Goal: Task Accomplishment & Management: Manage account settings

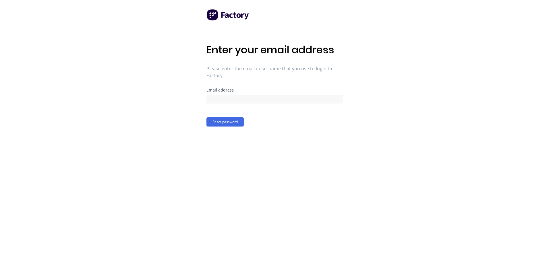
click at [247, 62] on div "Enter your email address Please enter the email / username that you use to logi…" at bounding box center [274, 85] width 136 height 83
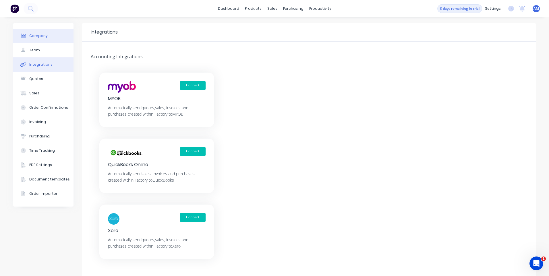
click at [43, 36] on div "Company" at bounding box center [38, 35] width 18 height 5
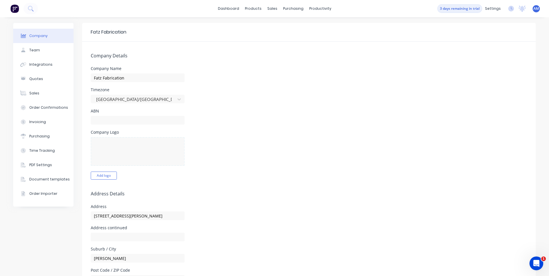
select select "AU"
click at [38, 136] on div "Purchasing" at bounding box center [39, 136] width 20 height 5
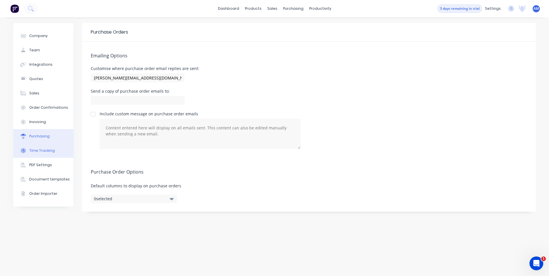
click at [43, 149] on div "Time Tracking" at bounding box center [42, 150] width 26 height 5
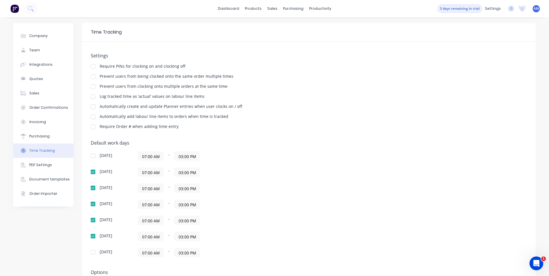
click at [17, 11] on img at bounding box center [14, 8] width 9 height 9
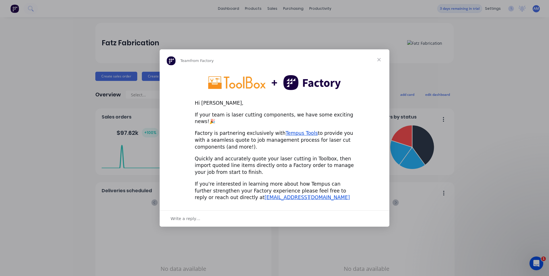
click at [380, 63] on span "Close" at bounding box center [379, 59] width 21 height 21
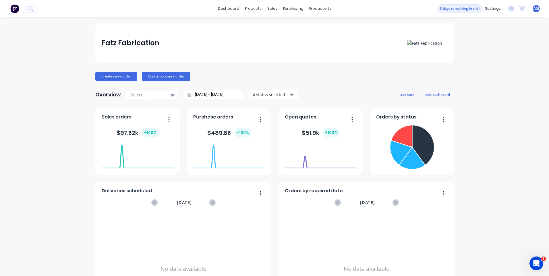
click at [379, 65] on div "Fatz Fabrication Create sales order Create purchase order Overview Select... 05…" at bounding box center [274, 173] width 358 height 300
click at [171, 78] on button "Create purchase order" at bounding box center [166, 76] width 49 height 9
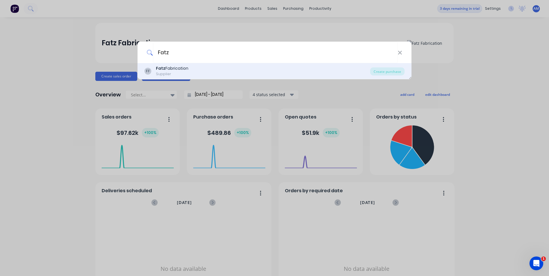
type input "Fatz"
click at [179, 67] on div "Fatz Fabrication" at bounding box center [172, 68] width 32 height 6
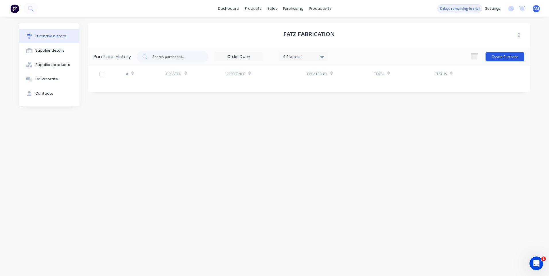
click at [494, 55] on button "Create Purchase" at bounding box center [504, 56] width 39 height 9
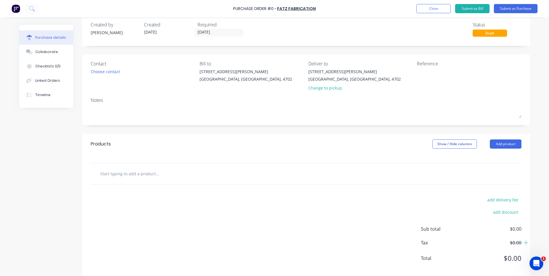
scroll to position [18, 0]
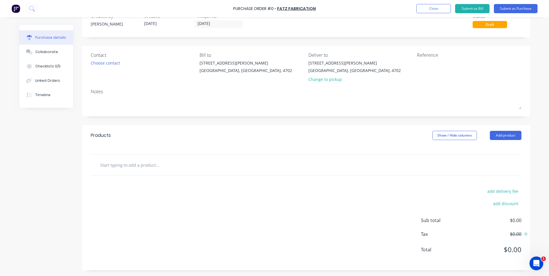
click at [151, 166] on input "text" at bounding box center [157, 164] width 115 height 11
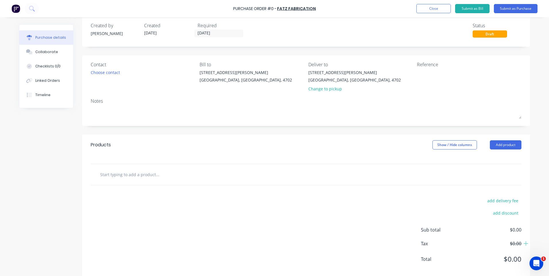
scroll to position [0, 0]
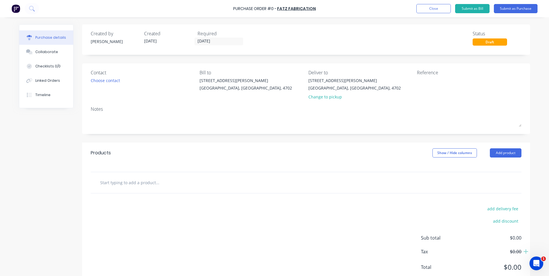
click at [17, 10] on img at bounding box center [15, 8] width 9 height 9
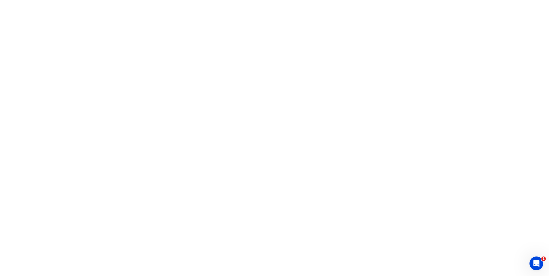
click at [75, 0] on html "1 x" at bounding box center [274, 0] width 549 height 0
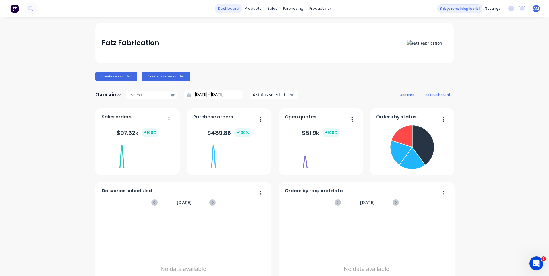
click at [236, 9] on link "dashboard" at bounding box center [228, 8] width 27 height 9
click at [249, 9] on div "products" at bounding box center [253, 8] width 22 height 9
click at [253, 9] on div "products" at bounding box center [253, 8] width 22 height 9
click at [265, 27] on div "Product Catalogue" at bounding box center [277, 27] width 36 height 5
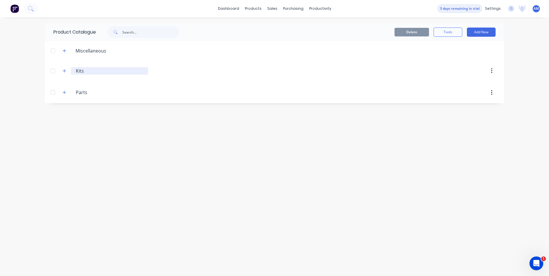
click at [78, 71] on input "Kits" at bounding box center [110, 70] width 68 height 7
click at [64, 71] on icon "button" at bounding box center [64, 71] width 3 height 4
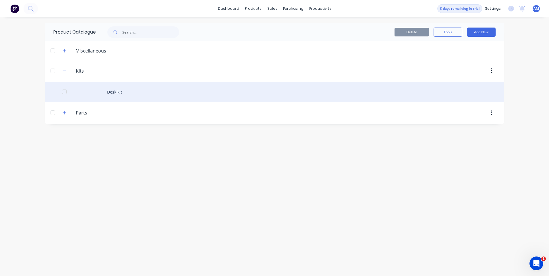
click at [113, 93] on div "Desk kit" at bounding box center [274, 92] width 459 height 20
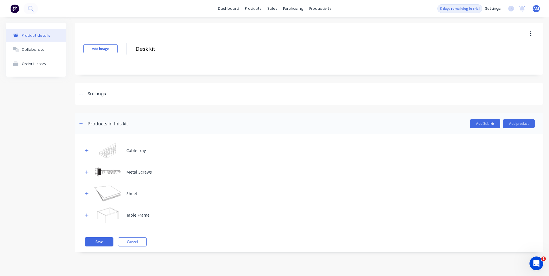
click at [137, 152] on div "Cable tray" at bounding box center [136, 151] width 20 height 6
click at [133, 170] on div "Metal Screws" at bounding box center [139, 172] width 26 height 6
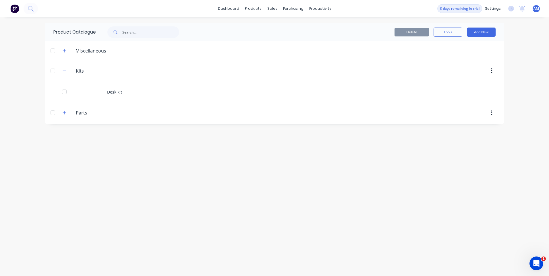
click at [479, 33] on button "Add New" at bounding box center [481, 32] width 29 height 9
click at [452, 57] on div "Product" at bounding box center [468, 58] width 44 height 8
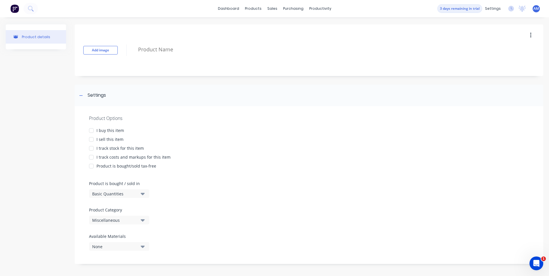
scroll to position [1, 0]
click at [109, 129] on div "I buy this item" at bounding box center [110, 130] width 28 height 6
click at [100, 138] on div "I sell this item" at bounding box center [109, 139] width 27 height 6
click at [116, 148] on div "I track stock for this item" at bounding box center [119, 147] width 47 height 6
click at [121, 157] on div "I track costs and markups for this item" at bounding box center [133, 156] width 74 height 6
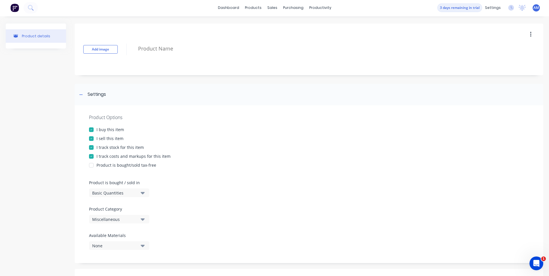
click at [122, 165] on div "Product is bought/sold tax-free" at bounding box center [126, 165] width 60 height 6
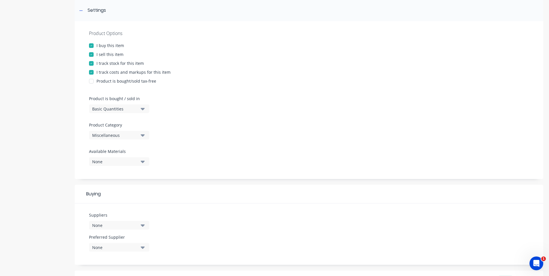
scroll to position [87, 0]
click at [129, 109] on div "Basic Quantities" at bounding box center [115, 107] width 46 height 6
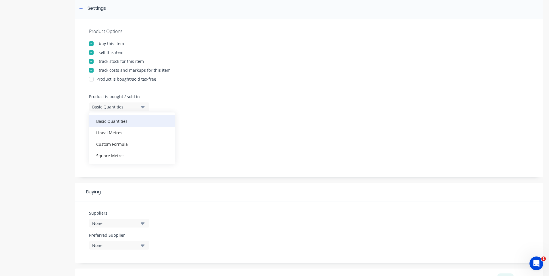
click at [125, 125] on div "Basic Quantities" at bounding box center [132, 120] width 86 height 11
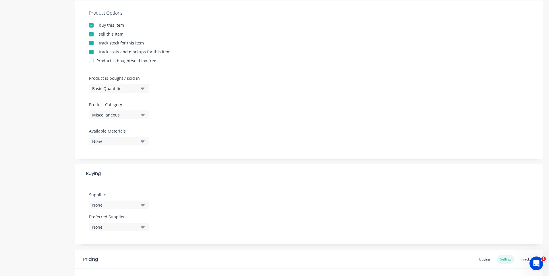
scroll to position [116, 0]
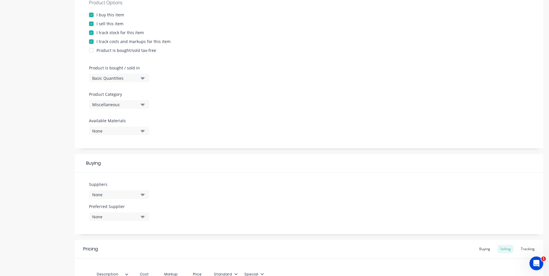
click at [115, 106] on div "Miscellaneous" at bounding box center [115, 105] width 46 height 6
click at [119, 138] on div "Kits" at bounding box center [132, 135] width 86 height 11
click at [136, 104] on div "Kits" at bounding box center [115, 105] width 46 height 6
click at [122, 158] on div "Parts" at bounding box center [132, 158] width 86 height 11
click at [120, 130] on div "None" at bounding box center [115, 131] width 46 height 6
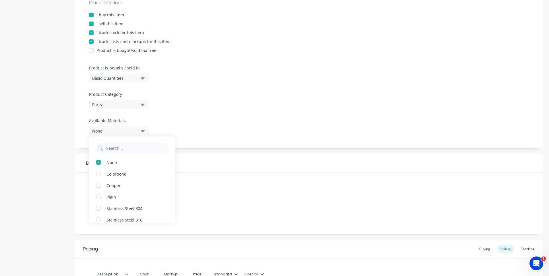
click at [182, 116] on div at bounding box center [309, 115] width 440 height 4
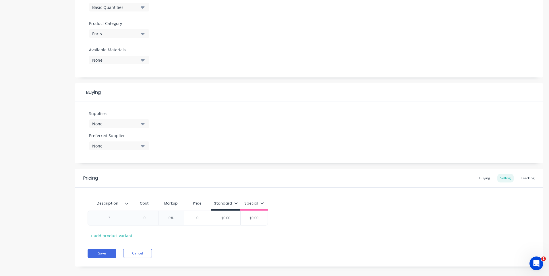
scroll to position [193, 0]
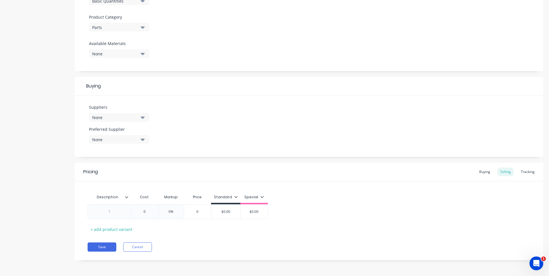
click at [114, 117] on div "None" at bounding box center [115, 118] width 46 height 6
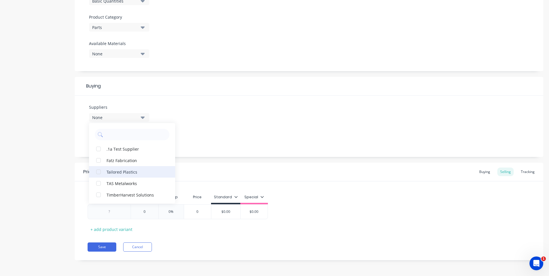
click at [128, 174] on div "Tailored Plastics" at bounding box center [135, 172] width 57 height 6
click at [216, 129] on div "Suppliers 1 suppliers selected Tailored Plastics .1a Test Supplier Fatz Fabrica…" at bounding box center [309, 126] width 469 height 61
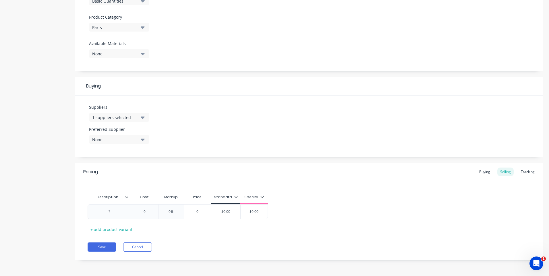
click at [121, 138] on div "None" at bounding box center [115, 140] width 46 height 6
click at [127, 173] on div "Tailored Plastics" at bounding box center [135, 171] width 57 height 6
click at [195, 138] on div "Suppliers 1 suppliers selected Preferred Supplier Tailored Plastics Tailored Pl…" at bounding box center [309, 126] width 469 height 61
click at [115, 215] on div at bounding box center [109, 211] width 29 height 7
drag, startPoint x: 96, startPoint y: 212, endPoint x: 92, endPoint y: 212, distance: 4.9
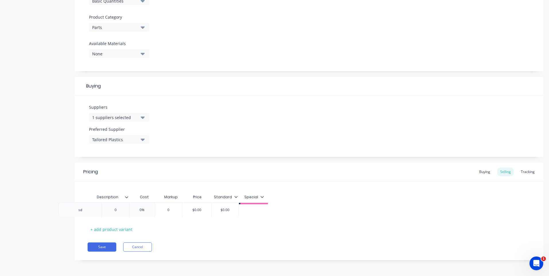
click at [92, 212] on div "sd 0 0% 0 $0.00 $0.00" at bounding box center [309, 211] width 443 height 15
click at [149, 210] on input "0" at bounding box center [144, 211] width 29 height 5
type input "0"
type input "25"
click at [180, 232] on div "Description Cost Markup Price Standard Special Silicone Bend 1 $25.00 25 0% $25…" at bounding box center [309, 212] width 443 height 42
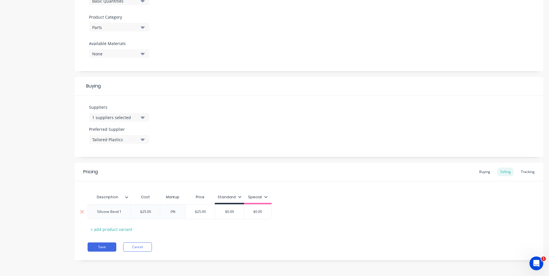
click at [175, 215] on div "0%" at bounding box center [172, 212] width 29 height 14
click at [171, 212] on input "0%" at bounding box center [172, 211] width 29 height 5
type input "30%"
click at [214, 233] on div "Description Cost Markup Price Standard Special Silicone Bend 1 $25.00 25 30% 30…" at bounding box center [309, 212] width 443 height 42
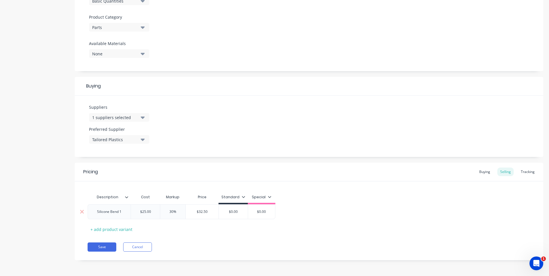
click at [235, 212] on input "$0.00" at bounding box center [233, 211] width 29 height 5
type input "$32"
click at [265, 237] on div "Pricing Buying Selling Tracking Description Cost Markup Price Standard Special …" at bounding box center [309, 212] width 469 height 98
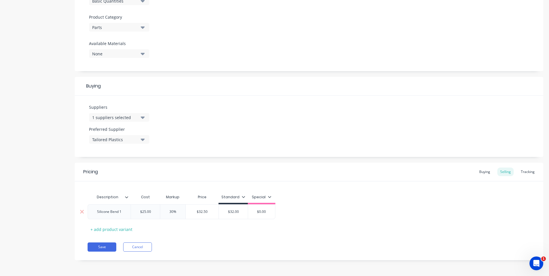
click at [261, 213] on input "$0.00" at bounding box center [261, 211] width 29 height 5
type input "$28"
click at [261, 231] on div "Description Cost Markup Price Standard Special Silicone Bend 1 $25.00 25 30% 30…" at bounding box center [309, 212] width 443 height 42
click at [104, 247] on button "Save" at bounding box center [102, 247] width 29 height 9
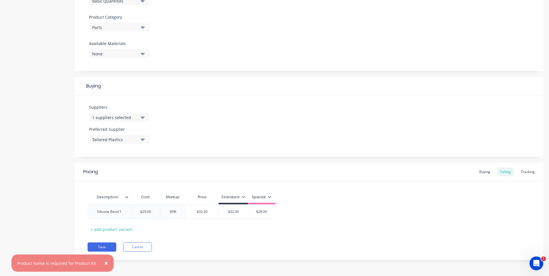
click at [101, 171] on div "Pricing Buying Selling Tracking" at bounding box center [309, 172] width 469 height 19
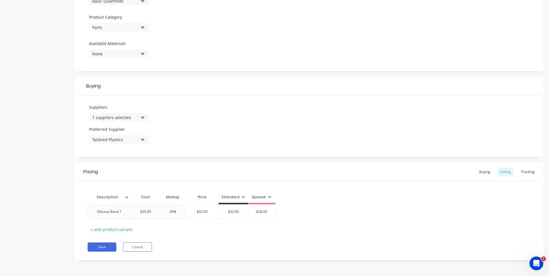
click at [128, 174] on div "Pricing Buying Selling Tracking" at bounding box center [309, 172] width 469 height 19
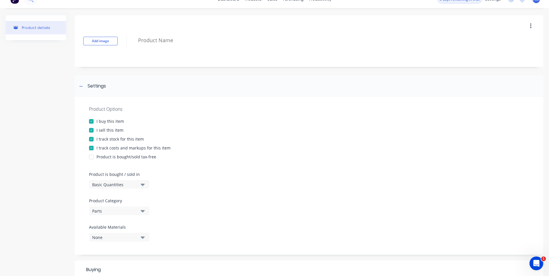
scroll to position [0, 0]
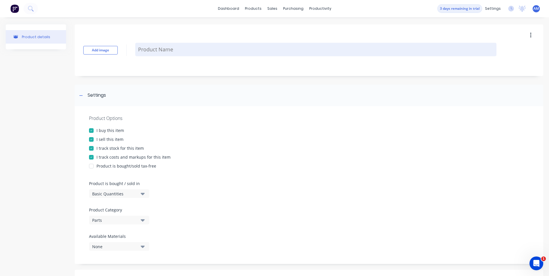
click at [172, 50] on textarea at bounding box center [315, 49] width 361 height 13
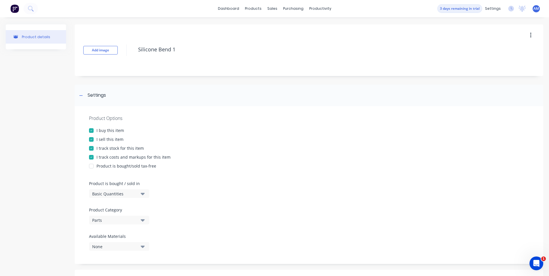
type textarea "Silicone Bend 1"
click at [177, 69] on div "Add image Silicone Bend 1" at bounding box center [309, 50] width 469 height 52
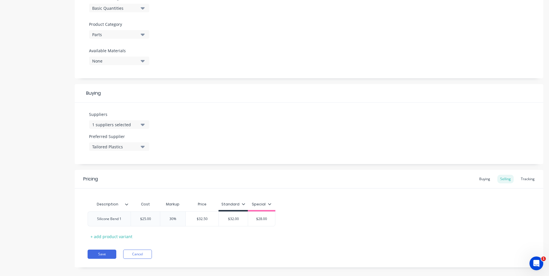
scroll to position [193, 0]
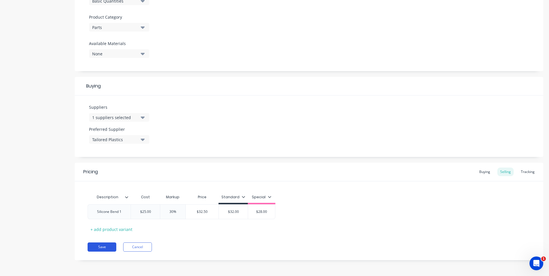
click at [101, 247] on button "Save" at bounding box center [102, 247] width 29 height 9
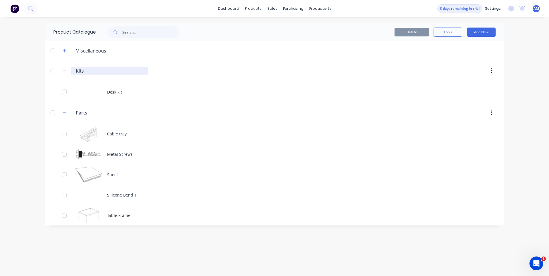
click at [79, 70] on input "Kits" at bounding box center [110, 70] width 68 height 7
click at [83, 112] on input "Parts" at bounding box center [110, 112] width 68 height 7
click at [126, 32] on input "text" at bounding box center [150, 31] width 57 height 11
type input "silicone"
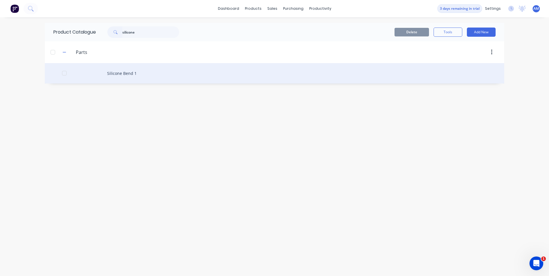
click at [128, 73] on div "Silicone Bend 1" at bounding box center [274, 73] width 459 height 20
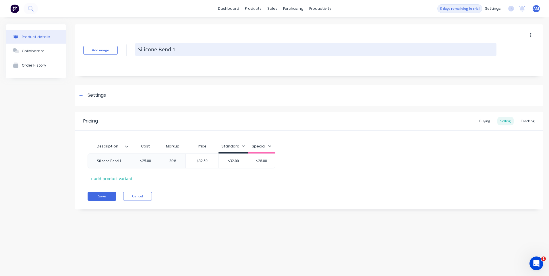
click at [240, 45] on textarea "Silicone Bend 1" at bounding box center [315, 49] width 361 height 13
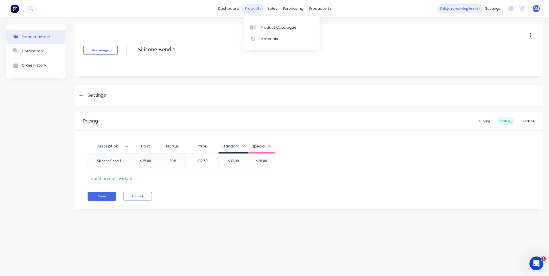
click at [259, 11] on div "products" at bounding box center [253, 8] width 22 height 9
click at [267, 28] on div "Product Catalogue" at bounding box center [279, 27] width 36 height 5
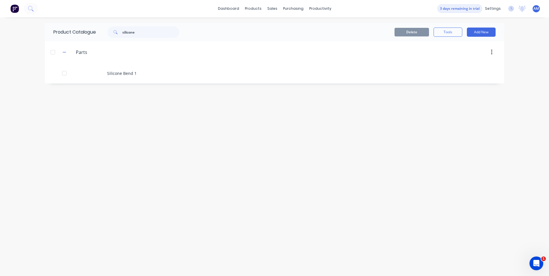
click at [474, 31] on button "Add New" at bounding box center [481, 32] width 29 height 9
click at [482, 35] on button "Add New" at bounding box center [481, 32] width 29 height 9
click at [479, 33] on button "Add New" at bounding box center [481, 32] width 29 height 9
click at [477, 48] on div "Category" at bounding box center [468, 47] width 44 height 8
click at [481, 34] on button "Add New" at bounding box center [481, 32] width 29 height 9
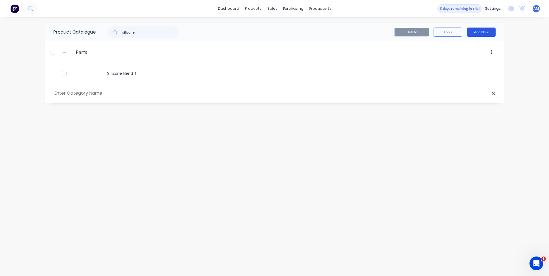
click at [479, 34] on button "Add New" at bounding box center [481, 32] width 29 height 9
click at [473, 57] on div "Product" at bounding box center [468, 58] width 44 height 8
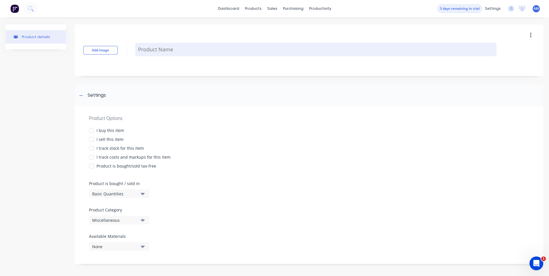
click at [191, 48] on textarea at bounding box center [315, 49] width 361 height 13
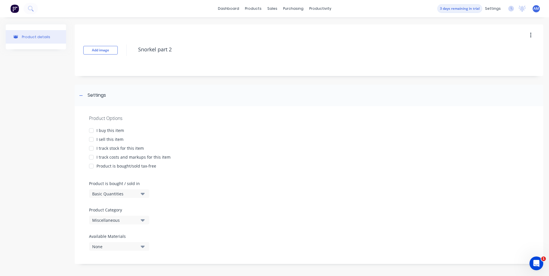
type textarea "Snorkel part 2"
click at [119, 133] on div "I buy this item" at bounding box center [110, 130] width 28 height 6
click at [117, 139] on div "I sell this item" at bounding box center [109, 139] width 27 height 6
click at [116, 131] on div "I buy this item" at bounding box center [110, 130] width 28 height 6
click at [111, 141] on div "I sell this item" at bounding box center [109, 139] width 27 height 6
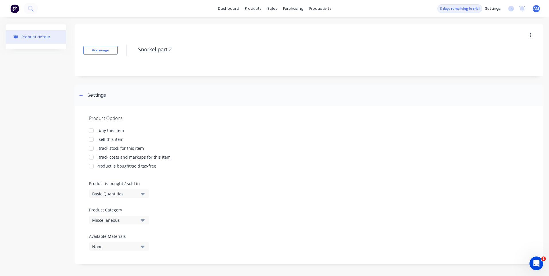
drag, startPoint x: 113, startPoint y: 132, endPoint x: 113, endPoint y: 140, distance: 7.5
click at [113, 132] on div "I buy this item" at bounding box center [110, 130] width 28 height 6
click at [113, 140] on div "I sell this item" at bounding box center [109, 139] width 27 height 6
click at [109, 149] on div "I track stock for this item" at bounding box center [119, 148] width 47 height 6
click at [109, 158] on div "I track costs and markups for this item" at bounding box center [133, 157] width 74 height 6
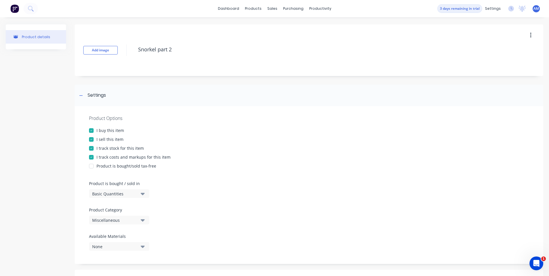
click at [110, 165] on div "Product is bought/sold tax-free" at bounding box center [126, 166] width 60 height 6
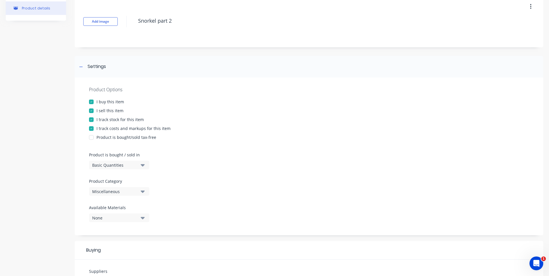
click at [113, 166] on div "Basic Quantities" at bounding box center [115, 165] width 46 height 6
click at [115, 181] on div "Basic Quantities" at bounding box center [132, 179] width 86 height 11
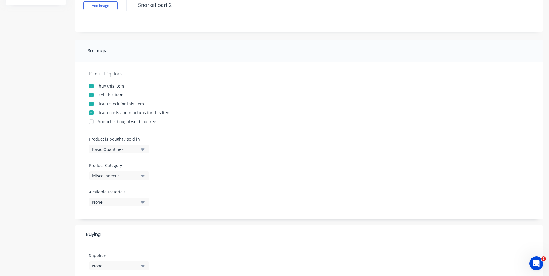
scroll to position [57, 0]
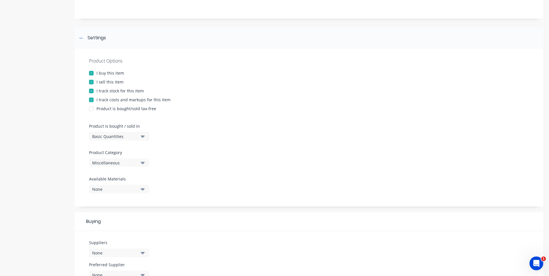
click at [112, 163] on div "Miscellaneous" at bounding box center [115, 163] width 46 height 6
click at [118, 216] on div "Parts" at bounding box center [132, 217] width 86 height 11
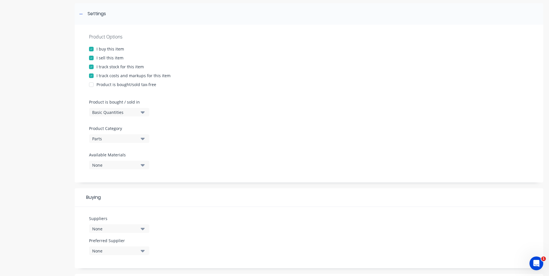
scroll to position [115, 0]
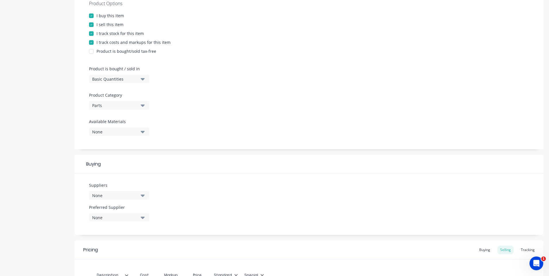
click at [118, 132] on div "None" at bounding box center [115, 132] width 46 height 6
click at [196, 124] on div "Product Options I buy this item I sell this item I track stock for this item I …" at bounding box center [309, 70] width 469 height 158
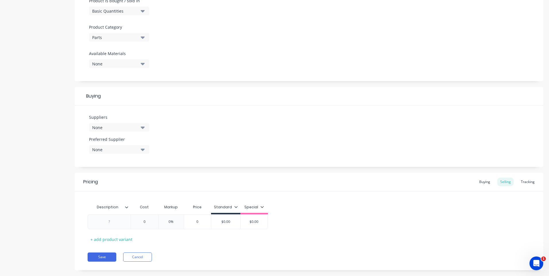
scroll to position [193, 0]
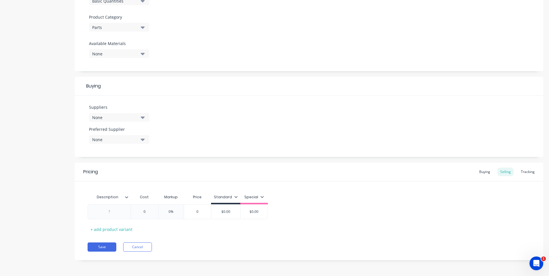
click at [115, 118] on div "None" at bounding box center [115, 118] width 46 height 6
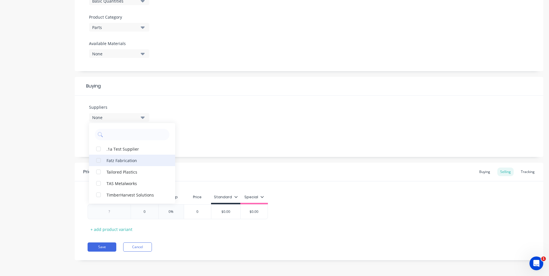
click at [127, 165] on button "Fatz Fabrication" at bounding box center [132, 160] width 86 height 11
click at [262, 131] on div "Suppliers 1 suppliers selected Fatz Fabrication .1a Test Supplier Tailored Plas…" at bounding box center [309, 126] width 469 height 61
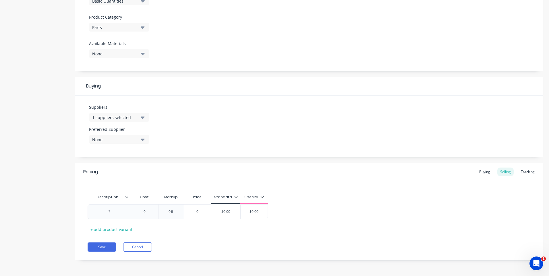
click at [129, 137] on div "None" at bounding box center [115, 140] width 46 height 6
click at [128, 173] on div "Fatz Fabrication" at bounding box center [135, 171] width 57 height 6
click at [201, 138] on div "Suppliers 1 suppliers selected Preferred Supplier Fatz Fabrication Fatz Fabrica…" at bounding box center [309, 126] width 469 height 61
click at [117, 212] on div at bounding box center [109, 211] width 29 height 7
click at [180, 238] on div "Pricing Buying Selling Tracking Description Cost Markup Price Standard Special …" at bounding box center [309, 212] width 469 height 98
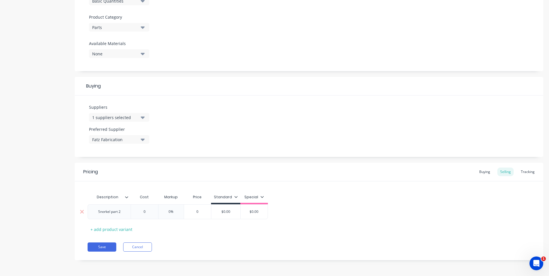
click at [146, 207] on div "0" at bounding box center [144, 212] width 29 height 14
type input "082"
click at [145, 221] on div "Description Cost Markup Price Standard Special Snorkel part 2 $82.00 082 0% $82…" at bounding box center [309, 212] width 443 height 42
click at [175, 212] on input "0%" at bounding box center [172, 211] width 29 height 5
click at [172, 211] on input "0%" at bounding box center [172, 211] width 29 height 5
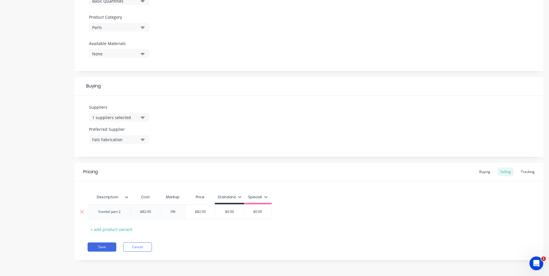
click at [172, 211] on input "0%" at bounding box center [172, 211] width 29 height 5
click at [170, 211] on input "0%" at bounding box center [172, 211] width 29 height 5
type input "30%"
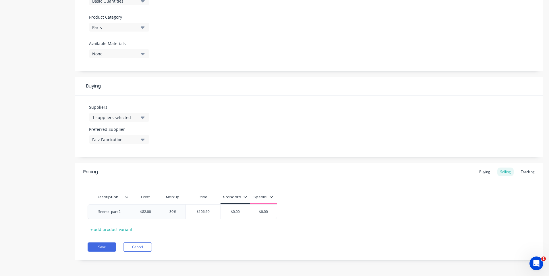
click at [206, 232] on div "Description Cost Markup Price Standard Special Snorkel part 2 $82.00 082 30% 30…" at bounding box center [309, 212] width 443 height 42
click at [236, 211] on input "$0.00" at bounding box center [235, 211] width 29 height 5
click at [267, 209] on div "$0.00" at bounding box center [265, 212] width 29 height 14
type input "$106.60"
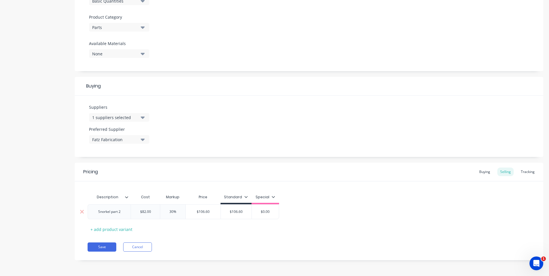
click at [268, 210] on input "$0.00" at bounding box center [265, 211] width 29 height 5
type input "$98"
click at [261, 232] on div "Description Cost Markup Price Standard Special Snorkel part 2 $82.00 082 30% 30…" at bounding box center [309, 212] width 443 height 42
click at [105, 247] on button "Save" at bounding box center [102, 247] width 29 height 9
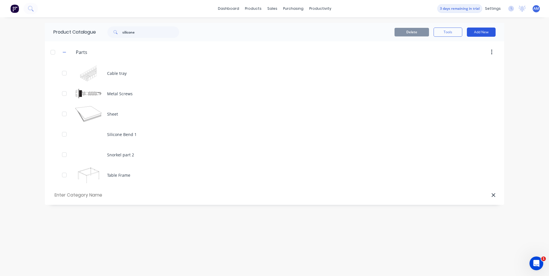
click at [488, 31] on button "Add New" at bounding box center [481, 32] width 29 height 9
click at [477, 69] on div "Product Kit" at bounding box center [468, 70] width 44 height 8
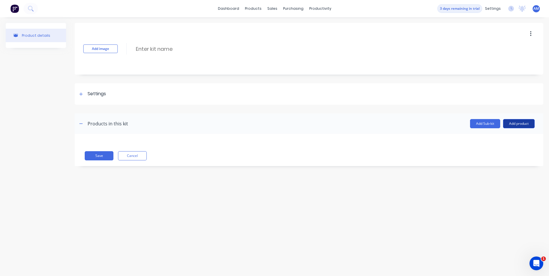
click at [514, 124] on button "Add product" at bounding box center [519, 123] width 32 height 9
click at [503, 140] on div "Product catalogue" at bounding box center [507, 138] width 44 height 8
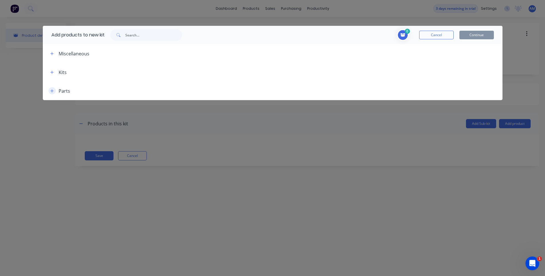
click at [54, 90] on icon "button" at bounding box center [51, 91] width 3 height 4
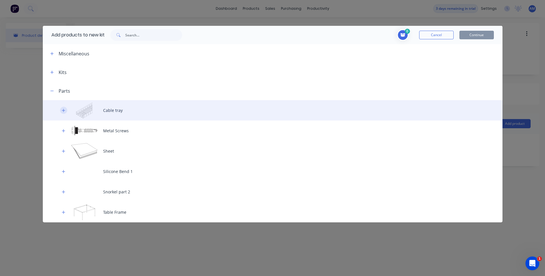
click at [64, 111] on icon "button" at bounding box center [63, 110] width 3 height 3
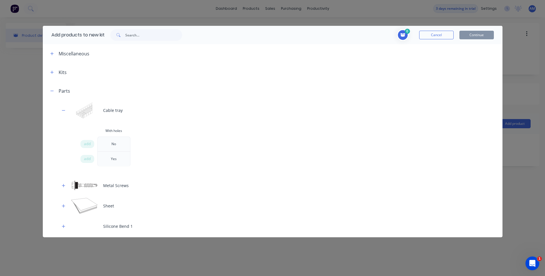
click at [114, 160] on div "Yes" at bounding box center [113, 159] width 15 height 14
click at [87, 160] on span "add" at bounding box center [87, 159] width 7 height 6
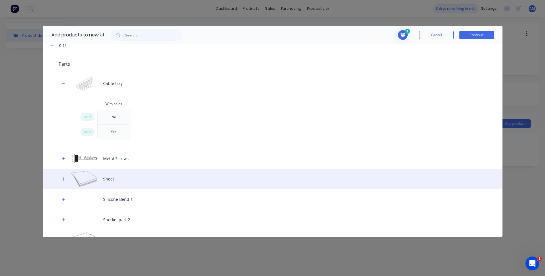
scroll to position [40, 0]
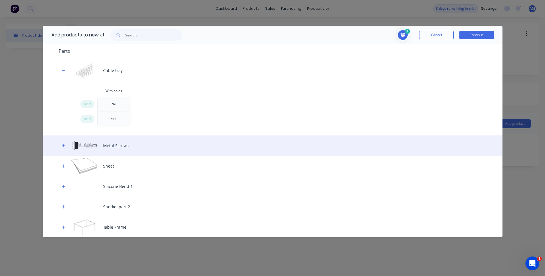
click at [88, 147] on div "Metal Screws" at bounding box center [272, 146] width 459 height 20
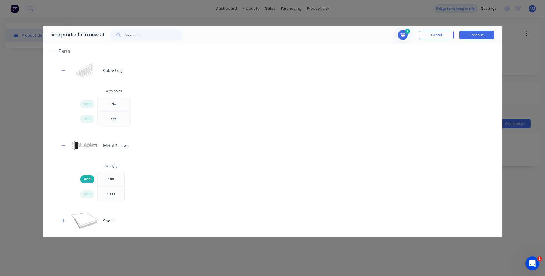
click at [90, 180] on span "add" at bounding box center [87, 180] width 7 height 6
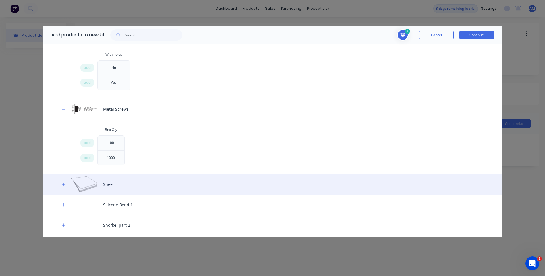
scroll to position [95, 0]
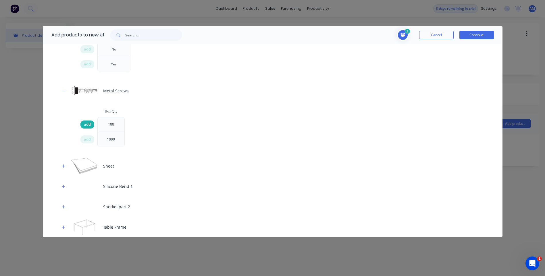
click at [86, 124] on span "add" at bounding box center [87, 125] width 7 height 6
click at [85, 125] on span "add" at bounding box center [87, 125] width 7 height 6
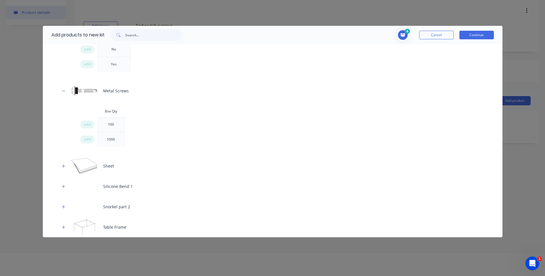
scroll to position [29, 0]
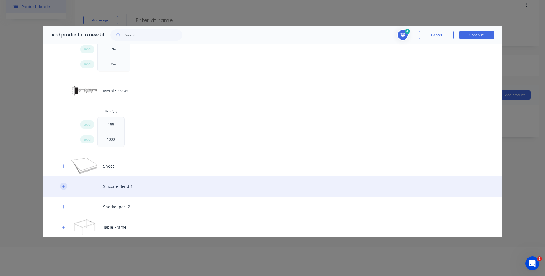
click at [65, 188] on button "button" at bounding box center [63, 186] width 7 height 7
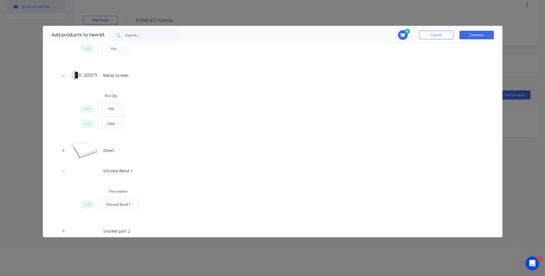
scroll to position [135, 0]
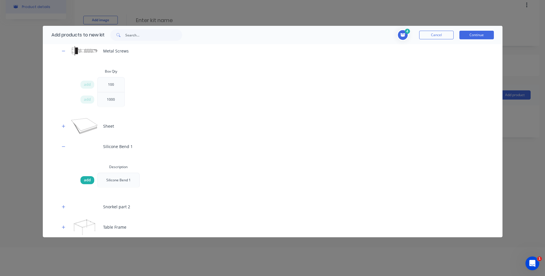
click at [89, 181] on span "add" at bounding box center [87, 180] width 7 height 6
click at [86, 181] on span "add" at bounding box center [87, 180] width 7 height 6
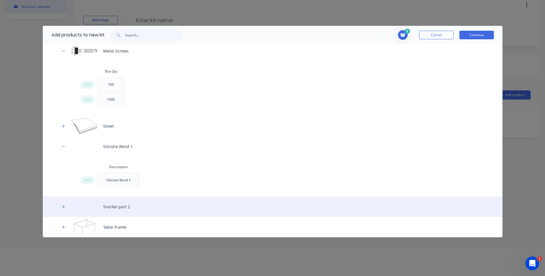
click at [92, 207] on div "Snorkel part 2" at bounding box center [272, 207] width 459 height 20
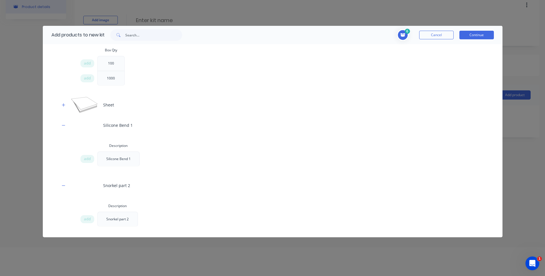
scroll to position [175, 0]
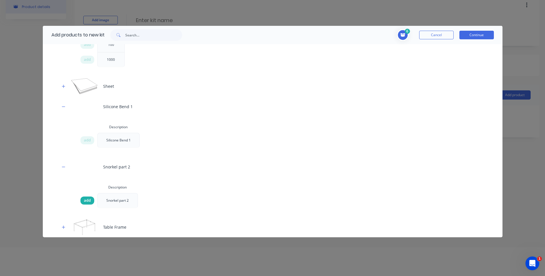
click at [87, 202] on span "add" at bounding box center [87, 201] width 7 height 6
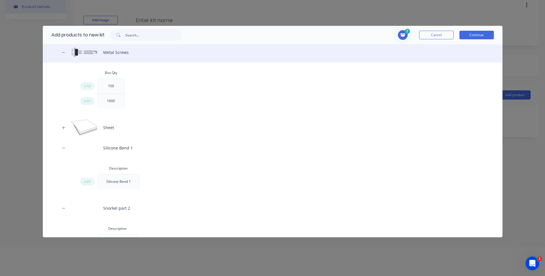
scroll to position [117, 0]
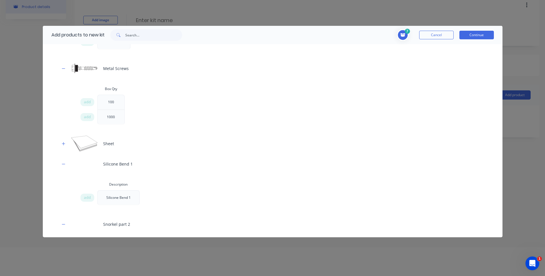
click at [402, 34] on icon "Toggle cart dropdown" at bounding box center [402, 34] width 5 height 3
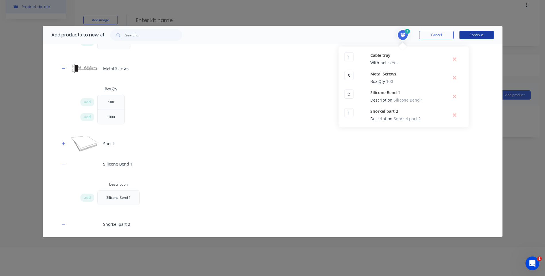
click at [472, 36] on button "Continue" at bounding box center [476, 35] width 34 height 9
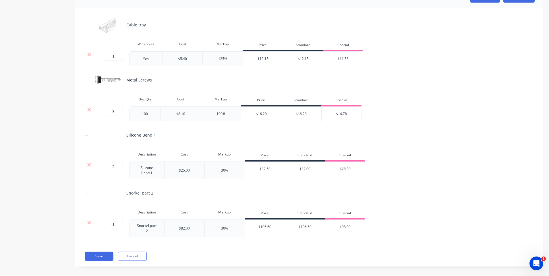
scroll to position [131, 0]
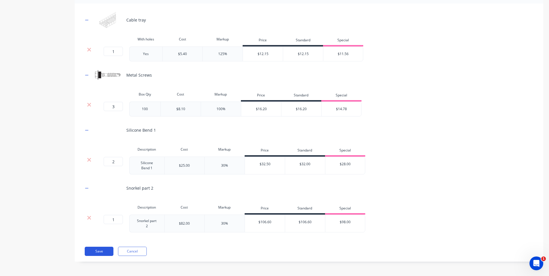
click at [105, 251] on button "Save" at bounding box center [99, 251] width 29 height 9
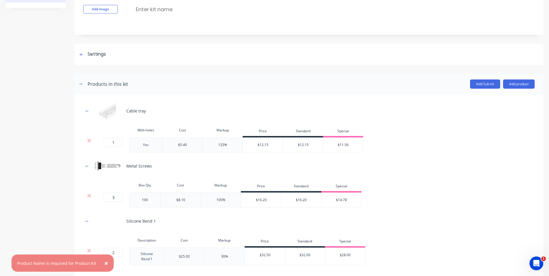
scroll to position [0, 0]
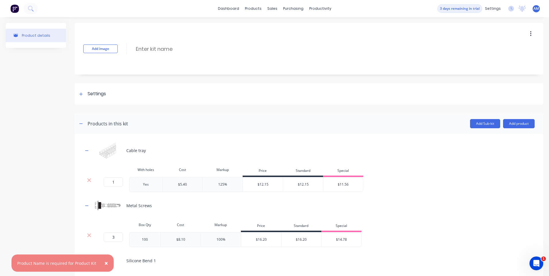
click at [169, 56] on div "Add image Enter kit name" at bounding box center [309, 49] width 469 height 52
click at [169, 50] on input at bounding box center [186, 49] width 102 height 8
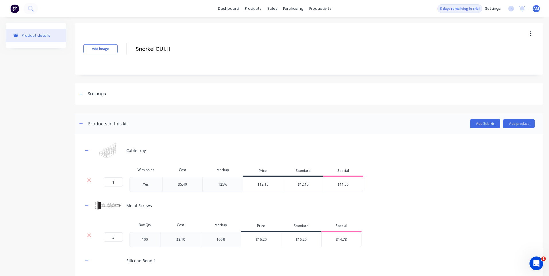
type input "Snorkel GU LH"
click at [529, 36] on button "button" at bounding box center [530, 34] width 13 height 10
click at [377, 68] on div "Add image Snorkel GU LH Snorkel GU LH Enter kit name Duplicate Delete" at bounding box center [309, 49] width 469 height 52
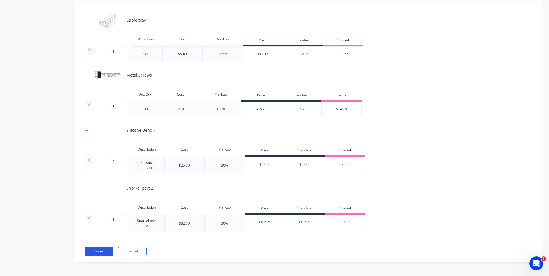
click at [102, 254] on button "Save" at bounding box center [99, 251] width 29 height 9
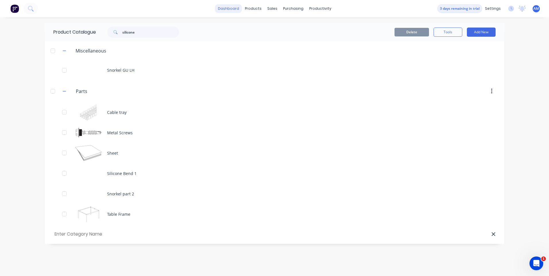
click at [235, 8] on link "dashboard" at bounding box center [228, 8] width 27 height 9
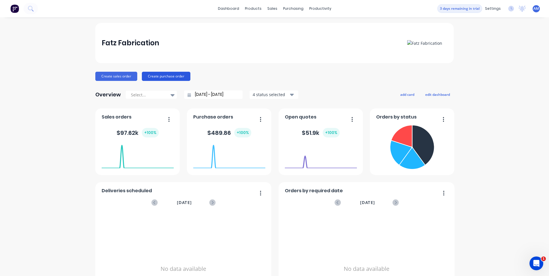
click at [160, 75] on button "Create purchase order" at bounding box center [166, 76] width 49 height 9
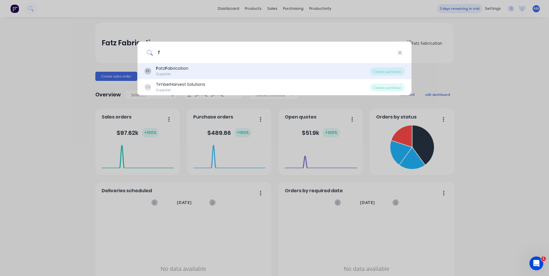
type input "f"
click at [171, 69] on div "F atz F abrication" at bounding box center [172, 68] width 32 height 6
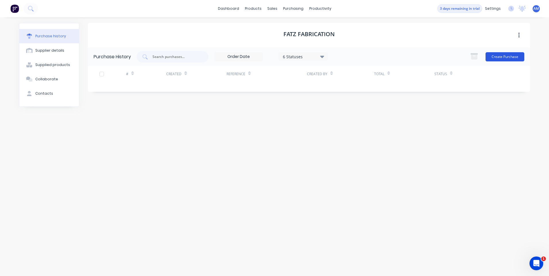
click at [496, 57] on button "Create Purchase" at bounding box center [504, 56] width 39 height 9
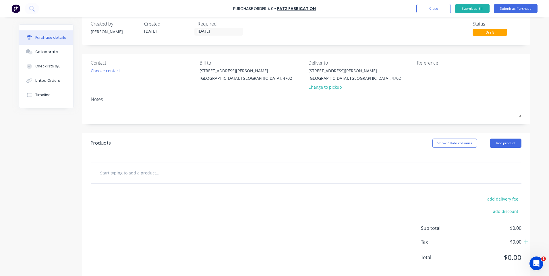
scroll to position [18, 0]
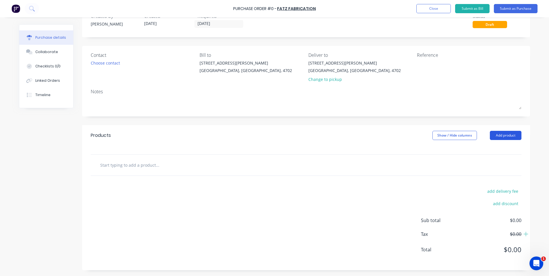
click at [512, 135] on button "Add product" at bounding box center [506, 135] width 32 height 9
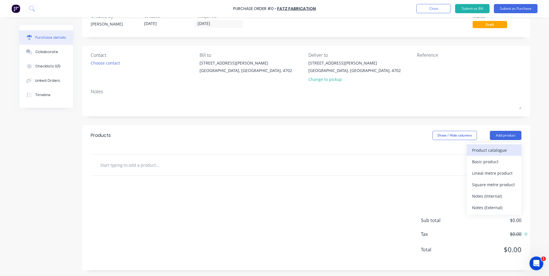
click at [498, 150] on div "Product catalogue" at bounding box center [494, 150] width 44 height 8
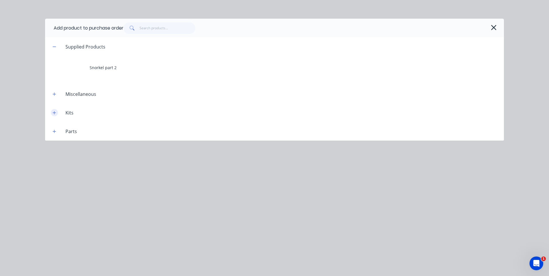
click at [54, 114] on icon "button" at bounding box center [54, 112] width 3 height 3
click at [55, 113] on icon "button" at bounding box center [54, 113] width 3 height 0
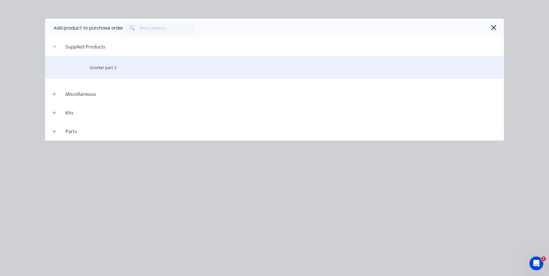
click at [96, 67] on div "Snorkel part 2" at bounding box center [274, 67] width 459 height 23
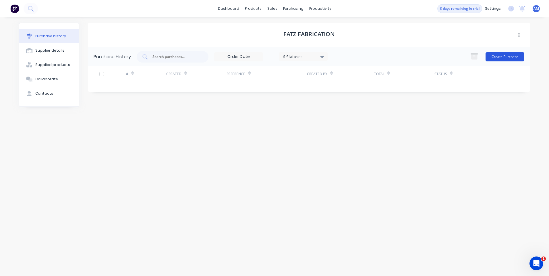
click at [513, 57] on button "Create Purchase" at bounding box center [504, 56] width 39 height 9
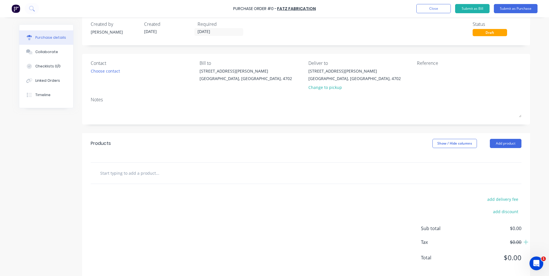
scroll to position [18, 0]
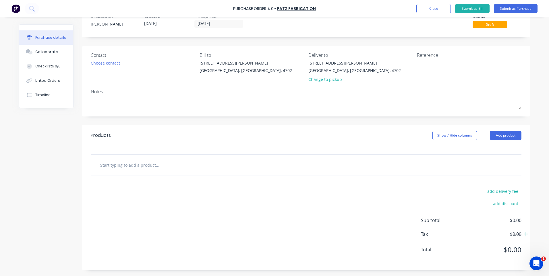
click at [153, 166] on input "text" at bounding box center [157, 164] width 115 height 11
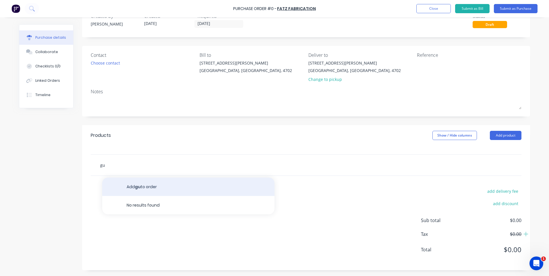
type input "gu"
click at [148, 188] on button "Add gu to order" at bounding box center [188, 187] width 172 height 18
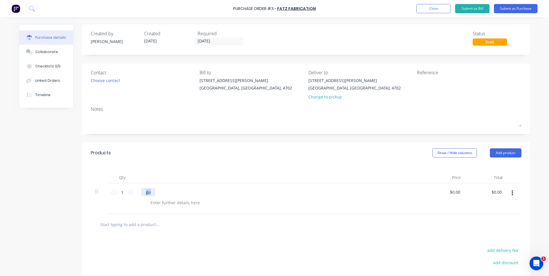
drag, startPoint x: 152, startPoint y: 190, endPoint x: 134, endPoint y: 193, distance: 18.6
click at [134, 193] on div "1 1 gu $0.00 $0.00 $0.00 $0.00" at bounding box center [306, 198] width 431 height 31
click at [227, 165] on div "Qty Price Total 1 1 $0.00 $0.00 $0.00 $0.00" at bounding box center [306, 188] width 448 height 51
click at [504, 150] on button "Add product" at bounding box center [506, 152] width 32 height 9
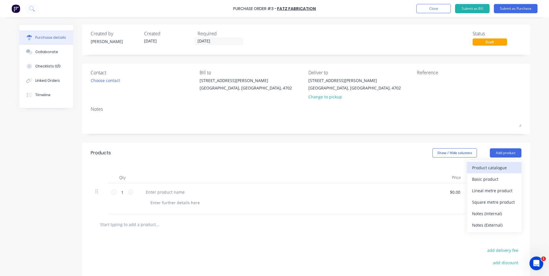
click at [500, 171] on div "Product catalogue" at bounding box center [494, 168] width 44 height 8
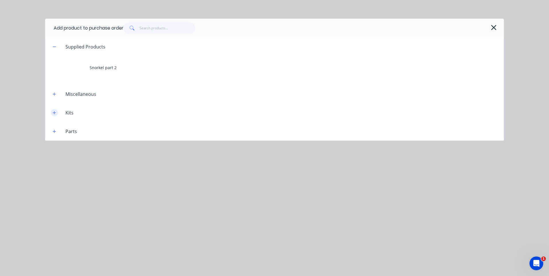
click at [54, 113] on icon "button" at bounding box center [54, 113] width 3 height 4
click at [55, 113] on icon "button" at bounding box center [54, 113] width 3 height 4
click at [54, 113] on icon "button" at bounding box center [54, 112] width 3 height 3
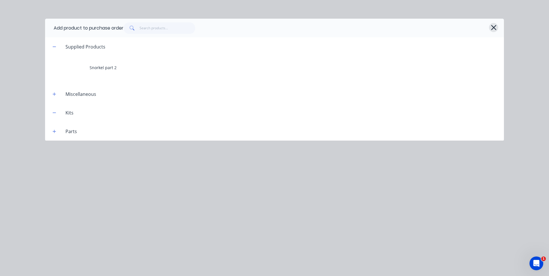
click at [493, 27] on icon "button" at bounding box center [493, 27] width 5 height 5
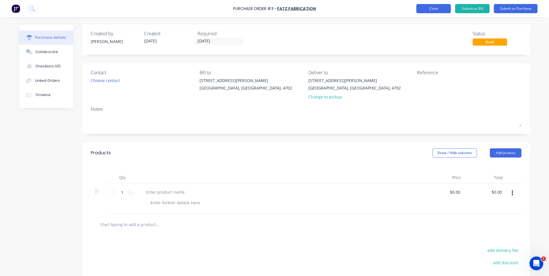
click at [430, 9] on button "Close" at bounding box center [433, 8] width 34 height 9
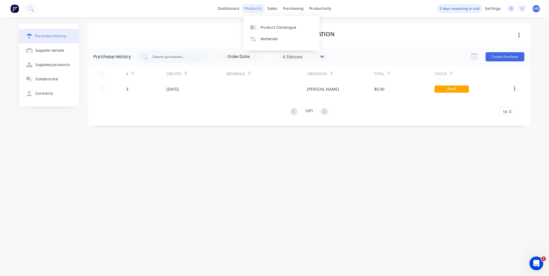
click at [256, 10] on div "products" at bounding box center [253, 8] width 22 height 9
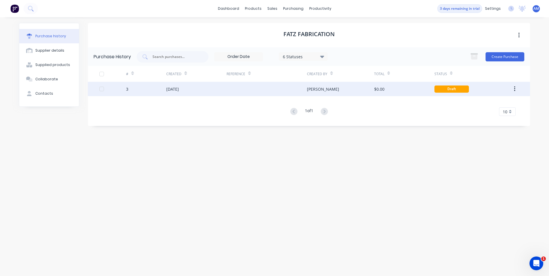
click at [128, 88] on div "3" at bounding box center [127, 89] width 2 height 6
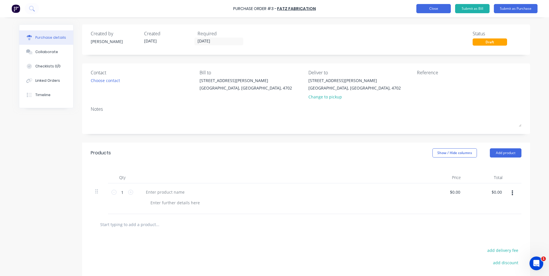
click at [439, 9] on button "Close" at bounding box center [433, 8] width 34 height 9
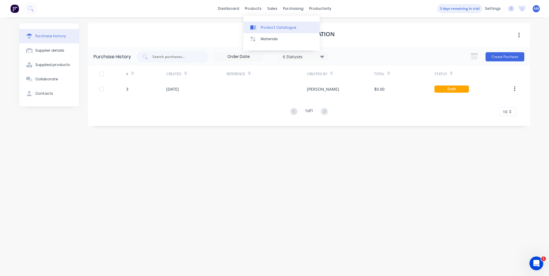
click at [267, 28] on div "Product Catalogue" at bounding box center [279, 27] width 36 height 5
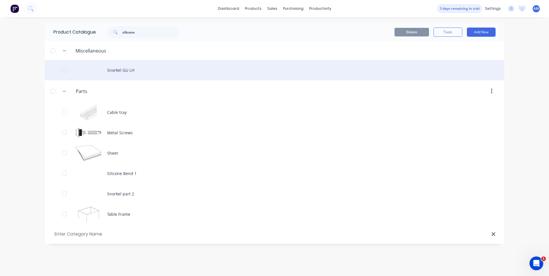
click at [125, 72] on div "Snorkel GU LH" at bounding box center [274, 70] width 459 height 20
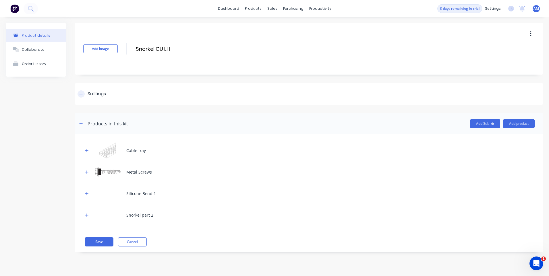
click at [98, 95] on div "Settings" at bounding box center [97, 93] width 18 height 7
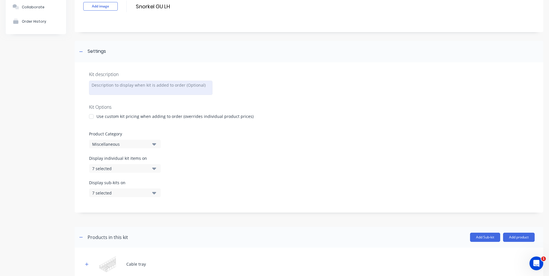
scroll to position [29, 0]
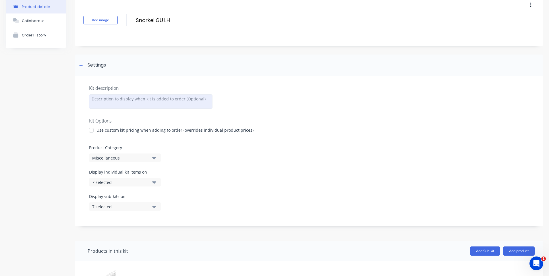
click at [176, 100] on div at bounding box center [150, 101] width 123 height 14
click at [179, 83] on div "Kit description Kit Options Use custom kit pricing when adding to order (overri…" at bounding box center [309, 151] width 469 height 150
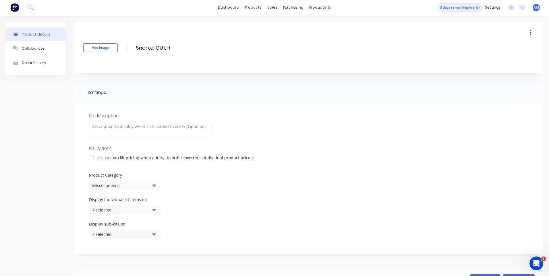
scroll to position [0, 0]
click at [530, 33] on button "button" at bounding box center [530, 34] width 13 height 10
click at [374, 56] on div "Add image Snorkel GU LH Snorkel GU LH Enter kit name Duplicate Delete" at bounding box center [309, 49] width 469 height 52
click at [90, 70] on div "Add image Snorkel GU LH Snorkel GU LH Enter kit name" at bounding box center [309, 49] width 469 height 52
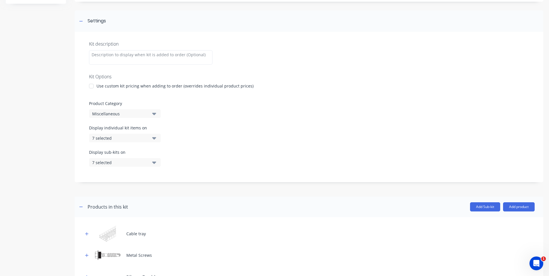
scroll to position [86, 0]
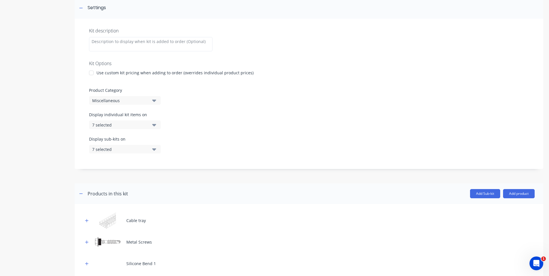
click at [130, 125] on div "7 selected" at bounding box center [120, 125] width 56 height 6
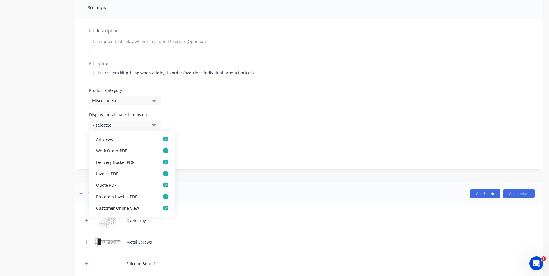
scroll to position [115, 0]
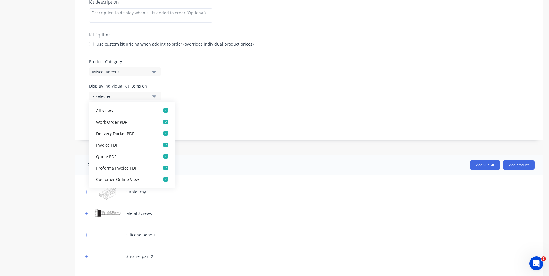
click at [204, 118] on div "Display sub-kits on 7 selected" at bounding box center [309, 119] width 440 height 24
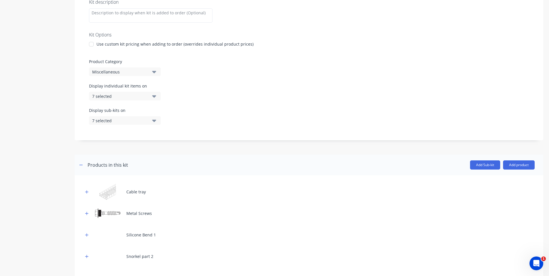
click at [116, 119] on div "7 selected" at bounding box center [120, 121] width 56 height 6
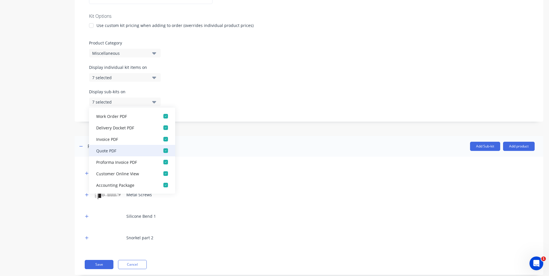
scroll to position [144, 0]
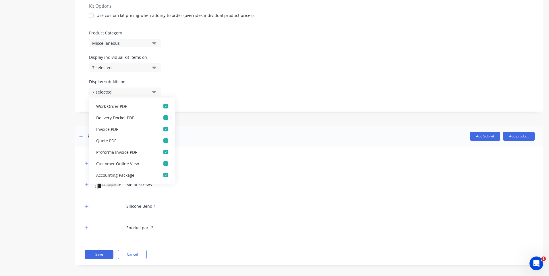
click at [206, 94] on div "Display sub-kits on 7 selected" at bounding box center [309, 91] width 440 height 24
drag, startPoint x: 207, startPoint y: 91, endPoint x: 205, endPoint y: 95, distance: 4.1
click at [208, 91] on div "Display sub-kits on 7 selected" at bounding box center [309, 91] width 440 height 24
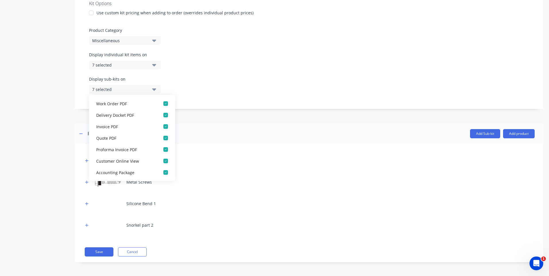
scroll to position [147, 0]
click at [218, 144] on div "Cable tray Metal Screws Silicone Bend 1 Snorkel part 2 Save Cancel" at bounding box center [309, 203] width 469 height 118
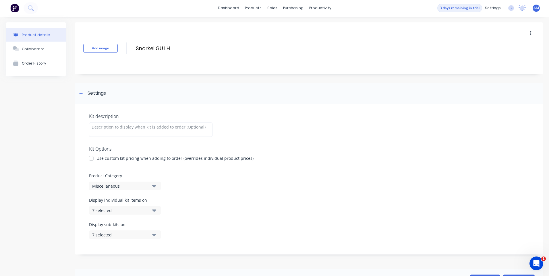
scroll to position [0, 0]
click at [270, 28] on div "Product Catalogue" at bounding box center [277, 27] width 36 height 5
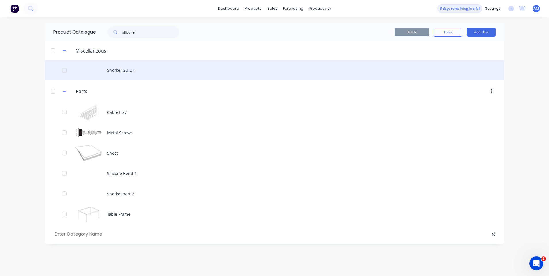
click at [114, 70] on div "Snorkel GU LH" at bounding box center [274, 70] width 459 height 20
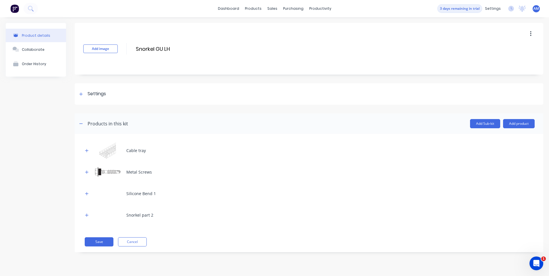
click at [531, 34] on button "button" at bounding box center [530, 34] width 13 height 10
click at [427, 57] on div "Add image Snorkel GU LH Snorkel GU LH Enter kit name Duplicate Delete" at bounding box center [309, 49] width 469 height 52
click at [303, 40] on div "Suppliers" at bounding box center [305, 38] width 17 height 5
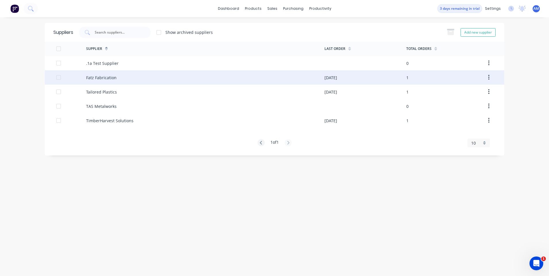
click at [206, 77] on div "Fatz Fabrication" at bounding box center [205, 77] width 238 height 14
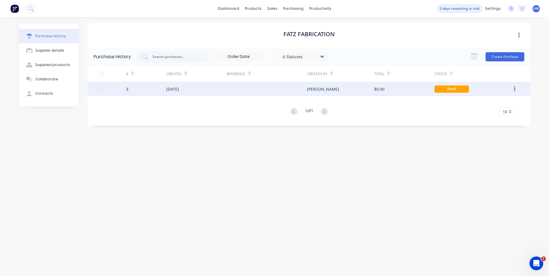
click at [207, 89] on div "05 Sep 2025" at bounding box center [196, 89] width 60 height 14
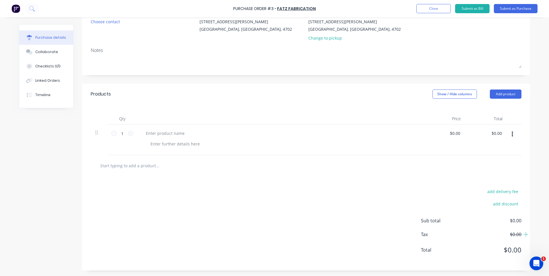
scroll to position [59, 0]
click at [158, 135] on div at bounding box center [165, 133] width 48 height 8
click at [113, 134] on icon at bounding box center [113, 133] width 5 height 5
type input "0"
click at [113, 134] on icon at bounding box center [113, 133] width 5 height 5
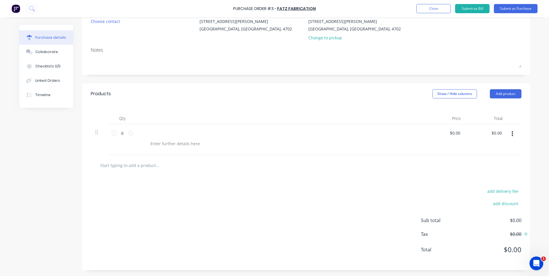
click at [97, 132] on div at bounding box center [99, 132] width 8 height 7
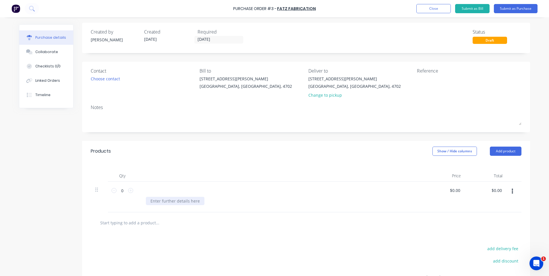
scroll to position [0, 0]
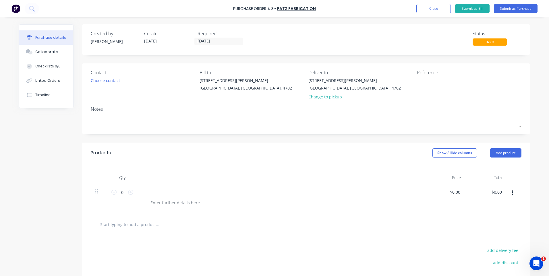
click at [512, 192] on button "button" at bounding box center [512, 193] width 13 height 10
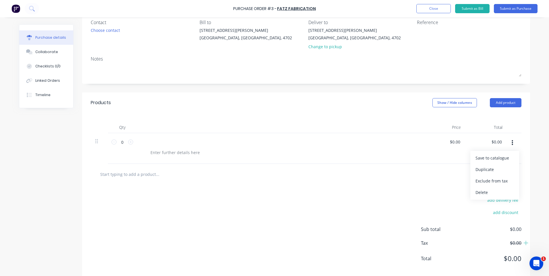
scroll to position [59, 0]
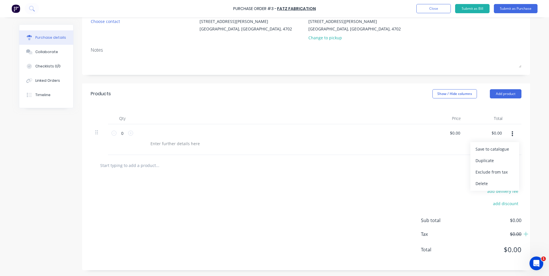
click at [418, 198] on div "add delivery fee add discount Sub total $0.00 Tax $0.00 Total $0.00" at bounding box center [306, 223] width 448 height 94
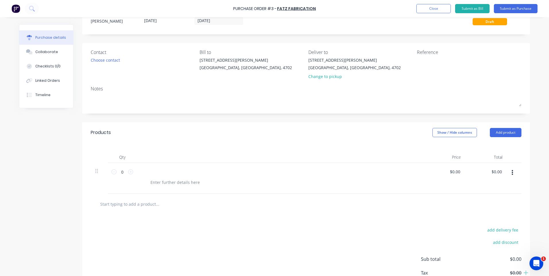
scroll to position [2, 0]
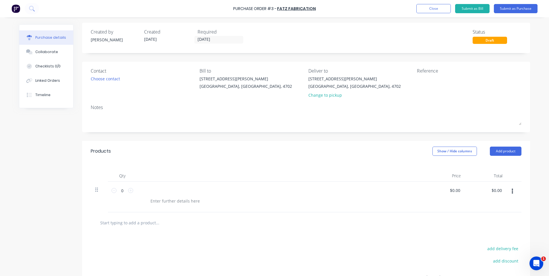
click at [95, 190] on icon at bounding box center [96, 190] width 3 height 4
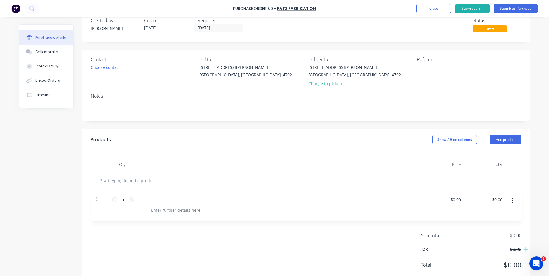
drag, startPoint x: 95, startPoint y: 191, endPoint x: 98, endPoint y: 208, distance: 16.2
click at [98, 207] on div "Products Show / Hide columns Add product Qty Price Total 0 0 $0.00 $0.00 $0.00 …" at bounding box center [306, 207] width 448 height 156
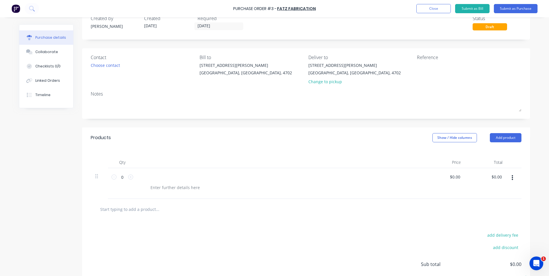
click at [136, 211] on input "text" at bounding box center [157, 209] width 115 height 11
type input "g"
click at [311, 140] on div "Products Show / Hide columns Add product" at bounding box center [306, 137] width 448 height 21
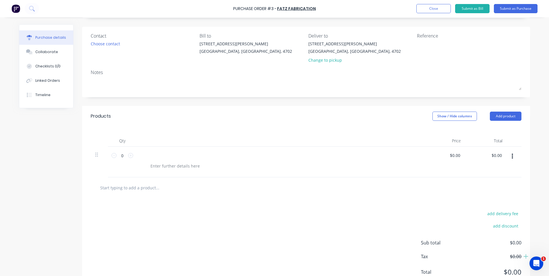
scroll to position [59, 0]
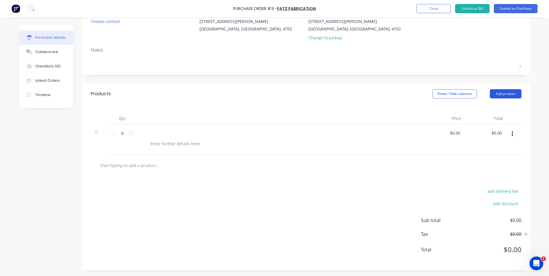
click at [509, 95] on button "Add product" at bounding box center [506, 93] width 32 height 9
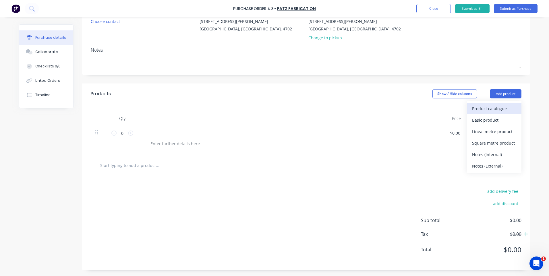
click at [502, 108] on div "Product catalogue" at bounding box center [494, 109] width 44 height 8
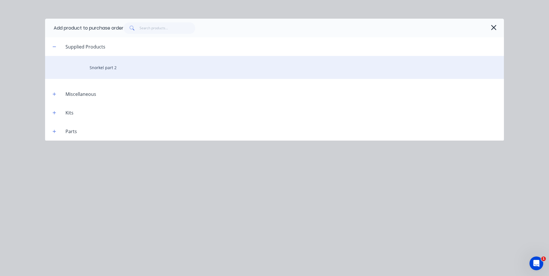
click at [104, 66] on div "Snorkel part 2" at bounding box center [274, 67] width 459 height 23
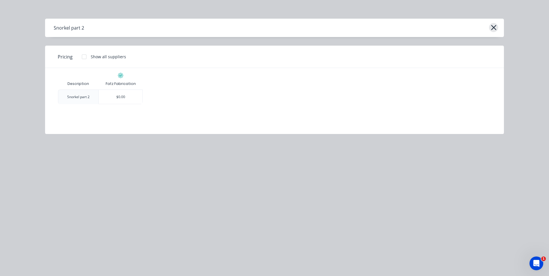
click at [491, 29] on icon "button" at bounding box center [494, 28] width 6 height 8
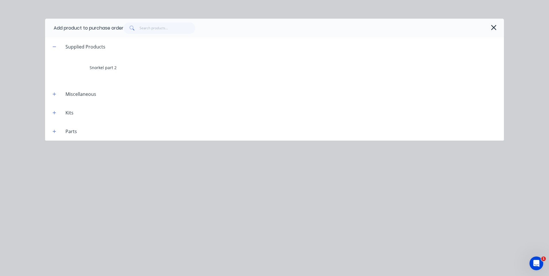
click at [70, 113] on div "Kits" at bounding box center [69, 112] width 17 height 7
click at [55, 113] on icon "button" at bounding box center [54, 113] width 3 height 4
click at [55, 113] on icon "button" at bounding box center [54, 113] width 3 height 0
click at [496, 29] on icon "button" at bounding box center [494, 28] width 6 height 8
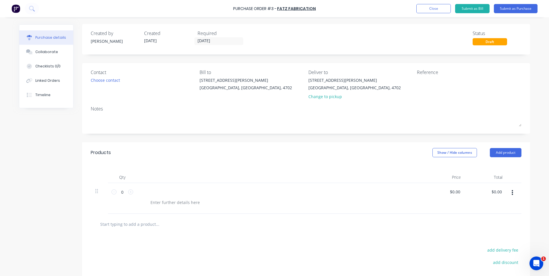
scroll to position [0, 0]
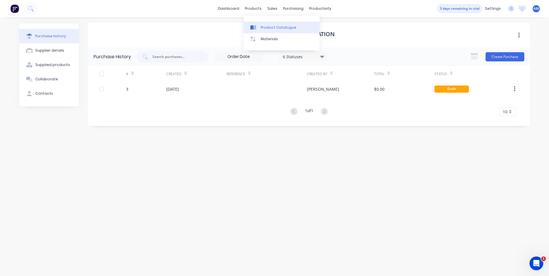
click at [263, 25] on div "Product Catalogue" at bounding box center [279, 27] width 36 height 5
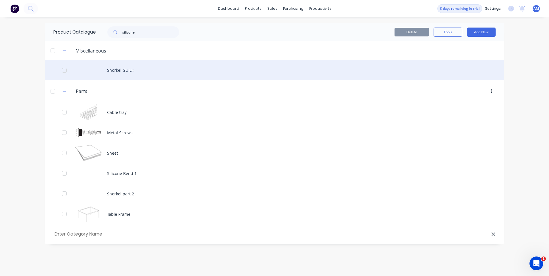
click at [111, 71] on div "Snorkel GU LH" at bounding box center [274, 70] width 459 height 20
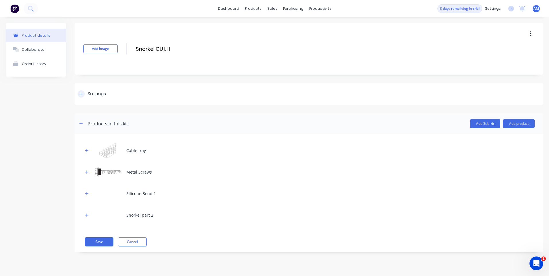
click at [98, 92] on div "Settings" at bounding box center [97, 93] width 18 height 7
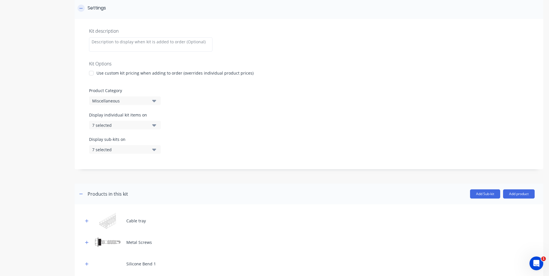
scroll to position [86, 0]
click at [108, 101] on div "Miscellaneous" at bounding box center [120, 101] width 56 height 6
click at [108, 132] on div "Kits" at bounding box center [132, 131] width 86 height 11
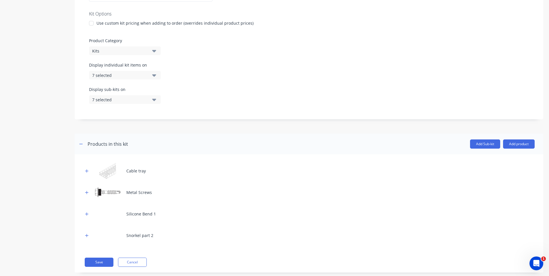
scroll to position [147, 0]
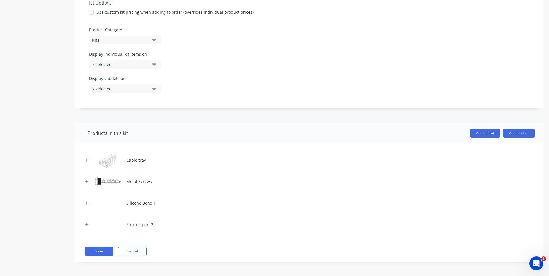
click at [183, 123] on header "Products in this kit Add Sub-kit Add product" at bounding box center [309, 133] width 469 height 21
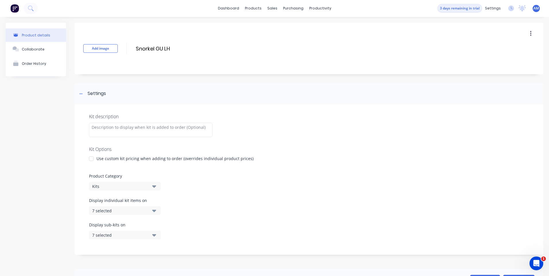
scroll to position [0, 0]
click at [529, 37] on button "button" at bounding box center [530, 34] width 13 height 10
click at [431, 65] on div "Add image Snorkel GU LH Snorkel GU LH Enter kit name Duplicate Delete" at bounding box center [309, 49] width 469 height 52
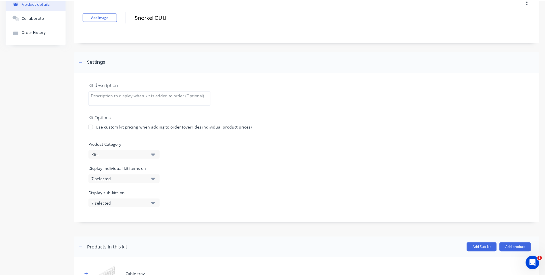
scroll to position [144, 0]
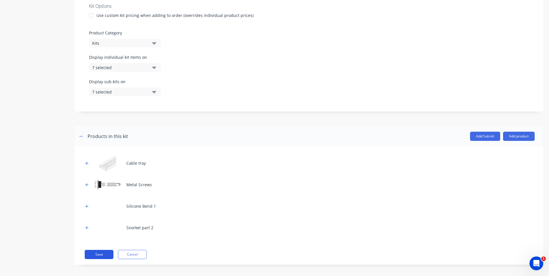
click at [102, 253] on button "Save" at bounding box center [99, 254] width 29 height 9
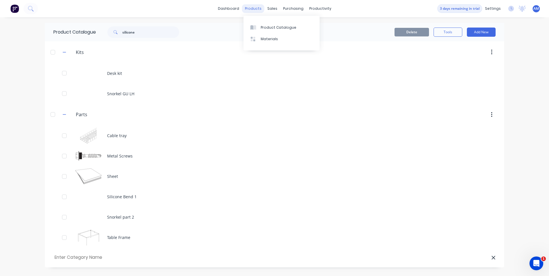
click at [254, 11] on div "products" at bounding box center [253, 8] width 22 height 9
click at [274, 26] on div "Product Catalogue" at bounding box center [279, 27] width 36 height 5
click at [484, 30] on button "Add New" at bounding box center [481, 32] width 29 height 9
click at [460, 69] on div "Product Kit" at bounding box center [468, 70] width 44 height 8
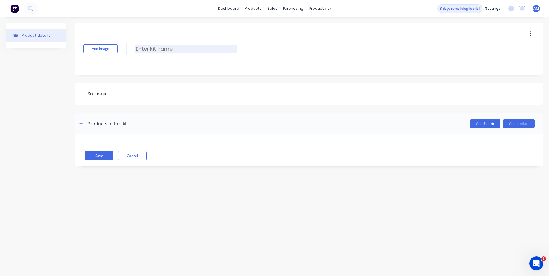
click at [173, 52] on input at bounding box center [186, 49] width 102 height 8
type input "SNORKEL KIT 2"
click at [189, 81] on div "Add image SNORKEL KIT 2 SNORKEL KIT 2 Enter kit name Settings Kit description K…" at bounding box center [309, 99] width 469 height 152
click at [131, 124] on div "Add Sub-kit Add product" at bounding box center [331, 123] width 407 height 9
click at [123, 110] on div at bounding box center [309, 109] width 469 height 9
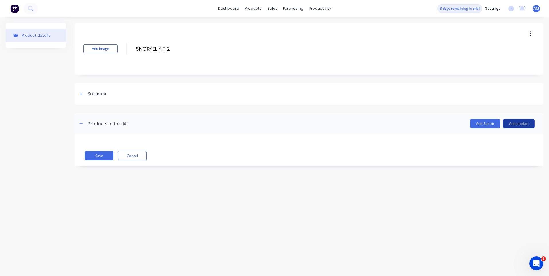
click at [524, 122] on button "Add product" at bounding box center [519, 123] width 32 height 9
click at [491, 140] on div "Product catalogue" at bounding box center [507, 138] width 44 height 8
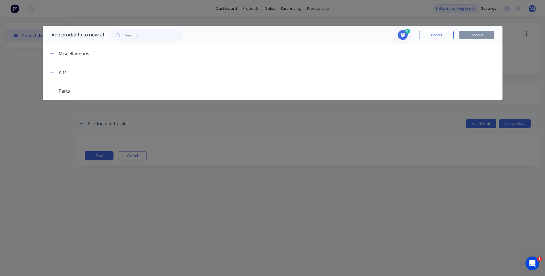
click at [67, 55] on div "Miscellaneous" at bounding box center [74, 53] width 31 height 7
click at [62, 91] on div "Parts" at bounding box center [64, 91] width 11 height 7
click at [52, 92] on icon "button" at bounding box center [51, 91] width 3 height 4
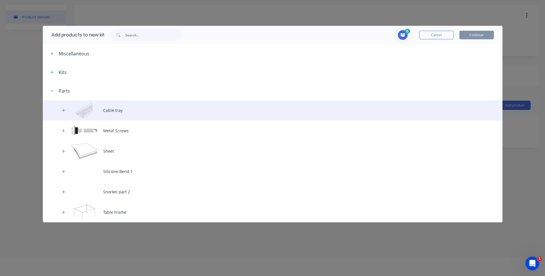
scroll to position [29, 0]
click at [113, 111] on div "Cable tray" at bounding box center [272, 110] width 459 height 20
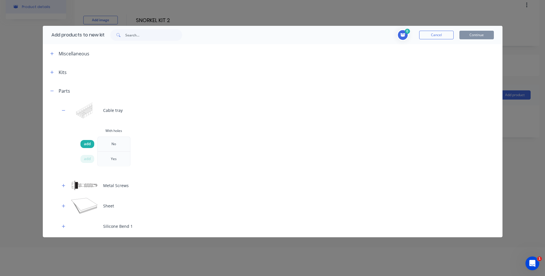
click at [91, 145] on div "add" at bounding box center [87, 144] width 14 height 8
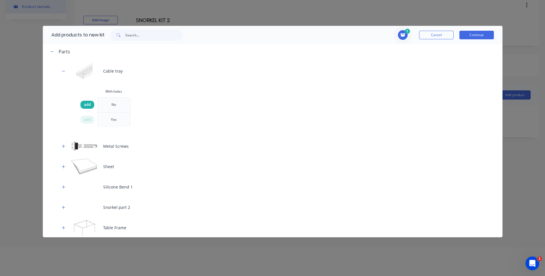
scroll to position [40, 0]
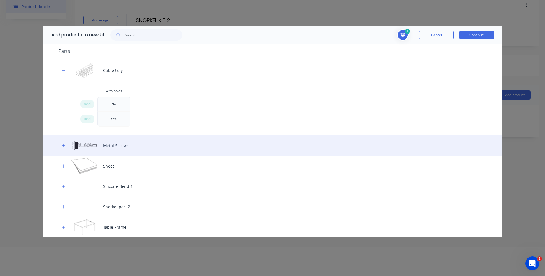
click at [111, 147] on div "Metal Screws" at bounding box center [272, 146] width 459 height 20
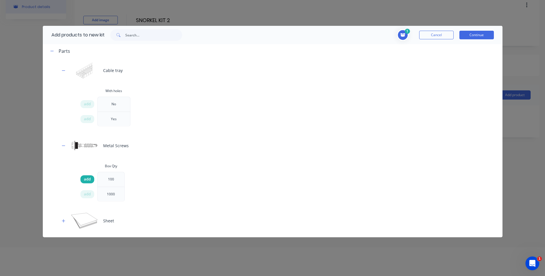
click at [89, 179] on span "add" at bounding box center [87, 180] width 7 height 6
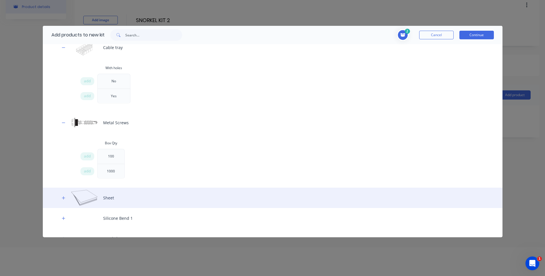
scroll to position [95, 0]
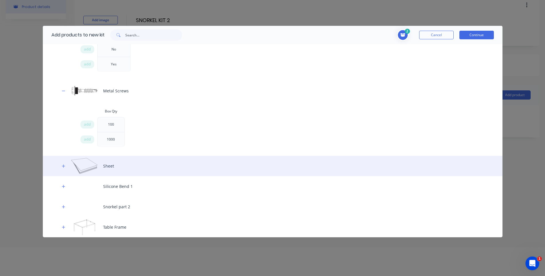
click at [107, 164] on div "Sheet" at bounding box center [272, 166] width 459 height 20
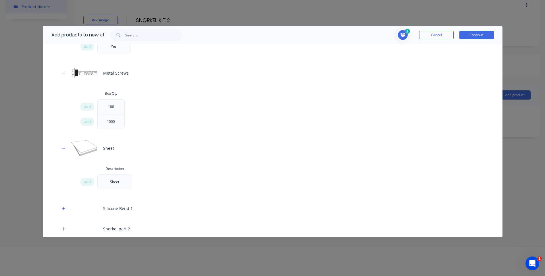
scroll to position [135, 0]
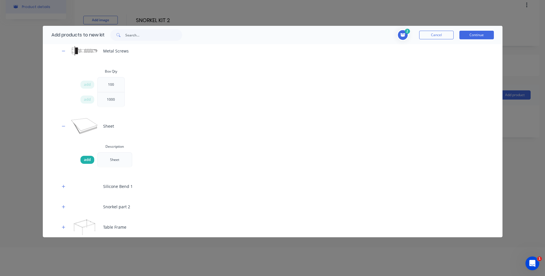
click at [88, 162] on span "add" at bounding box center [87, 160] width 7 height 6
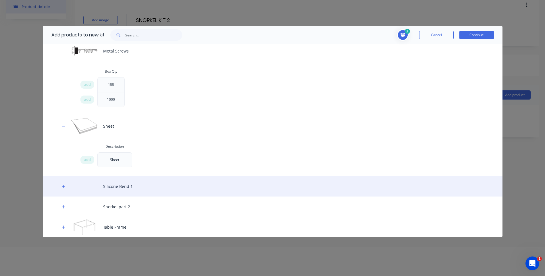
click at [112, 183] on div "Silicone Bend 1" at bounding box center [272, 186] width 459 height 20
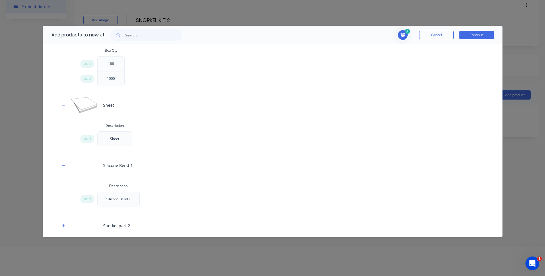
scroll to position [175, 0]
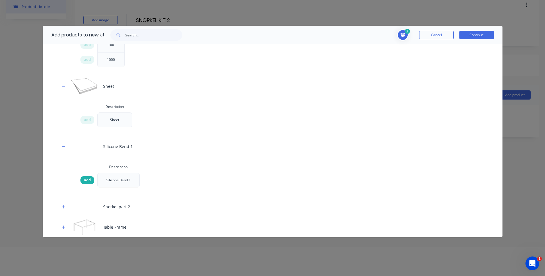
click at [90, 180] on span "add" at bounding box center [87, 180] width 7 height 6
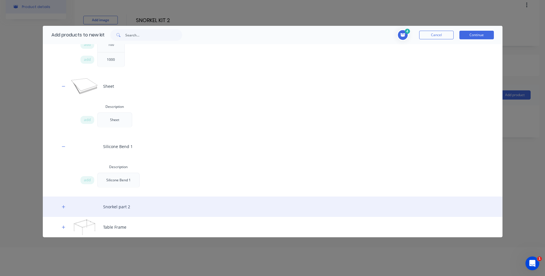
click at [113, 205] on div "Snorkel part 2" at bounding box center [272, 207] width 459 height 20
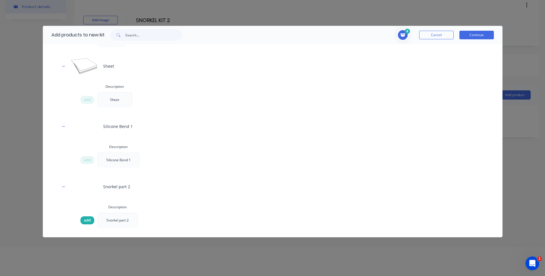
scroll to position [214, 0]
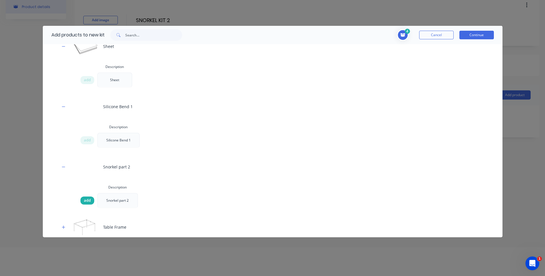
click at [88, 200] on span "add" at bounding box center [87, 201] width 7 height 6
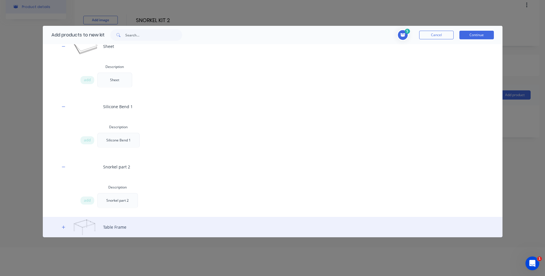
click at [113, 229] on div "Table Frame" at bounding box center [272, 227] width 459 height 20
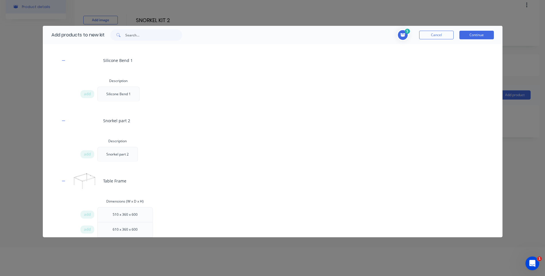
scroll to position [284, 0]
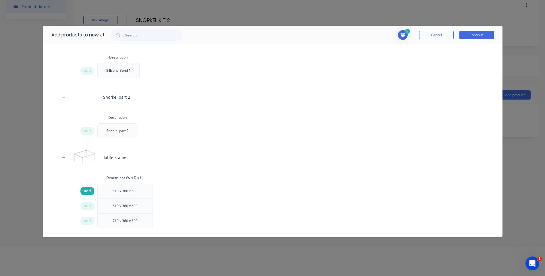
click at [88, 191] on span "add" at bounding box center [87, 191] width 7 height 6
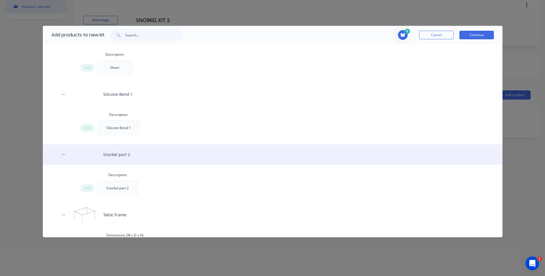
scroll to position [141, 0]
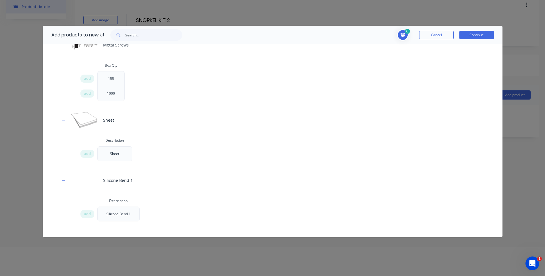
click at [477, 32] on button "Continue" at bounding box center [476, 35] width 34 height 9
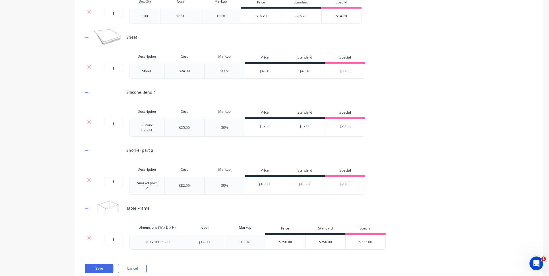
scroll to position [241, 0]
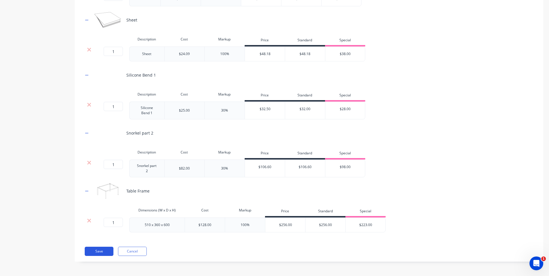
click at [107, 252] on button "Save" at bounding box center [99, 251] width 29 height 9
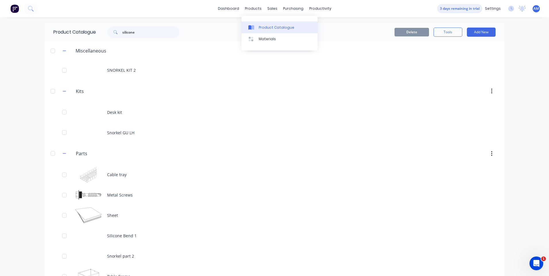
click at [264, 28] on div "Product Catalogue" at bounding box center [277, 27] width 36 height 5
click at [479, 32] on button "Add New" at bounding box center [481, 32] width 29 height 9
click at [468, 58] on div "Product" at bounding box center [468, 58] width 44 height 8
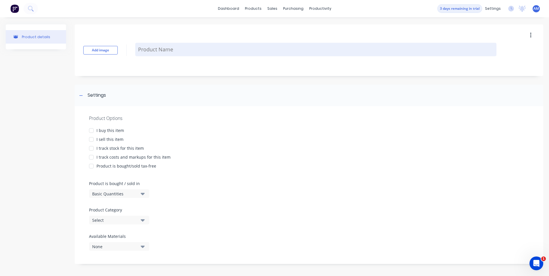
click at [163, 51] on textarea at bounding box center [315, 49] width 361 height 13
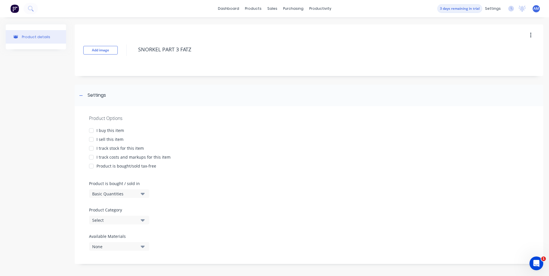
scroll to position [1, 0]
type textarea "SNORKEL PART 3 FATZ"
click at [116, 131] on div "I buy this item" at bounding box center [110, 130] width 28 height 6
click at [115, 140] on div "I sell this item" at bounding box center [109, 139] width 27 height 6
click at [115, 148] on div "I track stock for this item" at bounding box center [119, 147] width 47 height 6
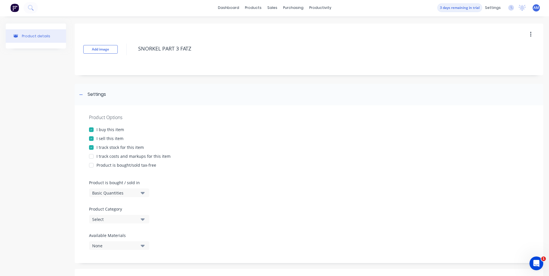
click at [116, 157] on div "I track costs and markups for this item" at bounding box center [133, 156] width 74 height 6
click at [116, 164] on div "Product is bought/sold tax-free" at bounding box center [126, 165] width 60 height 6
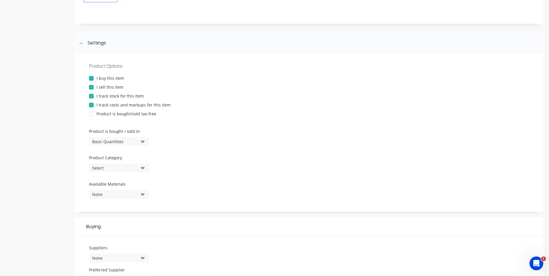
scroll to position [58, 0]
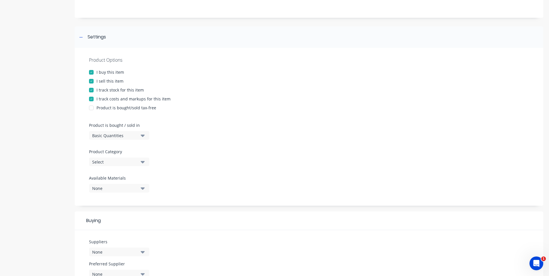
click at [125, 134] on div "Basic Quantities" at bounding box center [115, 136] width 46 height 6
click at [122, 149] on div "Basic Quantities" at bounding box center [132, 149] width 86 height 11
click at [118, 164] on div "Select" at bounding box center [115, 162] width 46 height 6
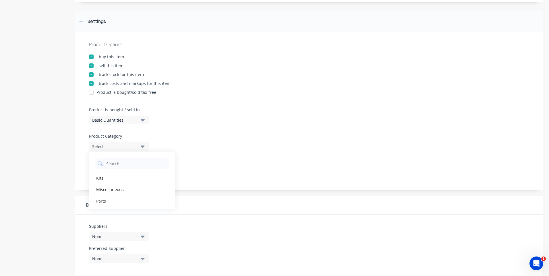
scroll to position [87, 0]
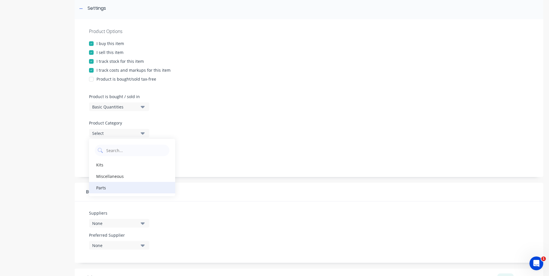
click at [104, 187] on div "Parts" at bounding box center [132, 187] width 86 height 11
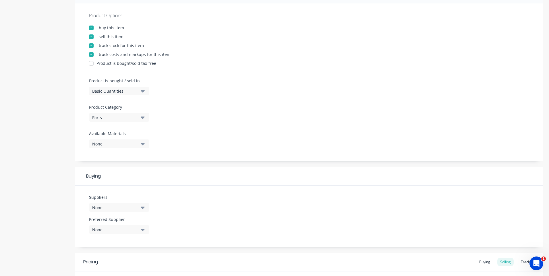
scroll to position [116, 0]
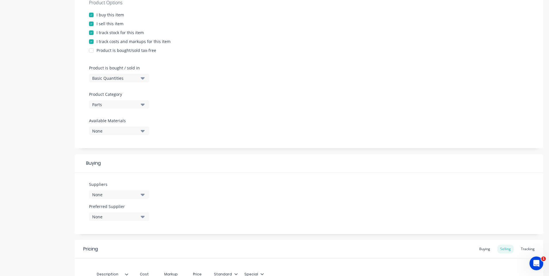
click at [117, 135] on button "None" at bounding box center [119, 131] width 60 height 9
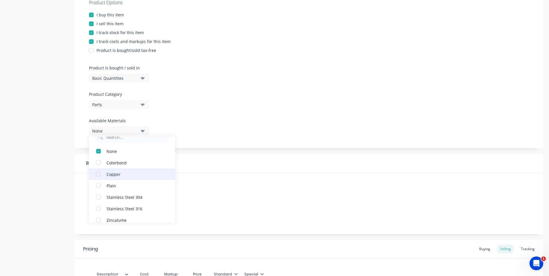
scroll to position [17, 0]
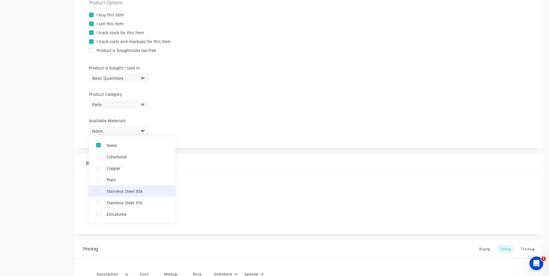
click at [116, 190] on div "Stainless Steel 304" at bounding box center [135, 191] width 57 height 6
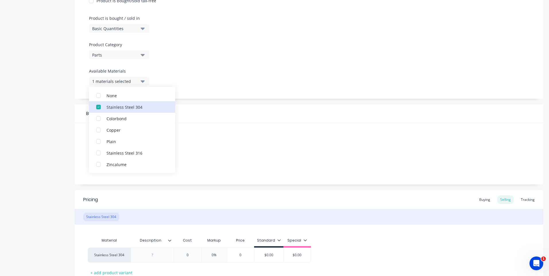
scroll to position [173, 0]
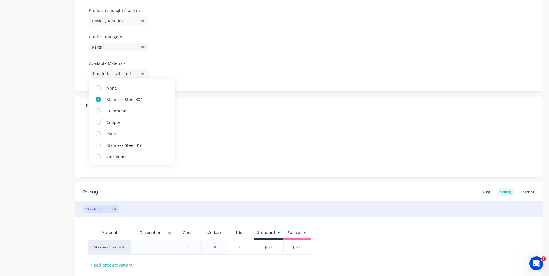
click at [202, 135] on div "Suppliers None Preferred Supplier None No options..." at bounding box center [309, 145] width 469 height 61
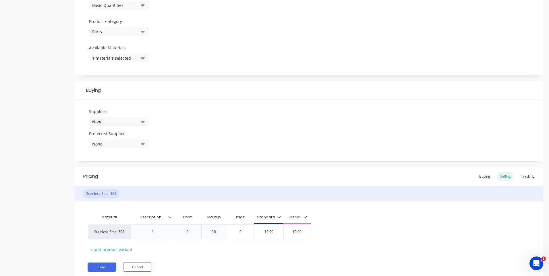
scroll to position [202, 0]
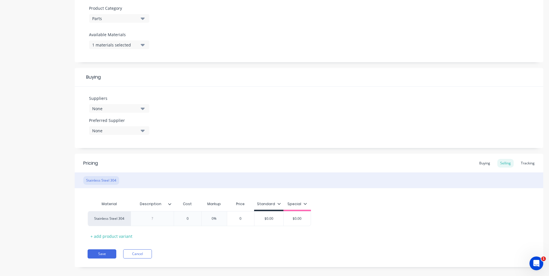
click at [106, 110] on div "None" at bounding box center [115, 109] width 46 height 6
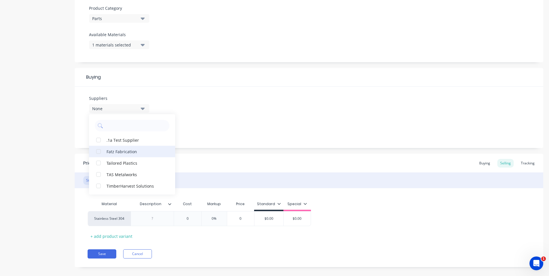
click at [118, 155] on button "Fatz Fabrication" at bounding box center [132, 151] width 86 height 11
click at [227, 137] on div "Suppliers 1 suppliers selected Fatz Fabrication .1a Test Supplier Tailored Plas…" at bounding box center [309, 117] width 469 height 61
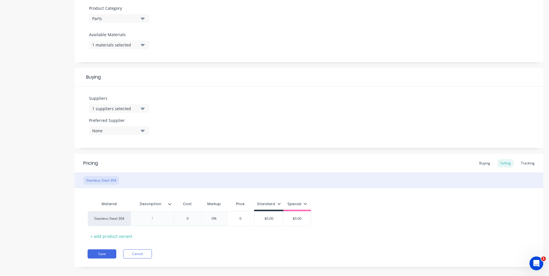
click at [124, 111] on div "1 suppliers selected" at bounding box center [115, 109] width 46 height 6
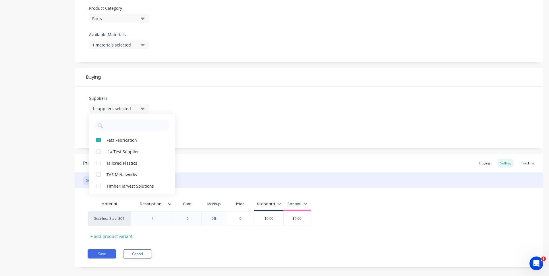
click at [198, 112] on div "Suppliers 1 suppliers selected Fatz Fabrication .1a Test Supplier Tailored Plas…" at bounding box center [309, 117] width 469 height 61
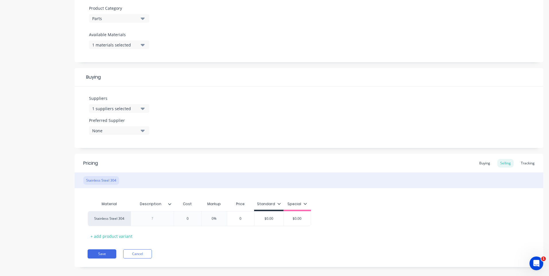
click at [122, 129] on div "None" at bounding box center [115, 131] width 46 height 6
click at [124, 162] on div "Fatz Fabrication" at bounding box center [135, 162] width 57 height 6
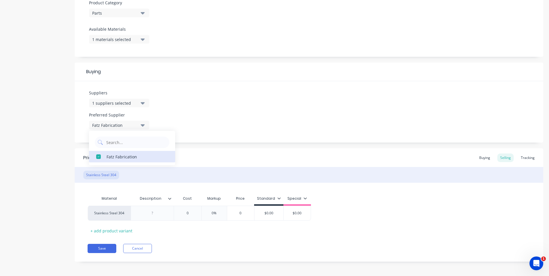
scroll to position [209, 0]
click at [207, 120] on div "Suppliers 1 suppliers selected Preferred Supplier Fatz Fabrication Fatz Fabrica…" at bounding box center [309, 110] width 469 height 61
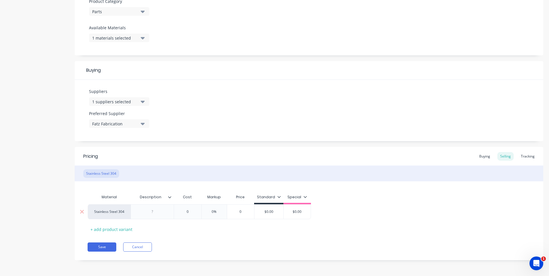
click at [159, 214] on div at bounding box center [152, 211] width 29 height 7
click at [195, 212] on input "0" at bounding box center [187, 213] width 29 height 5
click at [203, 213] on input "0" at bounding box center [203, 211] width 29 height 5
type input "100"
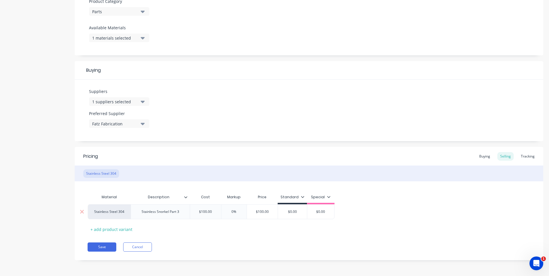
click at [233, 212] on input "0%" at bounding box center [234, 211] width 29 height 5
type input "30"
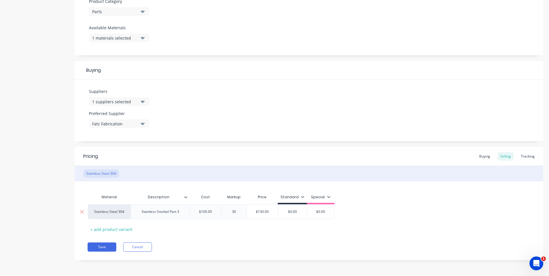
type input "$130.00"
click at [255, 214] on input "$130.00" at bounding box center [262, 211] width 31 height 5
click at [288, 212] on input "$0.00" at bounding box center [292, 211] width 29 height 5
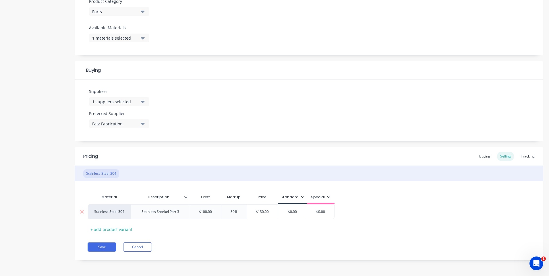
click at [288, 212] on input "$0.00" at bounding box center [292, 211] width 29 height 5
click at [299, 212] on input "$0.00" at bounding box center [292, 211] width 29 height 5
type input "$130"
click at [317, 212] on input "$0.00" at bounding box center [320, 211] width 29 height 5
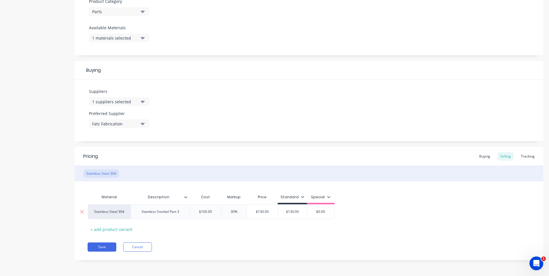
click at [317, 213] on input "$0.00" at bounding box center [320, 211] width 29 height 5
type input "115"
drag, startPoint x: 299, startPoint y: 230, endPoint x: 237, endPoint y: 239, distance: 63.0
click at [299, 231] on div "Material Description Cost Markup Price Standard Special Stainless Steel 304 Sta…" at bounding box center [309, 212] width 443 height 42
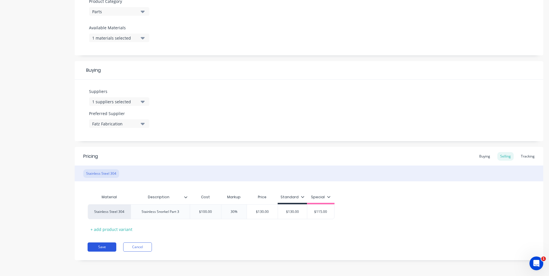
click at [107, 249] on button "Save" at bounding box center [102, 247] width 29 height 9
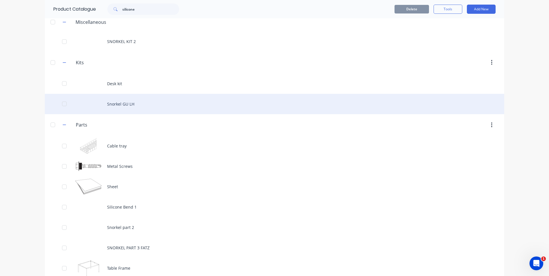
scroll to position [57, 0]
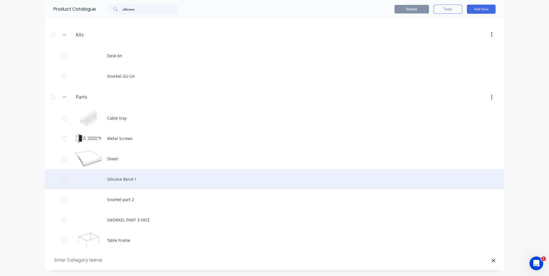
click at [125, 180] on div "Silicone Bend 1" at bounding box center [274, 179] width 459 height 20
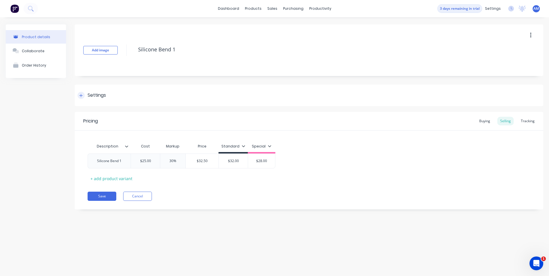
click at [101, 93] on div "Settings" at bounding box center [97, 95] width 18 height 7
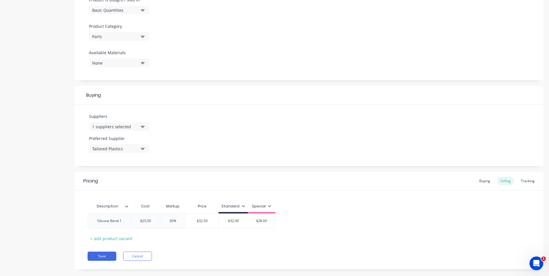
scroll to position [193, 0]
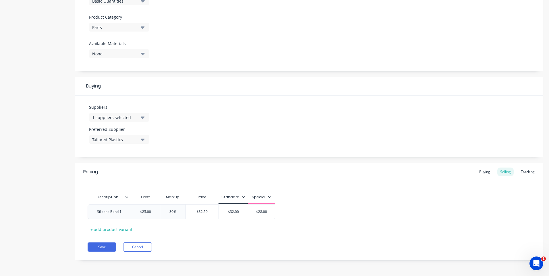
click at [118, 117] on div "1 suppliers selected" at bounding box center [115, 118] width 46 height 6
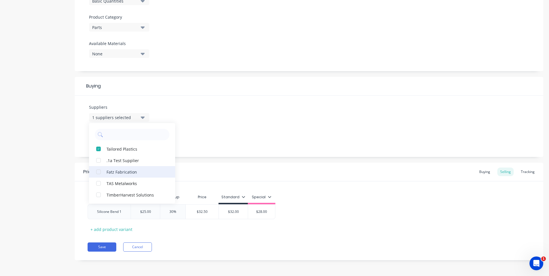
click at [133, 174] on div "Fatz Fabrication" at bounding box center [135, 172] width 57 height 6
click at [129, 160] on div "Tailored Plastics" at bounding box center [135, 160] width 57 height 6
click at [211, 120] on div "Suppliers 1 suppliers selected Fatz Fabrication .1a Test Supplier Tailored Plas…" at bounding box center [309, 126] width 469 height 61
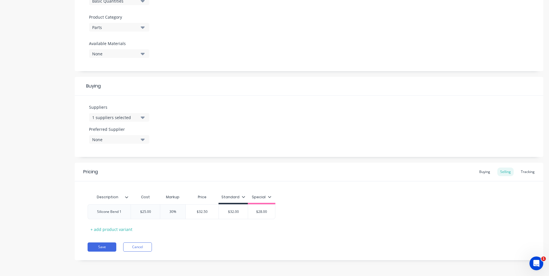
click at [120, 137] on div "None" at bounding box center [115, 140] width 46 height 6
click at [119, 172] on div "Fatz Fabrication" at bounding box center [135, 171] width 57 height 6
click at [200, 126] on div "Suppliers 1 suppliers selected Preferred Supplier Fatz Fabrication Fatz Fabrica…" at bounding box center [309, 126] width 469 height 61
click at [108, 245] on button "Save" at bounding box center [102, 247] width 29 height 9
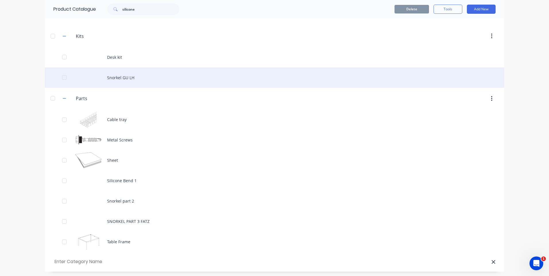
scroll to position [57, 0]
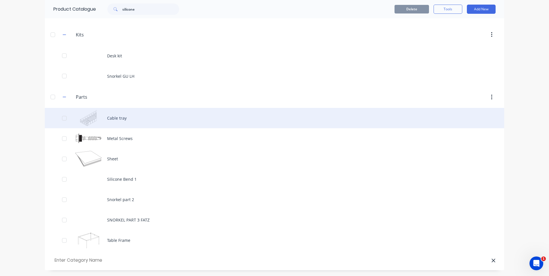
click at [120, 123] on div "Cable tray" at bounding box center [274, 118] width 459 height 20
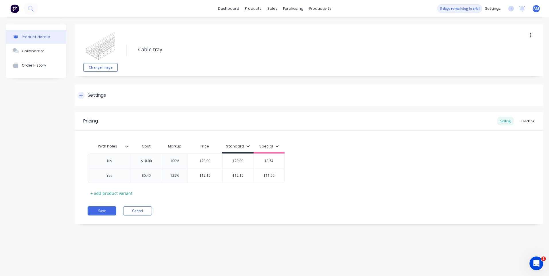
click at [99, 94] on div "Settings" at bounding box center [97, 95] width 18 height 7
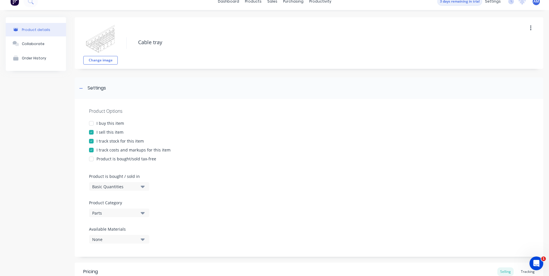
scroll to position [7, 0]
click at [101, 89] on div "Settings" at bounding box center [97, 88] width 18 height 7
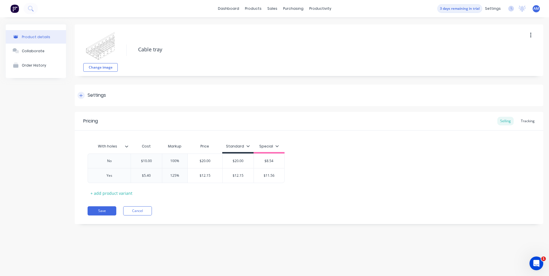
scroll to position [0, 0]
click at [101, 89] on div "Settings" at bounding box center [309, 96] width 469 height 22
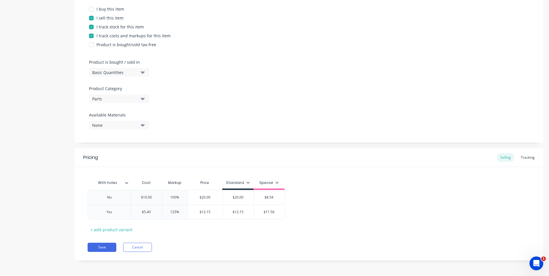
scroll to position [122, 0]
click at [107, 248] on button "Save" at bounding box center [102, 247] width 29 height 9
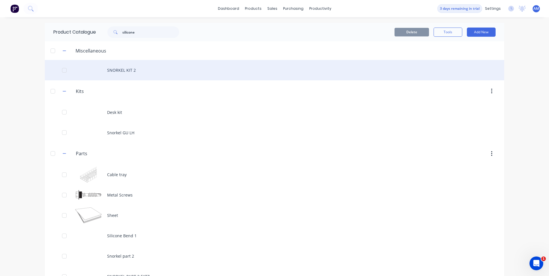
click at [119, 73] on div "SNORKEL KIT 2" at bounding box center [274, 70] width 459 height 20
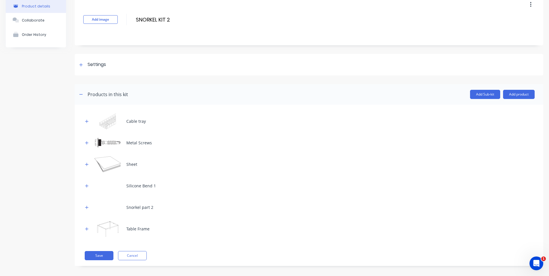
scroll to position [34, 0]
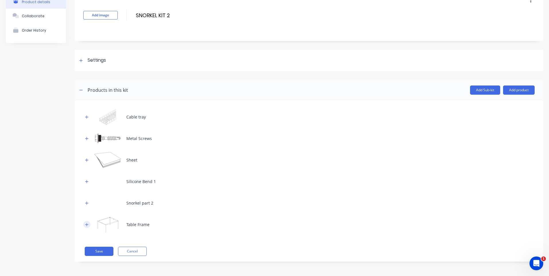
click at [86, 225] on icon "button" at bounding box center [86, 225] width 3 height 4
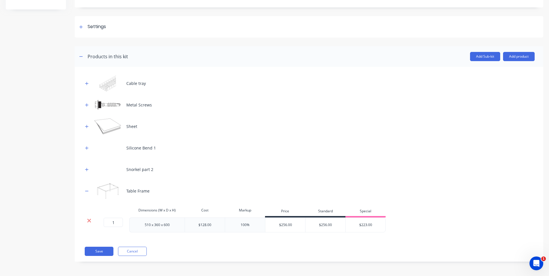
click at [89, 221] on icon at bounding box center [89, 221] width 4 height 4
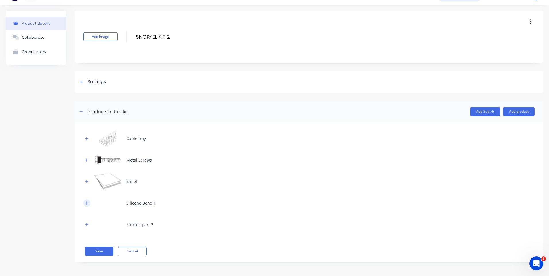
click at [86, 204] on icon "button" at bounding box center [86, 203] width 3 height 4
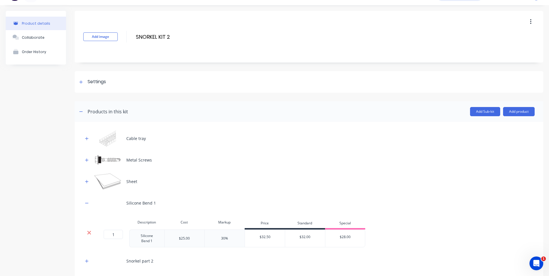
click at [91, 235] on icon at bounding box center [89, 233] width 4 height 6
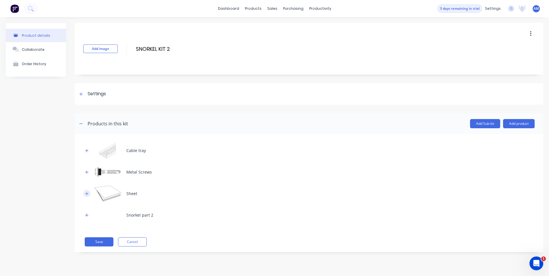
click at [86, 193] on icon "button" at bounding box center [86, 194] width 3 height 4
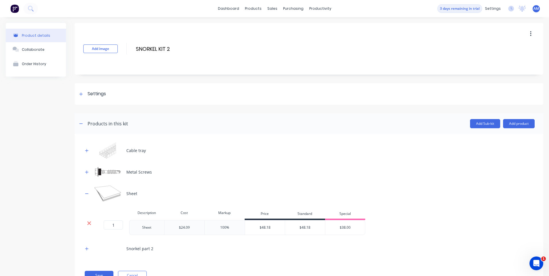
click at [89, 226] on icon at bounding box center [89, 223] width 4 height 6
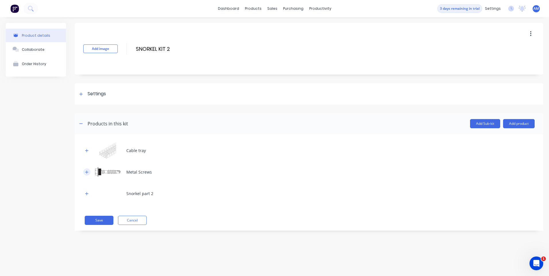
click at [86, 173] on icon "button" at bounding box center [86, 172] width 3 height 4
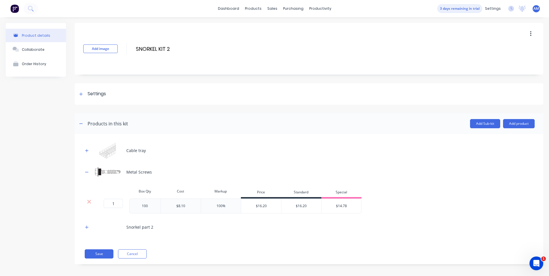
click at [88, 206] on div at bounding box center [88, 206] width 11 height 15
click at [88, 202] on icon at bounding box center [89, 202] width 4 height 6
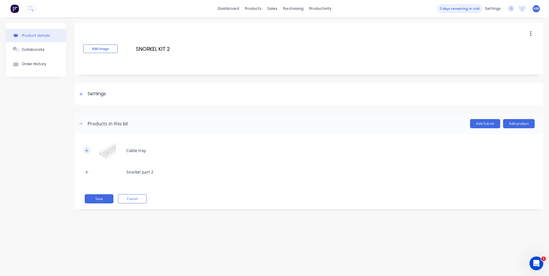
click at [89, 153] on button "button" at bounding box center [86, 150] width 7 height 7
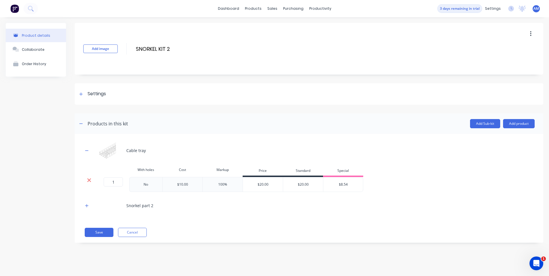
click at [87, 182] on icon at bounding box center [89, 180] width 4 height 6
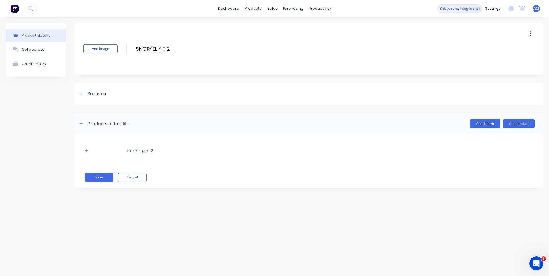
click at [146, 150] on div "Snorkel part 2" at bounding box center [139, 151] width 27 height 6
click at [89, 150] on button "button" at bounding box center [86, 150] width 7 height 7
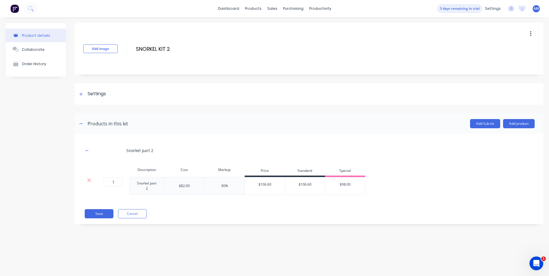
click at [174, 149] on div "Snorkel part 2" at bounding box center [308, 151] width 451 height 16
click at [104, 213] on button "Save" at bounding box center [99, 213] width 29 height 9
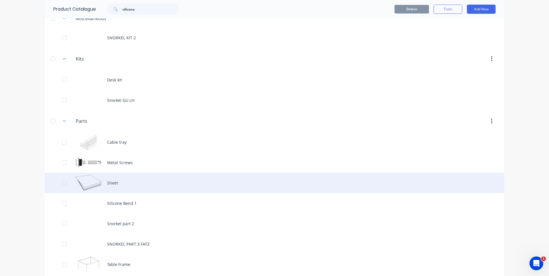
scroll to position [57, 0]
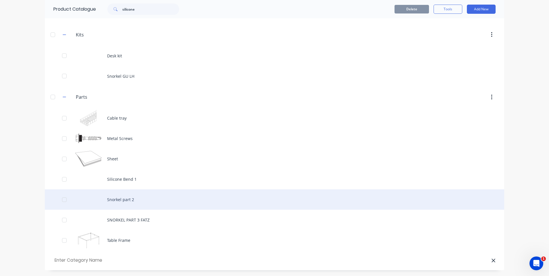
click at [121, 198] on div "Snorkel part 2" at bounding box center [274, 199] width 459 height 20
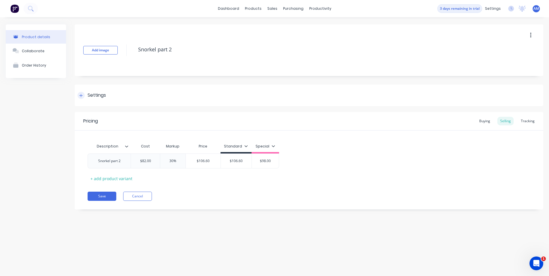
click at [100, 95] on div "Settings" at bounding box center [97, 95] width 18 height 7
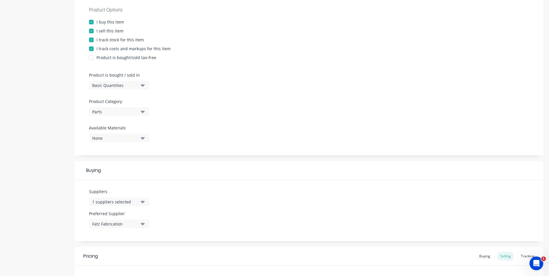
scroll to position [144, 0]
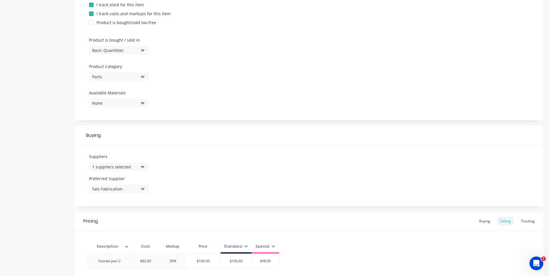
click at [131, 167] on div "1 suppliers selected" at bounding box center [115, 167] width 46 height 6
click at [184, 156] on div "Suppliers 1 suppliers selected Fatz Fabrication .1a Test Supplier Tailored Plas…" at bounding box center [309, 175] width 469 height 61
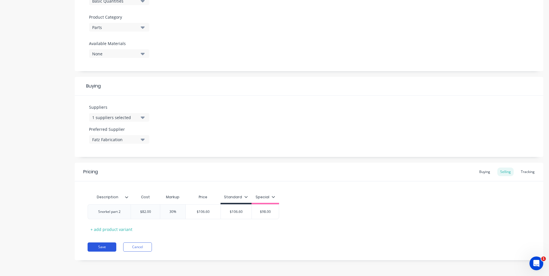
click at [109, 245] on button "Save" at bounding box center [102, 247] width 29 height 9
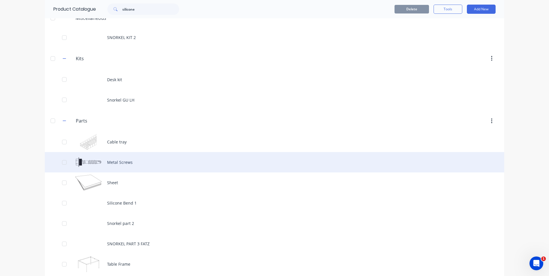
scroll to position [57, 0]
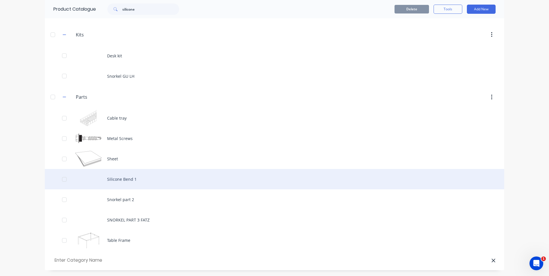
click at [118, 182] on div "Silicone Bend 1" at bounding box center [274, 179] width 459 height 20
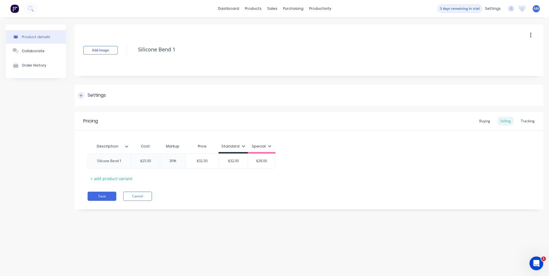
click at [98, 93] on div "Settings" at bounding box center [97, 95] width 18 height 7
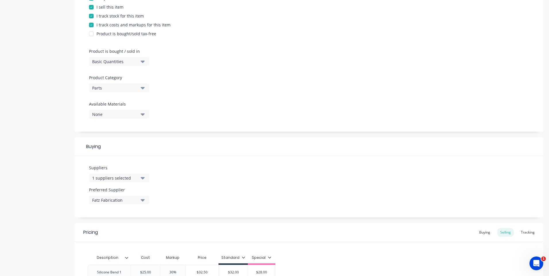
scroll to position [144, 0]
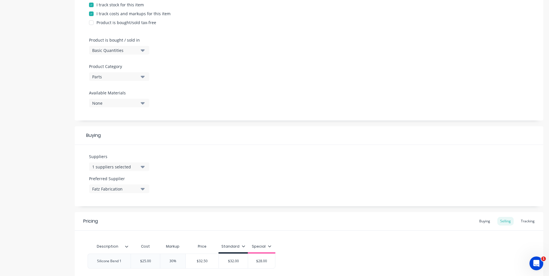
click at [129, 170] on button "1 suppliers selected" at bounding box center [119, 166] width 60 height 9
click at [190, 157] on div "Suppliers 1 suppliers selected Fatz Fabrication .1a Test Supplier Tailored Plas…" at bounding box center [309, 175] width 469 height 61
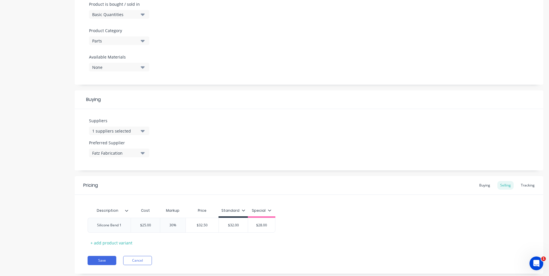
scroll to position [193, 0]
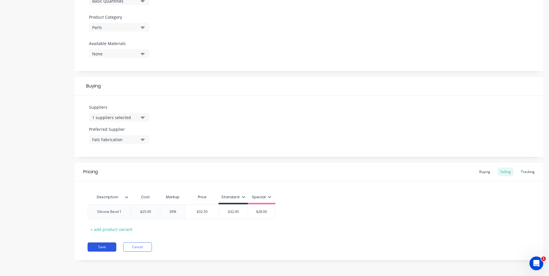
click at [111, 245] on button "Save" at bounding box center [102, 247] width 29 height 9
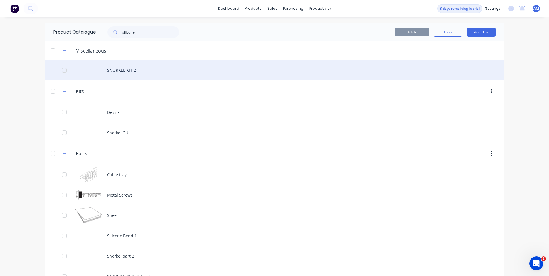
click at [124, 71] on div "SNORKEL KIT 2" at bounding box center [274, 70] width 459 height 20
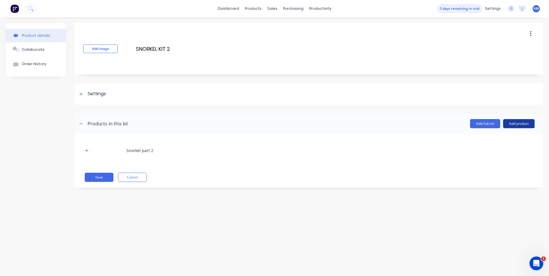
click at [510, 122] on button "Add product" at bounding box center [519, 123] width 32 height 9
click at [86, 150] on icon "button" at bounding box center [86, 151] width 3 height 4
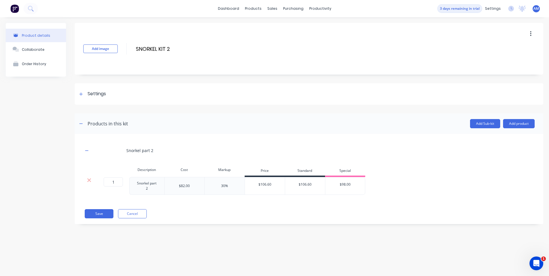
click at [120, 154] on div at bounding box center [107, 151] width 29 height 16
click at [286, 134] on div "Snorkel part 2 Description Cost Markup Price Standard Special 1 1 ? Snorkel par…" at bounding box center [309, 179] width 469 height 90
click at [519, 124] on button "Add product" at bounding box center [519, 123] width 32 height 9
click at [450, 171] on div "Description Cost Markup Price Standard Special 1 1 ? Snorkel part 2 $82.00 30% …" at bounding box center [308, 179] width 451 height 31
click at [451, 171] on div "Description Cost Markup Price Standard Special 1 1 ? Snorkel part 2 $82.00 30% …" at bounding box center [308, 179] width 451 height 31
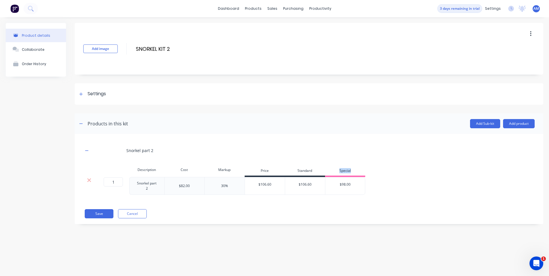
click at [451, 171] on div "Description Cost Markup Price Standard Special 1 1 ? Snorkel part 2 $82.00 30% …" at bounding box center [308, 179] width 451 height 31
click at [265, 119] on header "Products in this kit Add Sub-kit Add product" at bounding box center [309, 123] width 469 height 21
click at [98, 214] on button "Save" at bounding box center [99, 213] width 29 height 9
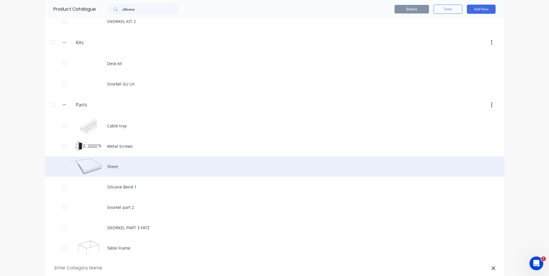
scroll to position [57, 0]
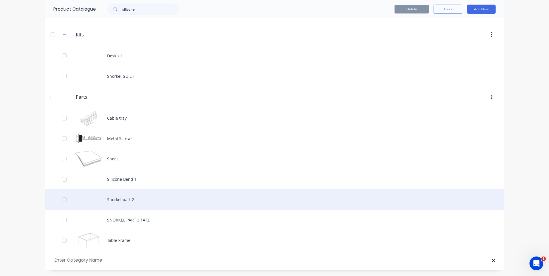
click at [113, 201] on div "Snorkel part 2" at bounding box center [274, 199] width 459 height 20
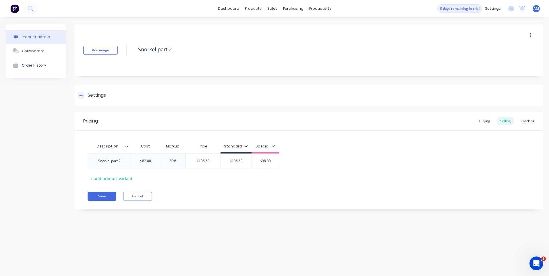
click at [94, 93] on div "Settings" at bounding box center [97, 95] width 18 height 7
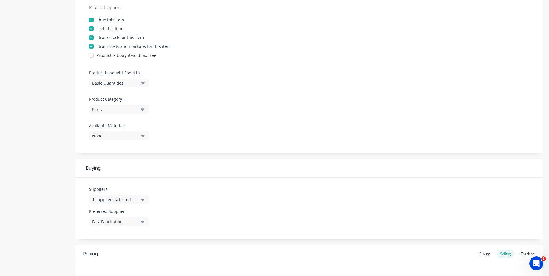
scroll to position [115, 0]
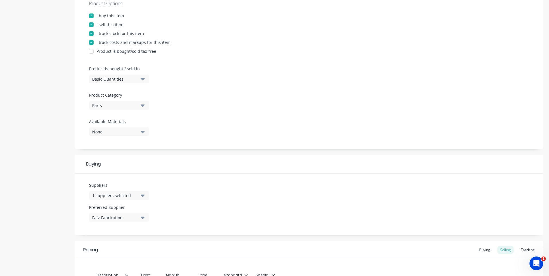
drag, startPoint x: 180, startPoint y: 188, endPoint x: 176, endPoint y: 196, distance: 8.2
click at [180, 188] on div "Suppliers 1 suppliers selected Preferred Supplier Fatz Fabrication" at bounding box center [309, 204] width 469 height 61
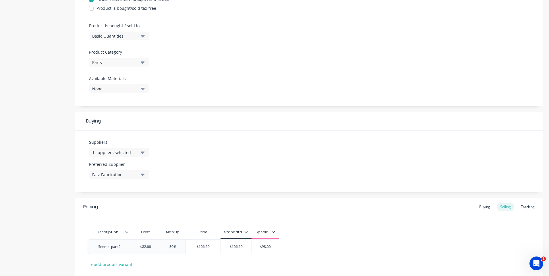
scroll to position [193, 0]
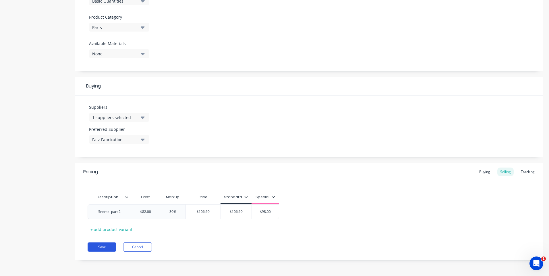
click at [105, 248] on button "Save" at bounding box center [102, 247] width 29 height 9
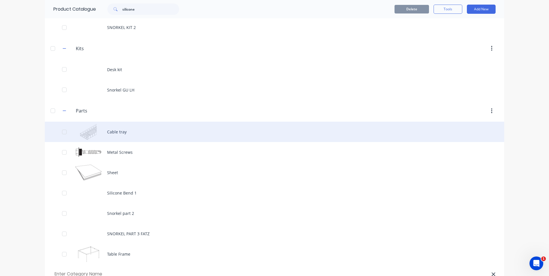
scroll to position [57, 0]
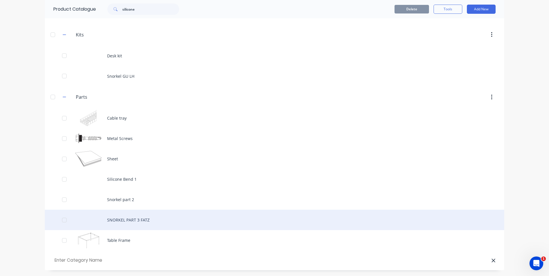
click at [134, 221] on div "SNORKEL PART 3 FATZ" at bounding box center [274, 220] width 459 height 20
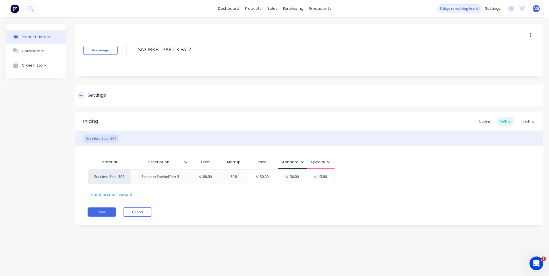
click at [95, 96] on div "Settings" at bounding box center [97, 95] width 18 height 7
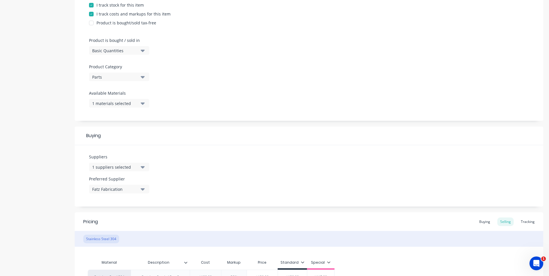
scroll to position [144, 0]
click at [115, 164] on div "1 suppliers selected" at bounding box center [115, 167] width 46 height 6
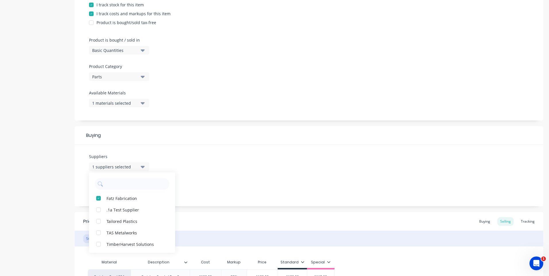
click at [193, 183] on div "Suppliers 1 suppliers selected Fatz Fabrication .1a Test Supplier Tailored Plas…" at bounding box center [309, 175] width 469 height 61
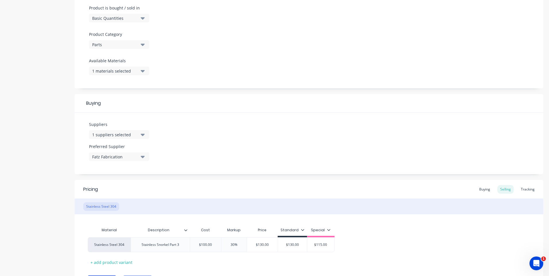
scroll to position [209, 0]
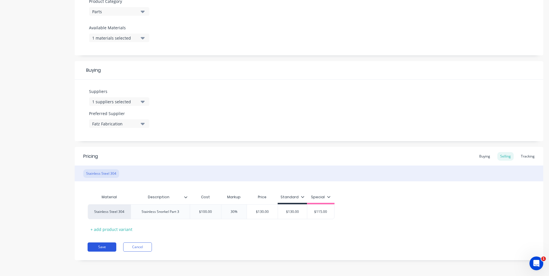
click at [101, 246] on button "Save" at bounding box center [102, 247] width 29 height 9
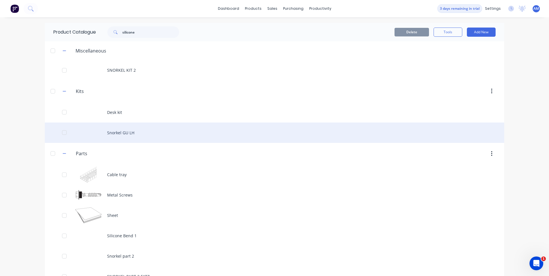
click at [121, 131] on div "Snorkel GU LH" at bounding box center [274, 133] width 459 height 20
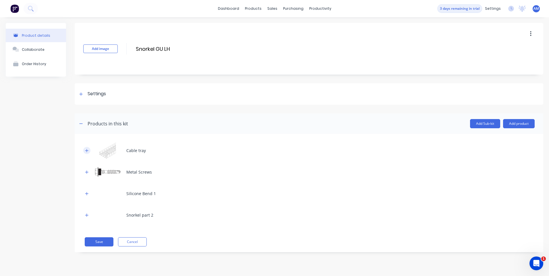
click at [86, 151] on icon "button" at bounding box center [86, 150] width 3 height 3
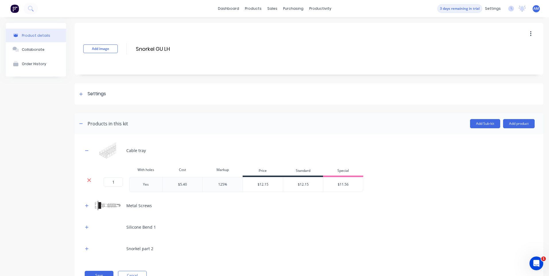
click at [88, 181] on icon at bounding box center [89, 180] width 4 height 6
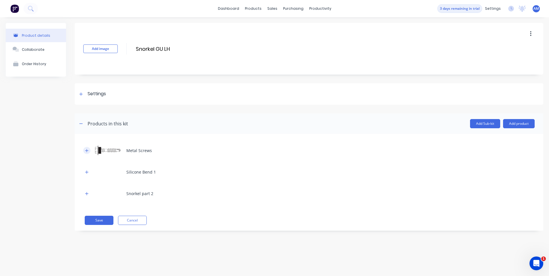
click at [86, 150] on icon "button" at bounding box center [86, 151] width 3 height 4
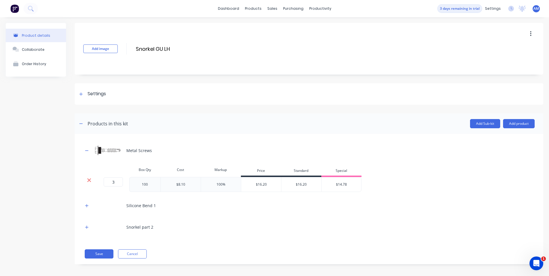
click at [90, 179] on icon at bounding box center [89, 181] width 4 height 4
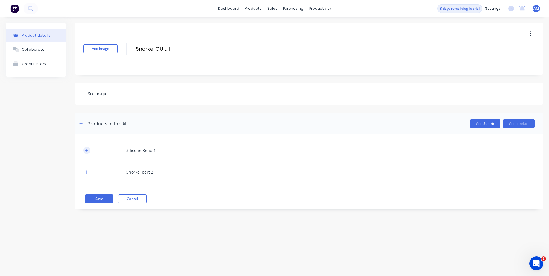
click at [87, 151] on icon "button" at bounding box center [86, 151] width 3 height 4
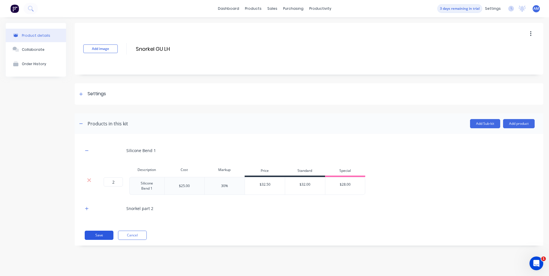
click at [91, 179] on icon at bounding box center [89, 180] width 4 height 6
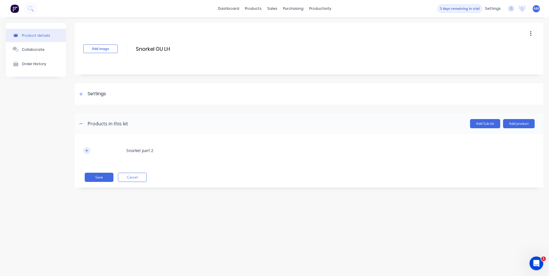
click at [88, 149] on icon "button" at bounding box center [86, 151] width 3 height 4
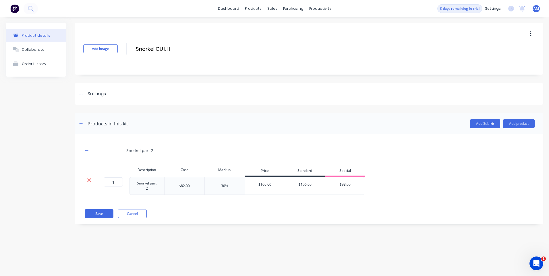
click at [91, 180] on icon at bounding box center [89, 180] width 4 height 6
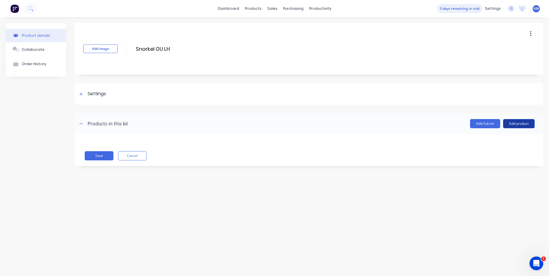
click at [513, 124] on button "Add product" at bounding box center [519, 123] width 32 height 9
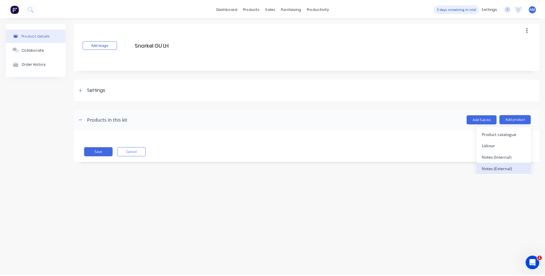
scroll to position [5, 0]
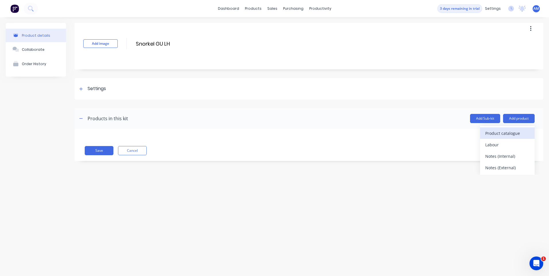
click at [496, 135] on div "Product catalogue" at bounding box center [507, 133] width 44 height 8
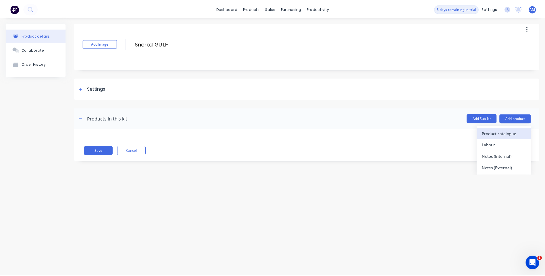
scroll to position [0, 0]
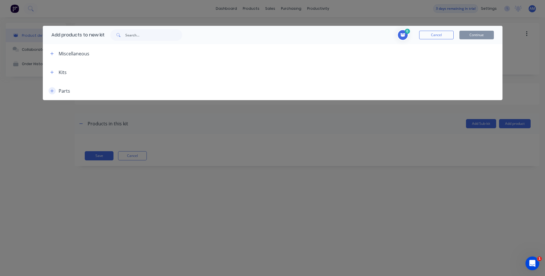
click at [52, 92] on icon "button" at bounding box center [51, 91] width 3 height 4
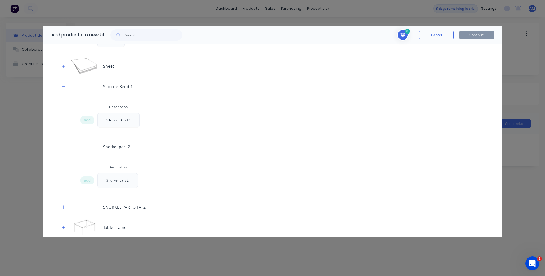
scroll to position [195, 0]
click at [88, 180] on span "add" at bounding box center [87, 180] width 7 height 6
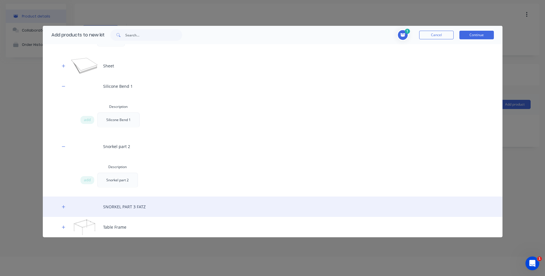
scroll to position [29, 0]
click at [67, 204] on div "SNORKEL PART 3 FATZ" at bounding box center [272, 207] width 459 height 20
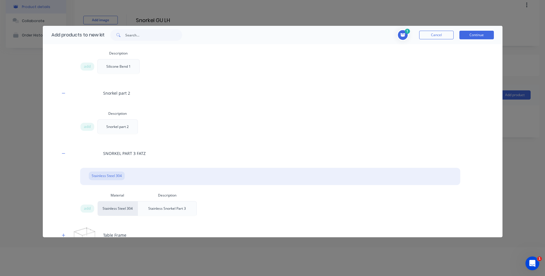
scroll to position [256, 0]
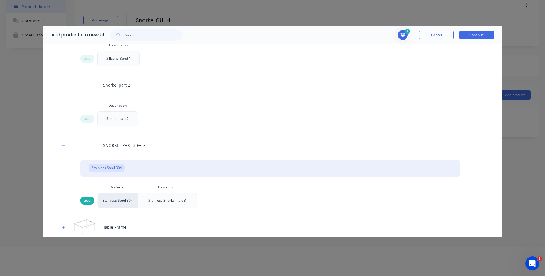
click at [89, 202] on span "add" at bounding box center [87, 201] width 7 height 6
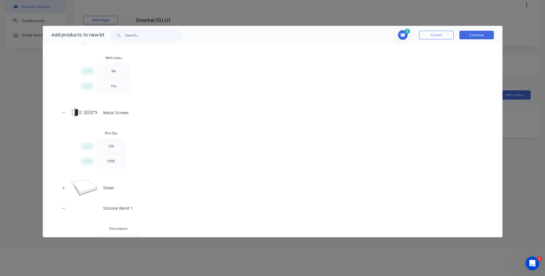
scroll to position [55, 0]
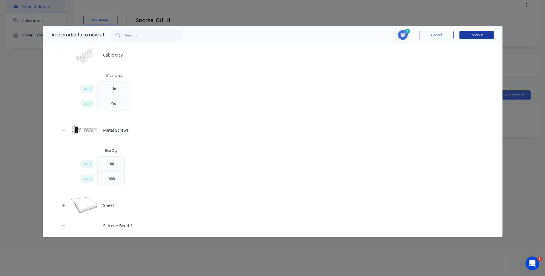
click at [483, 33] on button "Continue" at bounding box center [476, 35] width 34 height 9
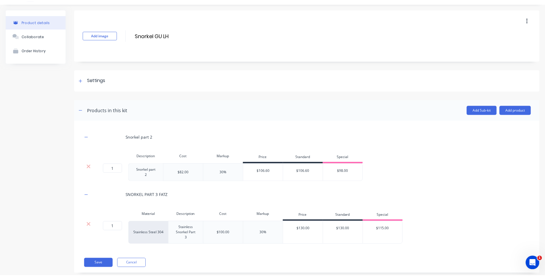
scroll to position [26, 0]
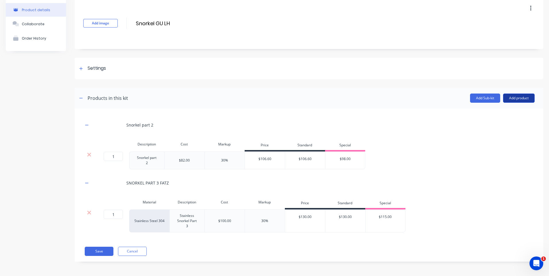
click at [511, 100] on button "Add product" at bounding box center [519, 98] width 32 height 9
click at [494, 116] on div "Product catalogue" at bounding box center [507, 113] width 44 height 8
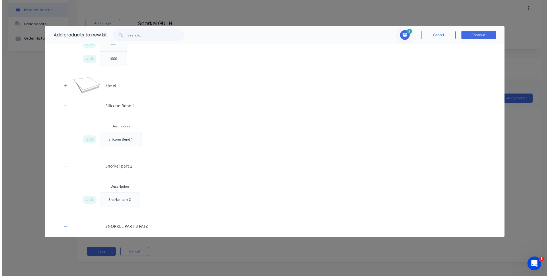
scroll to position [170, 0]
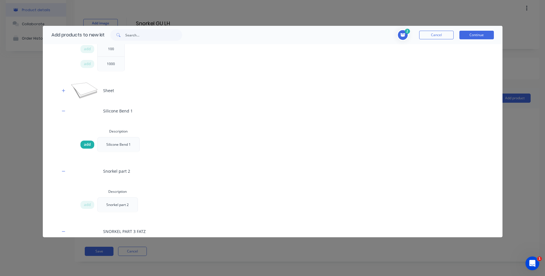
click at [85, 145] on span "add" at bounding box center [87, 145] width 7 height 6
click at [485, 36] on button "Continue" at bounding box center [476, 35] width 34 height 9
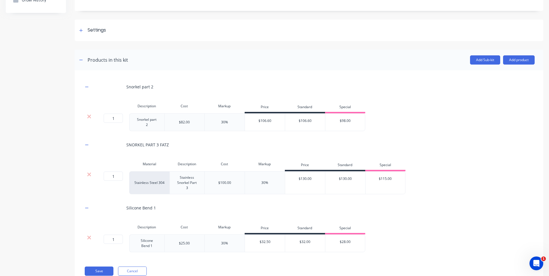
scroll to position [84, 0]
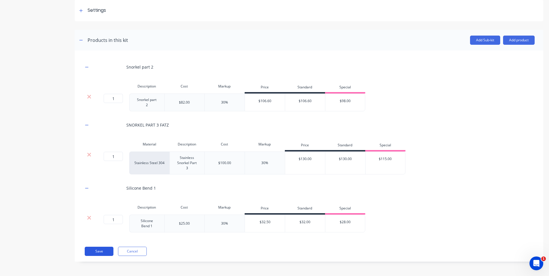
click at [95, 252] on button "Save" at bounding box center [99, 251] width 29 height 9
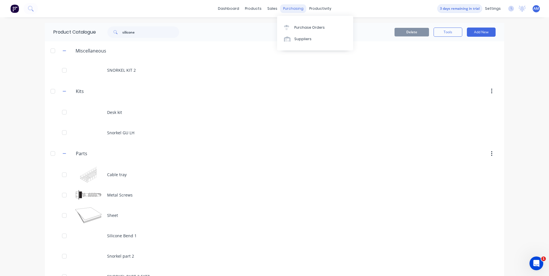
click at [292, 9] on div "purchasing" at bounding box center [293, 8] width 26 height 9
click at [306, 29] on div "Purchase Orders" at bounding box center [309, 27] width 30 height 5
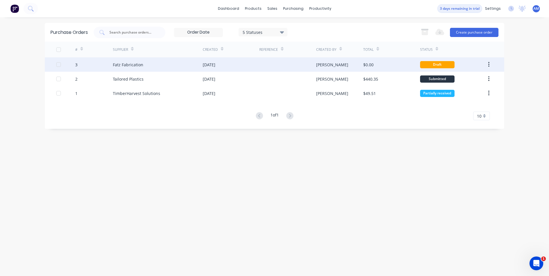
click at [213, 67] on div "05 Sep 2025" at bounding box center [209, 65] width 13 height 6
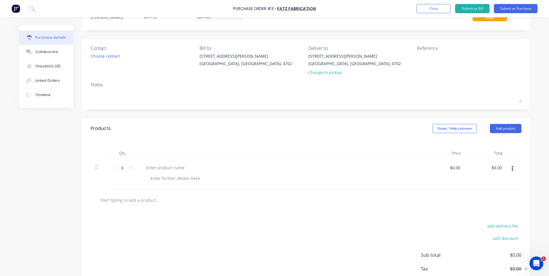
scroll to position [59, 0]
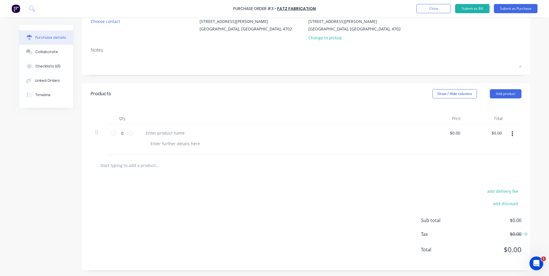
click at [97, 132] on div at bounding box center [99, 132] width 8 height 7
click at [128, 133] on icon at bounding box center [130, 133] width 5 height 5
click at [113, 134] on icon at bounding box center [113, 133] width 5 height 5
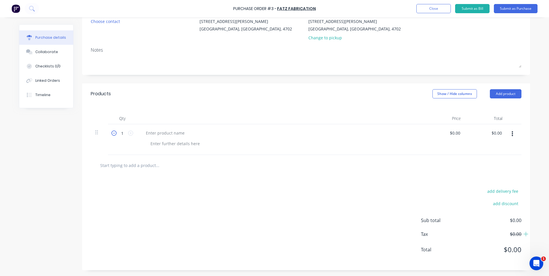
type input "0"
click at [113, 134] on icon at bounding box center [113, 133] width 5 height 5
drag, startPoint x: 113, startPoint y: 134, endPoint x: 173, endPoint y: 130, distance: 60.1
click at [173, 130] on div at bounding box center [165, 133] width 48 height 8
click at [169, 133] on div at bounding box center [165, 133] width 48 height 8
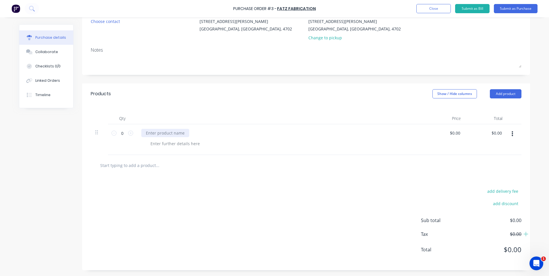
click at [169, 133] on div at bounding box center [165, 133] width 48 height 8
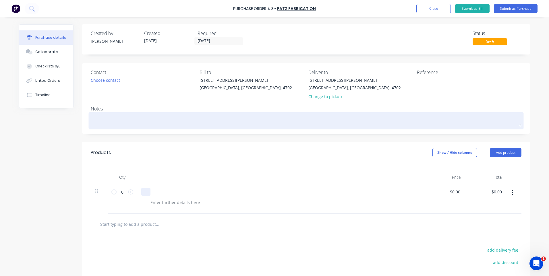
scroll to position [0, 0]
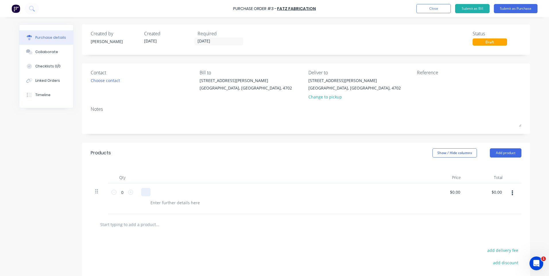
click at [95, 191] on icon at bounding box center [96, 191] width 3 height 5
click at [128, 193] on icon at bounding box center [130, 192] width 5 height 5
click at [111, 194] on icon at bounding box center [113, 192] width 5 height 5
type input "0"
click at [111, 194] on icon at bounding box center [113, 192] width 5 height 5
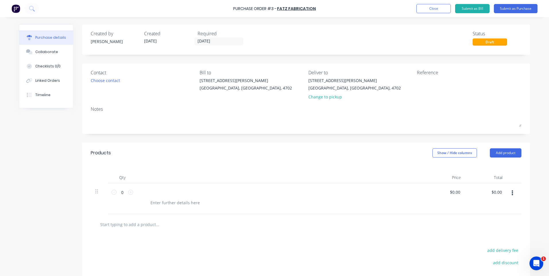
drag, startPoint x: 111, startPoint y: 194, endPoint x: 165, endPoint y: 197, distance: 54.1
click at [164, 195] on div at bounding box center [280, 192] width 278 height 8
click at [165, 203] on div at bounding box center [175, 203] width 59 height 8
click at [162, 195] on div at bounding box center [280, 192] width 278 height 8
click at [163, 192] on div at bounding box center [280, 192] width 278 height 8
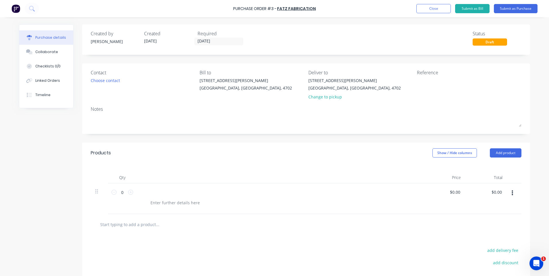
click at [164, 192] on div at bounding box center [280, 192] width 278 height 8
click at [514, 193] on button "button" at bounding box center [512, 193] width 13 height 10
click at [425, 196] on div "$0.00 $0.00" at bounding box center [445, 198] width 42 height 31
click at [424, 193] on div "$0.00 $0.00" at bounding box center [445, 198] width 42 height 31
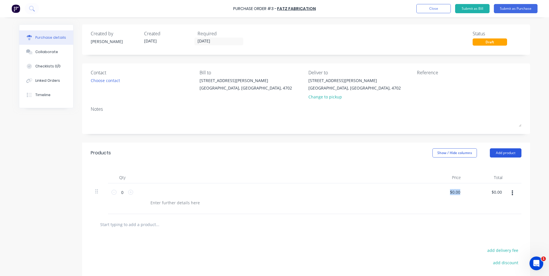
drag, startPoint x: 424, startPoint y: 193, endPoint x: 499, endPoint y: 150, distance: 86.2
click at [499, 150] on button "Add product" at bounding box center [506, 152] width 32 height 9
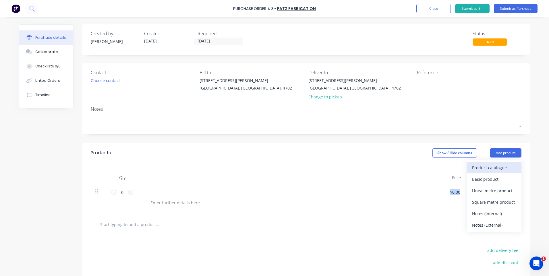
click at [497, 168] on div "Product catalogue" at bounding box center [494, 168] width 44 height 8
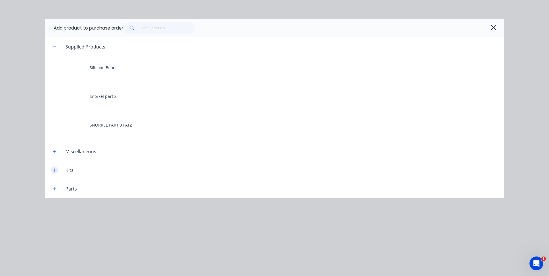
click at [56, 170] on icon "button" at bounding box center [54, 170] width 3 height 4
click at [56, 170] on icon "button" at bounding box center [54, 170] width 3 height 0
click at [54, 171] on icon "button" at bounding box center [54, 170] width 3 height 3
click at [54, 171] on icon "button" at bounding box center [54, 170] width 3 height 4
click at [54, 171] on icon "button" at bounding box center [54, 170] width 3 height 3
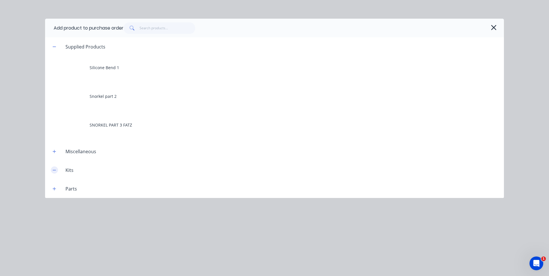
click at [54, 171] on icon "button" at bounding box center [54, 170] width 3 height 4
click at [54, 171] on icon "button" at bounding box center [54, 170] width 3 height 3
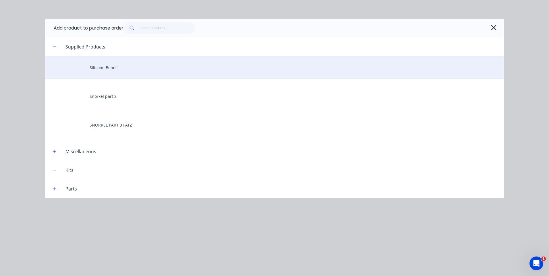
click at [120, 70] on div "Silicone Bend 1" at bounding box center [274, 67] width 459 height 23
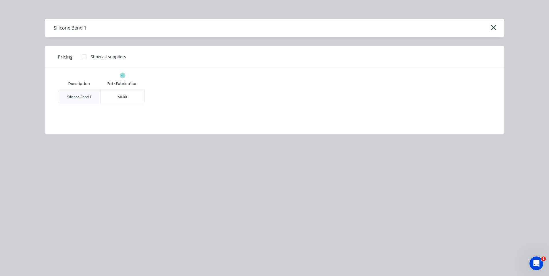
click at [84, 59] on div at bounding box center [83, 56] width 11 height 11
click at [83, 57] on div at bounding box center [83, 56] width 11 height 11
click at [126, 98] on div "$0.00" at bounding box center [123, 97] width 44 height 14
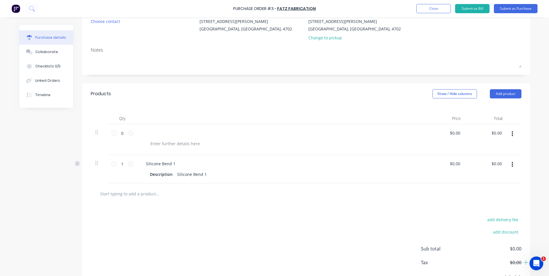
scroll to position [59, 0]
click at [510, 90] on button "Add product" at bounding box center [506, 94] width 32 height 9
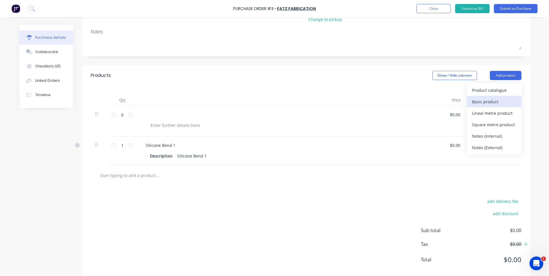
scroll to position [88, 0]
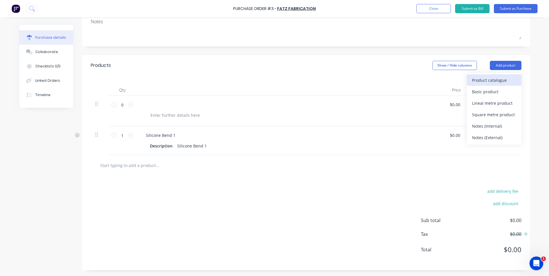
click at [490, 81] on div "Product catalogue" at bounding box center [494, 80] width 44 height 8
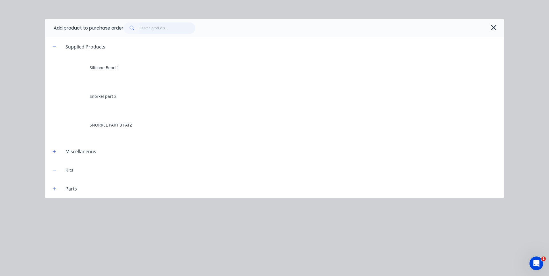
click at [165, 29] on input "text" at bounding box center [168, 27] width 56 height 11
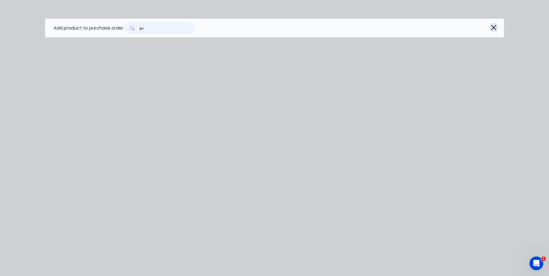
type input "gu"
click at [493, 28] on icon "button" at bounding box center [494, 28] width 6 height 8
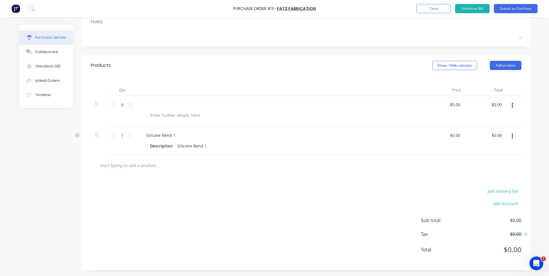
click at [207, 171] on div at bounding box center [306, 165] width 431 height 21
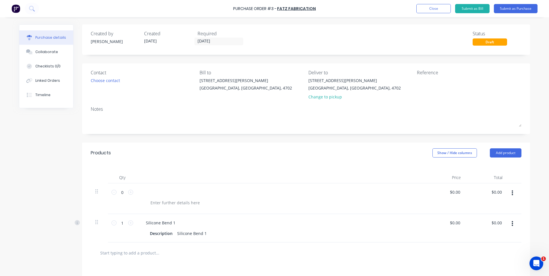
click at [17, 9] on img at bounding box center [15, 8] width 9 height 9
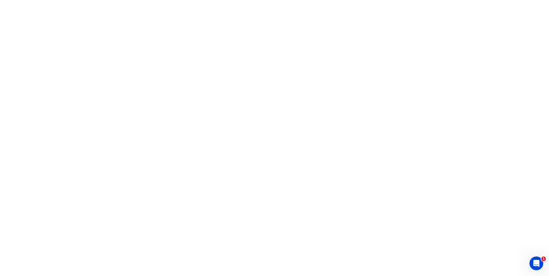
click at [91, 0] on html "1 x" at bounding box center [274, 0] width 549 height 0
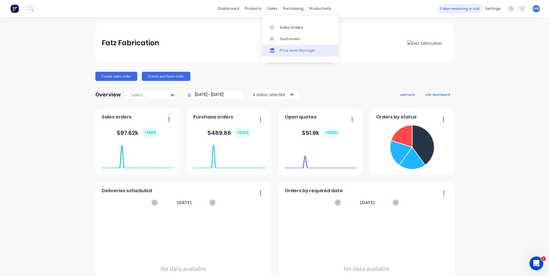
click at [292, 49] on div "Price Level Manager" at bounding box center [298, 50] width 36 height 5
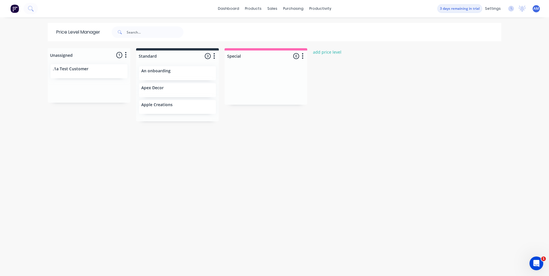
click at [174, 75] on div "An onboarding" at bounding box center [177, 73] width 77 height 14
drag, startPoint x: 170, startPoint y: 73, endPoint x: 255, endPoint y: 73, distance: 84.4
click at [255, 73] on div "Unassigned 1 Move all customers Standard Special .1a Test Customer Standard 3 P…" at bounding box center [274, 161] width 459 height 227
drag, startPoint x: 249, startPoint y: 75, endPoint x: 158, endPoint y: 73, distance: 91.0
click at [158, 73] on div "Unassigned 1 Move all customers Standard Special .1a Test Customer Standard 2 P…" at bounding box center [274, 161] width 459 height 227
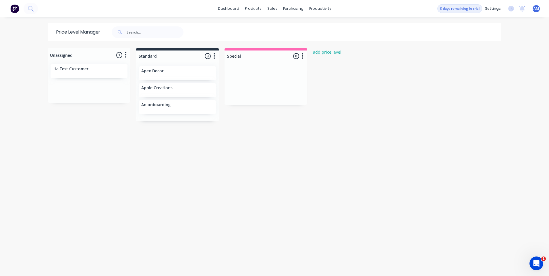
click at [155, 162] on div "Unassigned 1 Move all customers Standard Special .1a Test Customer Standard 3 P…" at bounding box center [274, 161] width 459 height 227
click at [205, 55] on div at bounding box center [177, 56] width 83 height 11
click at [213, 57] on icon "button" at bounding box center [214, 56] width 2 height 7
click at [206, 153] on div "Unassigned 1 Move all customers Standard Special .1a Test Customer Standard 3 P…" at bounding box center [274, 161] width 459 height 227
click at [250, 84] on div at bounding box center [266, 83] width 83 height 43
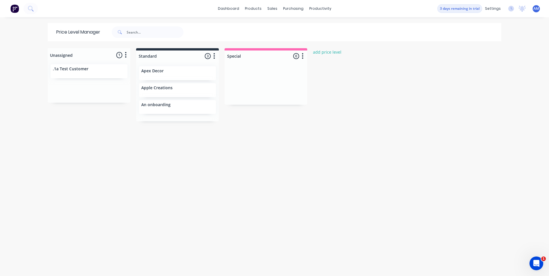
click at [255, 63] on div at bounding box center [266, 83] width 83 height 43
click at [299, 56] on button "button" at bounding box center [302, 56] width 7 height 7
click at [282, 80] on button "Move all customers" at bounding box center [277, 77] width 57 height 9
click at [313, 91] on div "Standard" at bounding box center [326, 91] width 30 height 9
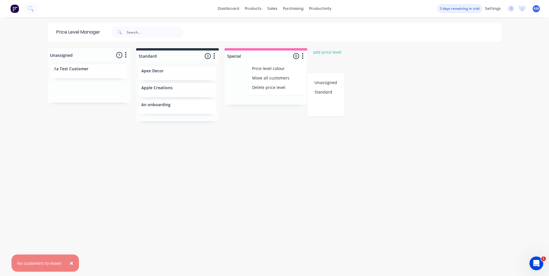
drag, startPoint x: 136, startPoint y: 188, endPoint x: 155, endPoint y: 181, distance: 19.8
click at [137, 188] on div "Unassigned 1 Move all customers Standard Special .1a Test Customer Standard 3 P…" at bounding box center [274, 161] width 459 height 227
drag, startPoint x: 187, startPoint y: 76, endPoint x: 267, endPoint y: 76, distance: 80.1
click at [267, 76] on div "Unassigned 1 Move all customers Standard Special .1a Test Customer Standard 3 P…" at bounding box center [274, 161] width 459 height 227
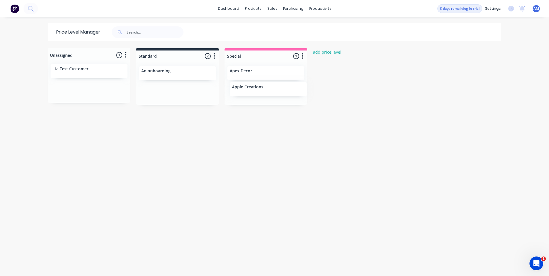
drag, startPoint x: 164, startPoint y: 74, endPoint x: 259, endPoint y: 92, distance: 96.6
click at [259, 92] on div "Unassigned 1 Move all customers Standard Special .1a Test Customer Standard 2 P…" at bounding box center [274, 161] width 459 height 227
drag, startPoint x: 178, startPoint y: 73, endPoint x: 270, endPoint y: 89, distance: 93.0
click at [269, 89] on div "Unassigned 1 Move all customers Standard Special .1a Test Customer Standard 1 P…" at bounding box center [274, 161] width 459 height 227
click at [252, 152] on div "Unassigned 1 Move all customers Standard Special .1a Test Customer Standard 0 P…" at bounding box center [274, 161] width 459 height 227
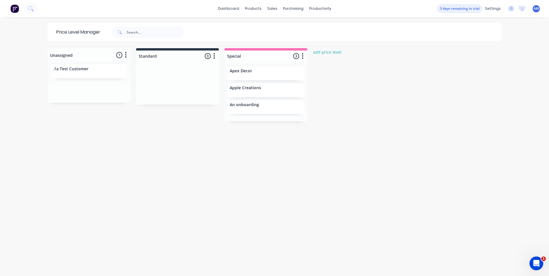
click at [82, 72] on div ".1a Test Customer" at bounding box center [89, 70] width 72 height 6
drag, startPoint x: 81, startPoint y: 71, endPoint x: 179, endPoint y: 72, distance: 97.6
click at [179, 72] on div "Unassigned 1 Move all customers Standard Special .1a Test Customer Standard 0 P…" at bounding box center [274, 161] width 459 height 227
click at [161, 109] on div "Unassigned 0 Move all customers Standard Special Standard 1 Price level colour …" at bounding box center [274, 161] width 459 height 227
click at [488, 9] on div "settings" at bounding box center [493, 8] width 22 height 9
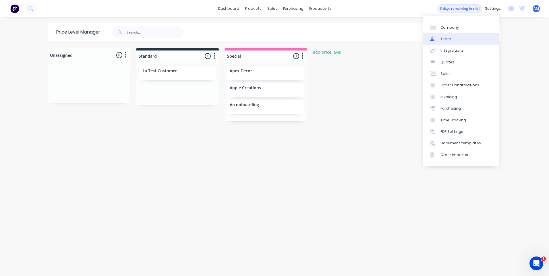
click at [473, 37] on link "Team" at bounding box center [461, 38] width 76 height 11
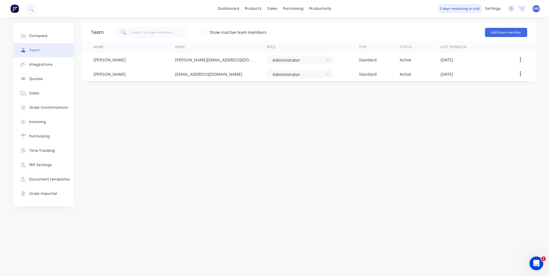
click at [233, 102] on div "Team Show inactive team members Add team member Name Email Role Type Status Las…" at bounding box center [309, 146] width 454 height 247
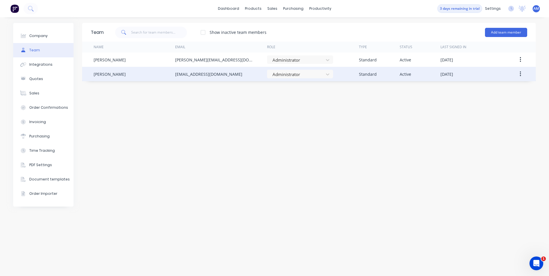
click at [377, 73] on div "Standard" at bounding box center [379, 74] width 41 height 14
click at [518, 73] on button "button" at bounding box center [520, 74] width 13 height 10
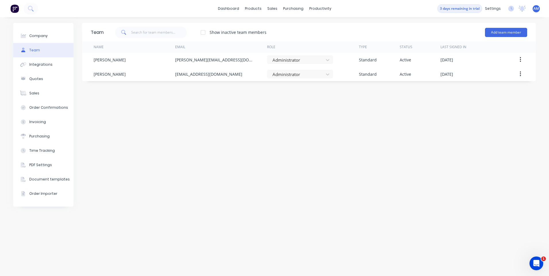
click at [434, 112] on div "Team Show inactive team members Add team member Name Email Role Type Status Las…" at bounding box center [309, 146] width 454 height 247
click at [53, 119] on button "Invoicing" at bounding box center [43, 122] width 60 height 14
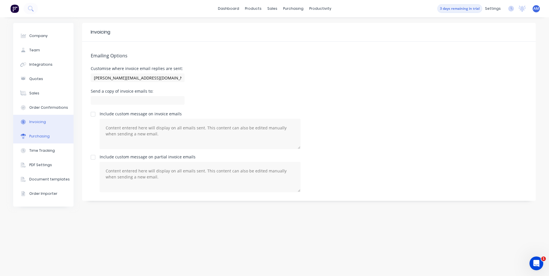
click at [46, 138] on div "Purchasing" at bounding box center [39, 136] width 20 height 5
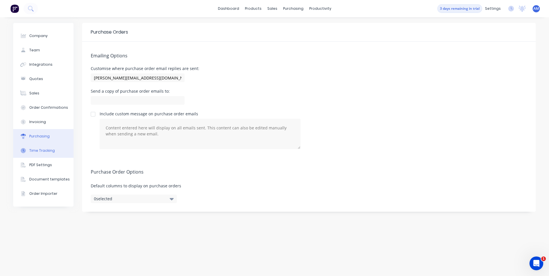
click at [38, 147] on button "Time Tracking" at bounding box center [43, 151] width 60 height 14
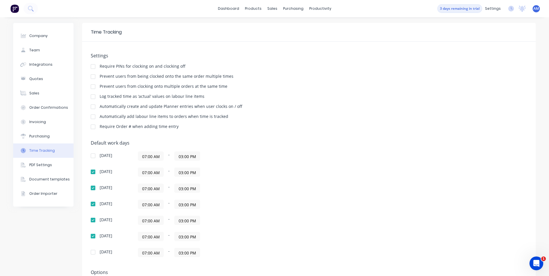
click at [176, 70] on div "Require PINs for clocking on and clocking off" at bounding box center [143, 66] width 86 height 5
click at [117, 81] on div "Settings Require PINs for clocking on and clocking off Prevent users from being…" at bounding box center [309, 94] width 436 height 82
click at [247, 49] on div "Settings Require PINs for clocking on and clocking off Prevent users from being…" at bounding box center [309, 171] width 454 height 258
click at [38, 39] on button "Company" at bounding box center [43, 36] width 60 height 14
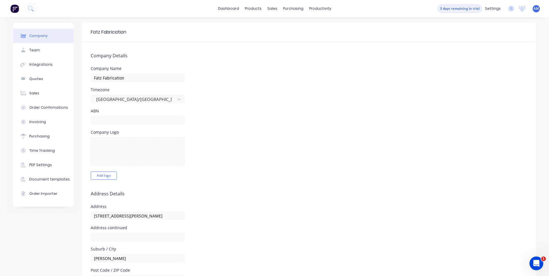
select select "AU"
click at [195, 60] on form "Company Details Company Name Fatz Fabrication Timezone Australia/Brisbane ABN C…" at bounding box center [309, 267] width 454 height 450
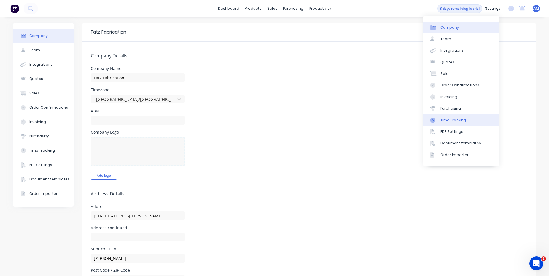
click at [471, 122] on link "Time Tracking" at bounding box center [461, 119] width 76 height 11
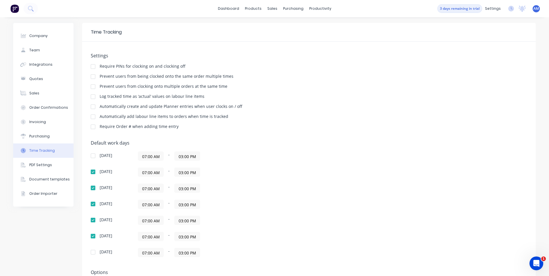
click at [336, 116] on div "Automatically add labour line items to orders when time is tracked" at bounding box center [309, 117] width 436 height 5
click at [138, 67] on div "Require PINs for clocking on and clocking off" at bounding box center [143, 66] width 86 height 4
click at [89, 77] on div at bounding box center [92, 76] width 11 height 11
click at [92, 77] on div at bounding box center [92, 76] width 11 height 11
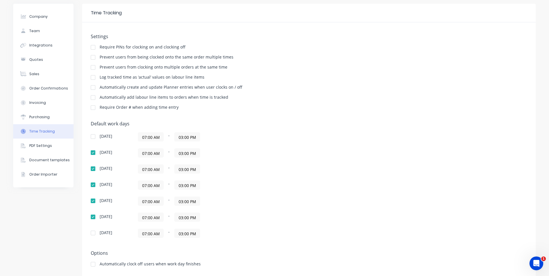
scroll to position [29, 0]
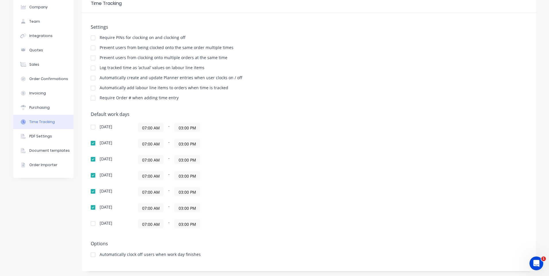
click at [91, 59] on div at bounding box center [92, 57] width 11 height 11
drag, startPoint x: 89, startPoint y: 78, endPoint x: 95, endPoint y: 78, distance: 6.1
click at [89, 78] on div at bounding box center [92, 76] width 11 height 11
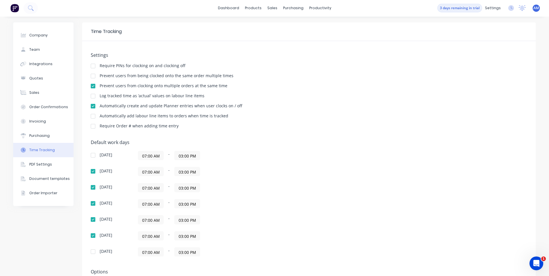
scroll to position [0, 0]
click at [298, 65] on div "Require PINs for clocking on and clocking off" at bounding box center [309, 66] width 436 height 5
click at [271, 54] on h5 "Settings" at bounding box center [309, 55] width 436 height 5
click at [16, 9] on img at bounding box center [14, 8] width 9 height 9
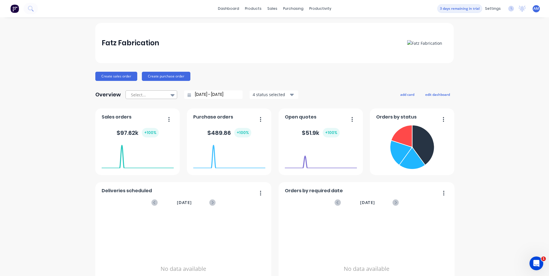
click at [155, 96] on div at bounding box center [148, 94] width 36 height 7
click at [247, 80] on div "Create sales order Create purchase order" at bounding box center [274, 76] width 358 height 9
click at [222, 77] on div "Create sales order Create purchase order" at bounding box center [274, 76] width 358 height 9
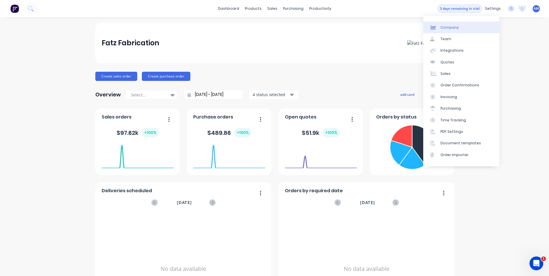
click at [478, 26] on link "Company" at bounding box center [461, 27] width 76 height 11
select select "AU"
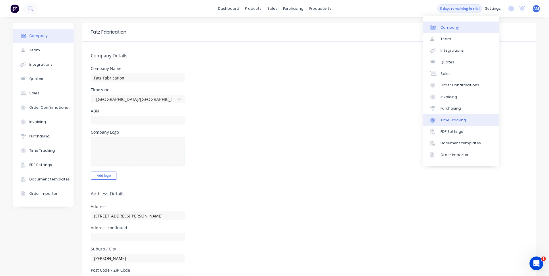
click at [476, 119] on link "Time Tracking" at bounding box center [461, 119] width 76 height 11
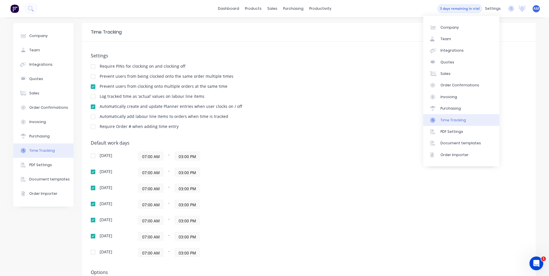
click at [475, 118] on link "Time Tracking" at bounding box center [461, 119] width 76 height 11
click at [338, 88] on div "Prevent users from clocking onto multiple orders at the same time" at bounding box center [309, 86] width 436 height 5
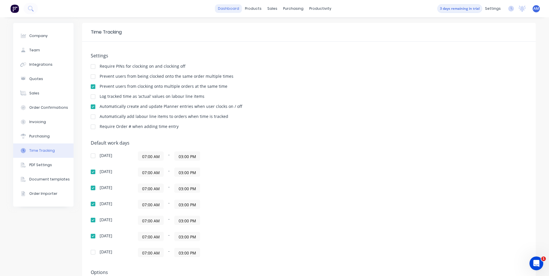
click at [236, 11] on link "dashboard" at bounding box center [228, 8] width 27 height 9
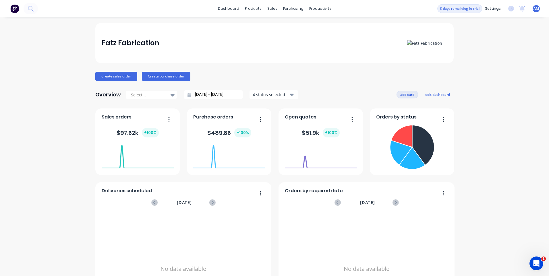
click at [404, 95] on button "add card" at bounding box center [407, 94] width 22 height 7
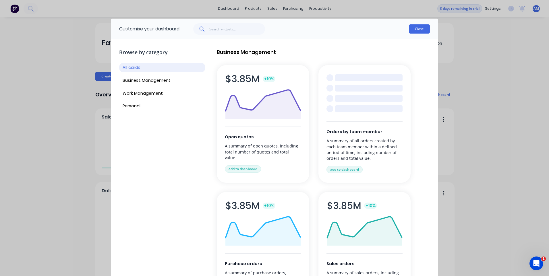
click at [414, 29] on button "Close" at bounding box center [419, 28] width 21 height 9
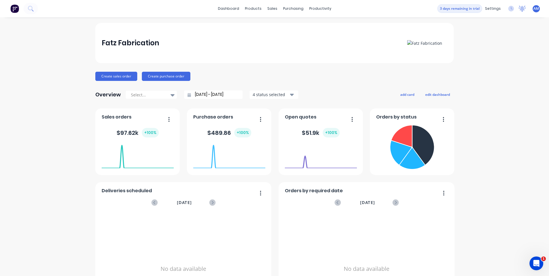
click at [520, 8] on icon at bounding box center [522, 8] width 5 height 5
click at [520, 9] on icon at bounding box center [522, 8] width 5 height 5
click at [508, 9] on icon at bounding box center [511, 9] width 6 height 6
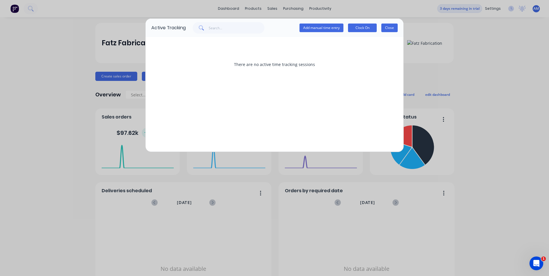
click at [389, 27] on button "Close" at bounding box center [389, 28] width 16 height 9
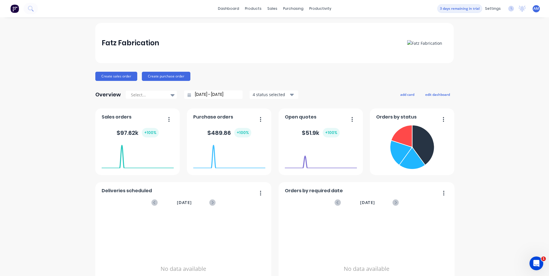
drag, startPoint x: 469, startPoint y: 108, endPoint x: 470, endPoint y: 134, distance: 25.9
click at [469, 109] on div "Fatz Fabrication Create sales order Create purchase order Overview Select... 05…" at bounding box center [274, 173] width 549 height 300
click at [535, 263] on icon "Open Intercom Messenger" at bounding box center [535, 262] width 4 height 5
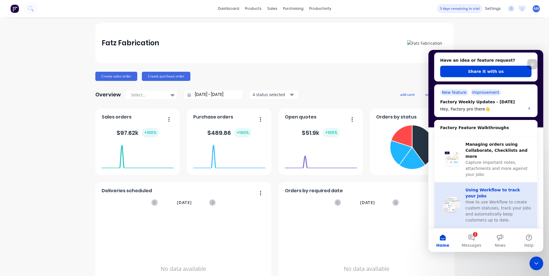
scroll to position [77, 0]
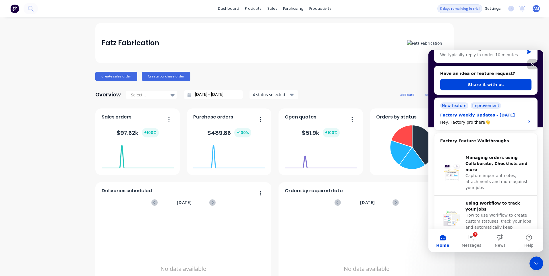
click at [508, 123] on div "Hey, Factory pro there👋" at bounding box center [480, 122] width 81 height 6
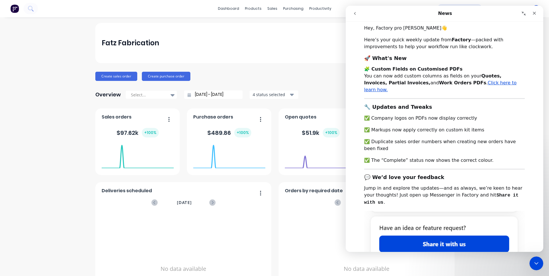
scroll to position [29, 0]
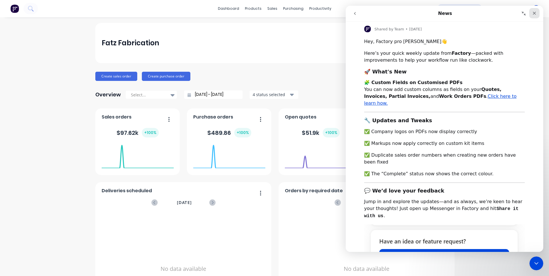
click at [534, 15] on icon "Close" at bounding box center [534, 13] width 5 height 5
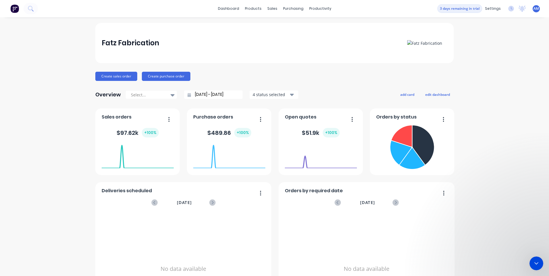
scroll to position [0, 0]
click at [465, 65] on div "Fatz Fabrication Create sales order Create purchase order Overview Select... 05…" at bounding box center [274, 173] width 549 height 300
click at [171, 78] on button "Create purchase order" at bounding box center [166, 76] width 49 height 9
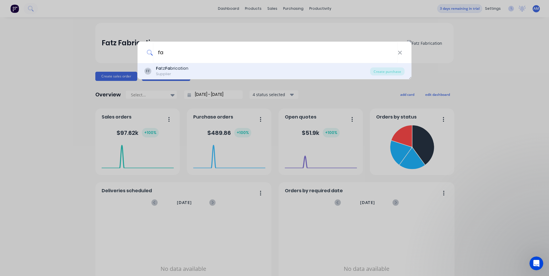
type input "fa"
click at [185, 69] on div "Fa tz Fa brication" at bounding box center [172, 68] width 32 height 6
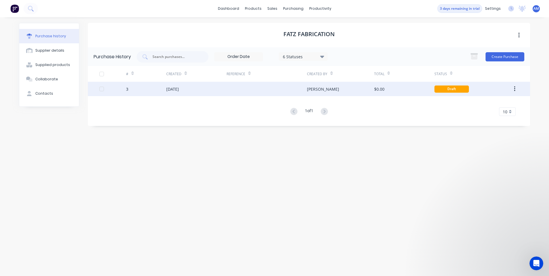
click at [196, 87] on div "05 Sep 2025" at bounding box center [196, 89] width 60 height 14
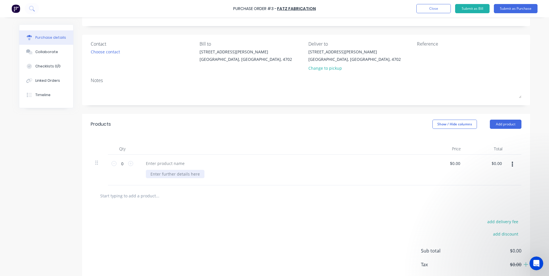
scroll to position [59, 0]
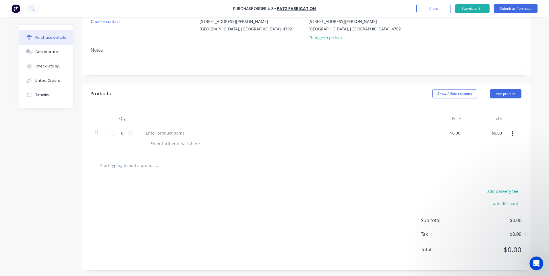
click at [382, 134] on div at bounding box center [280, 133] width 278 height 8
click at [512, 135] on icon "button" at bounding box center [512, 134] width 1 height 6
click at [506, 179] on button "Delete" at bounding box center [494, 183] width 49 height 11
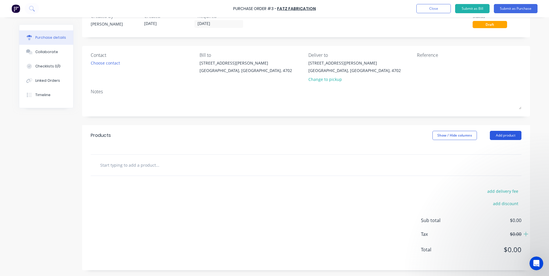
click at [503, 139] on button "Add product" at bounding box center [506, 135] width 32 height 9
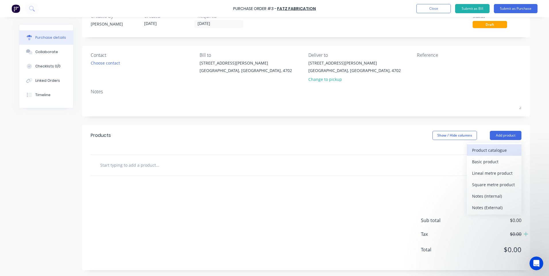
click at [500, 150] on div "Product catalogue" at bounding box center [494, 150] width 44 height 8
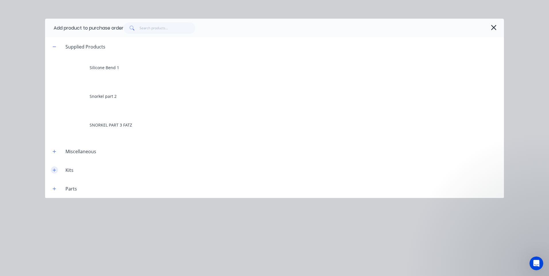
click at [56, 171] on icon "button" at bounding box center [54, 170] width 3 height 4
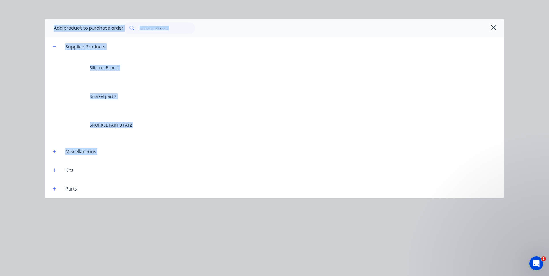
drag, startPoint x: 61, startPoint y: 172, endPoint x: 122, endPoint y: 277, distance: 121.3
click at [122, 276] on html "Purchase Order #3 - Fatz Fabrication Add product Close Submit as Bill Submit as…" at bounding box center [274, 138] width 549 height 276
click at [214, 137] on div "Supplied Products Silicone Bend 1 Snorkel part 2 SNORKEL PART 3 FATZ Miscellane…" at bounding box center [274, 117] width 459 height 161
click at [194, 159] on header "Miscellaneous" at bounding box center [274, 151] width 459 height 19
click at [65, 109] on div "Silicone Bend 1 Snorkel part 2 SNORKEL PART 3 FATZ" at bounding box center [274, 96] width 459 height 80
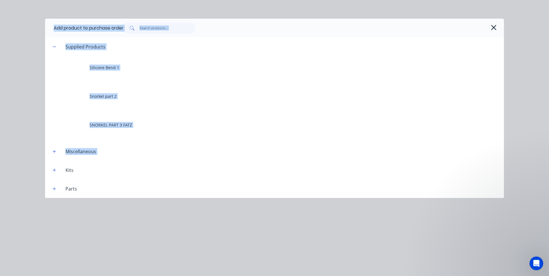
click at [38, 114] on div "Add product to purchase order Supplied Products Silicone Bend 1 Snorkel part 2 …" at bounding box center [274, 138] width 549 height 276
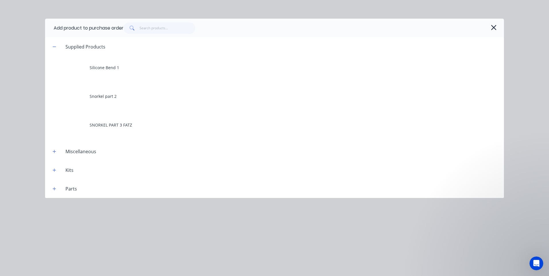
click at [63, 171] on div "Kits" at bounding box center [69, 170] width 17 height 7
click at [56, 170] on icon "button" at bounding box center [54, 170] width 3 height 3
click at [56, 170] on icon "button" at bounding box center [54, 170] width 3 height 0
click at [84, 152] on div "Miscellaneous" at bounding box center [81, 151] width 40 height 7
click at [55, 153] on icon "button" at bounding box center [54, 152] width 3 height 4
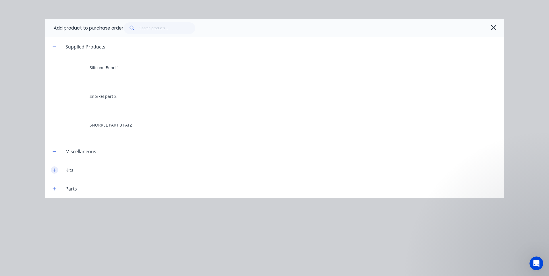
click at [55, 170] on icon "button" at bounding box center [54, 170] width 3 height 4
click at [54, 191] on icon "button" at bounding box center [54, 189] width 3 height 4
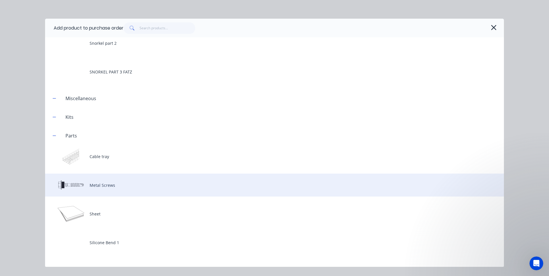
scroll to position [46, 0]
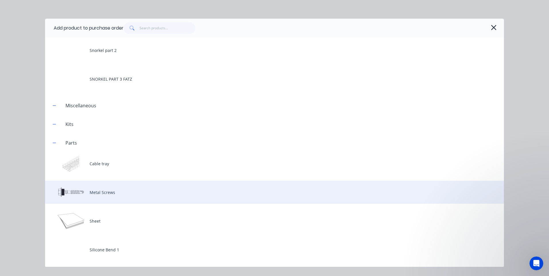
click at [112, 192] on div "Metal Screws" at bounding box center [274, 192] width 459 height 23
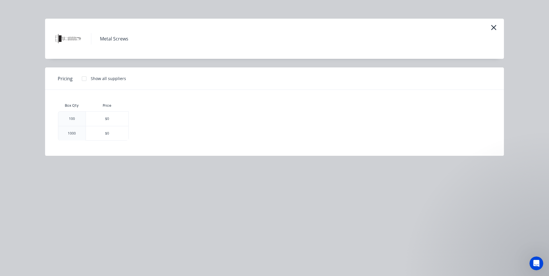
click at [76, 119] on div "100" at bounding box center [71, 119] width 15 height 14
click at [68, 119] on div "100" at bounding box center [71, 119] width 15 height 14
click at [94, 122] on div "$0" at bounding box center [107, 119] width 42 height 14
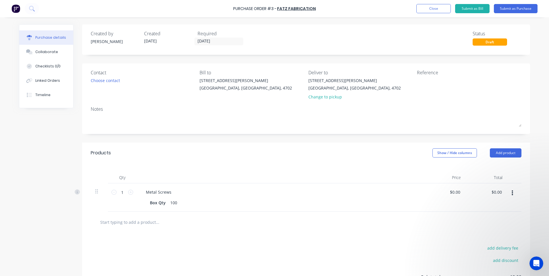
scroll to position [57, 0]
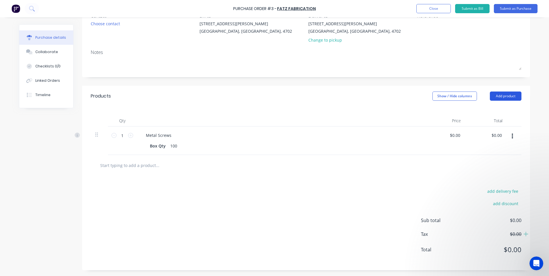
click at [508, 98] on button "Add product" at bounding box center [506, 96] width 32 height 9
click at [494, 109] on div "Product catalogue" at bounding box center [494, 111] width 44 height 8
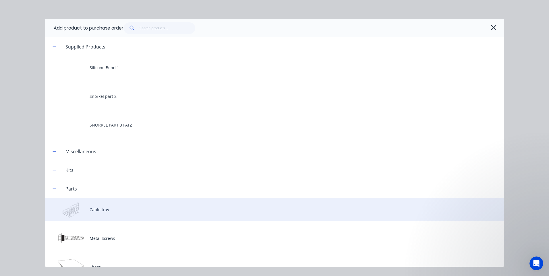
click at [91, 207] on div "Cable tray" at bounding box center [274, 209] width 459 height 23
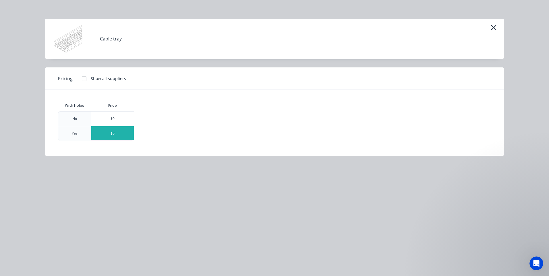
click at [110, 133] on div "$0" at bounding box center [112, 133] width 42 height 14
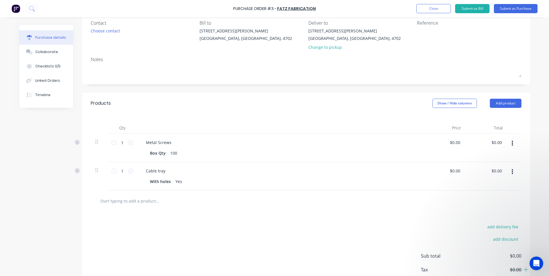
scroll to position [0, 0]
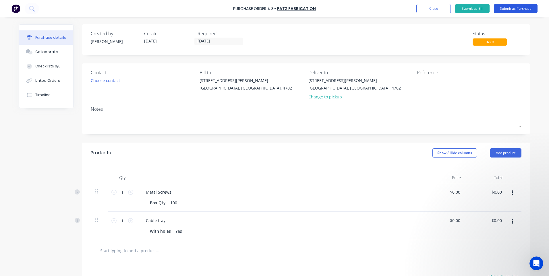
click at [516, 9] on button "Submit as Purchase" at bounding box center [516, 8] width 44 height 9
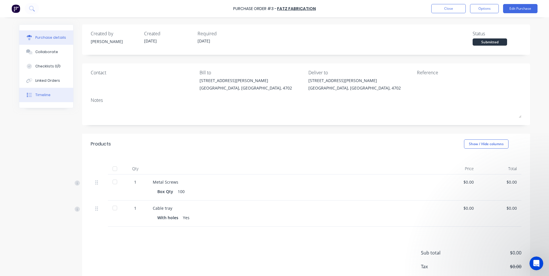
click at [44, 96] on div "Timeline" at bounding box center [42, 94] width 15 height 5
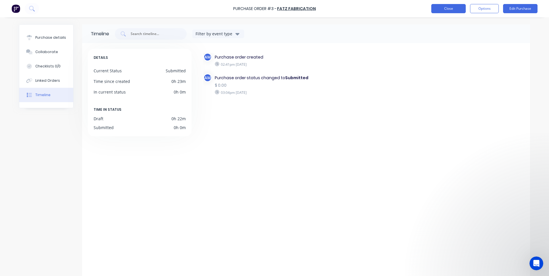
click at [452, 7] on button "Close" at bounding box center [448, 8] width 34 height 9
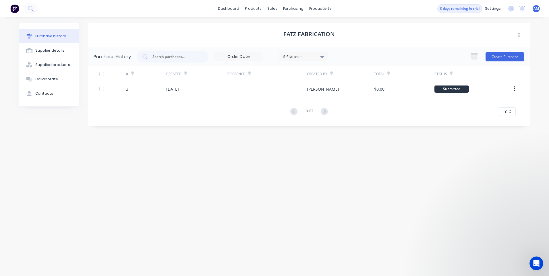
click at [62, 36] on div "Purchase history" at bounding box center [50, 36] width 31 height 5
click at [54, 50] on div "Supplier details" at bounding box center [49, 50] width 29 height 5
select select "AU"
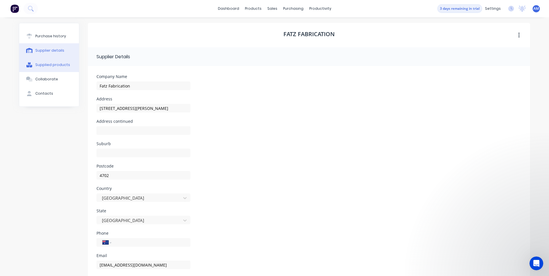
click at [49, 65] on div "Supplied products" at bounding box center [52, 64] width 35 height 5
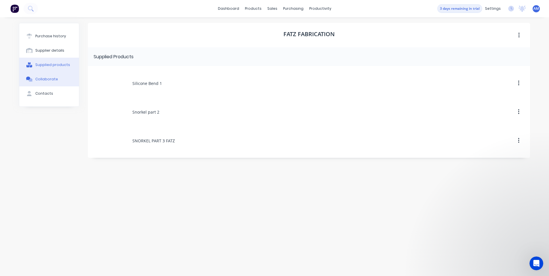
click at [47, 76] on button "Collaborate" at bounding box center [49, 79] width 60 height 14
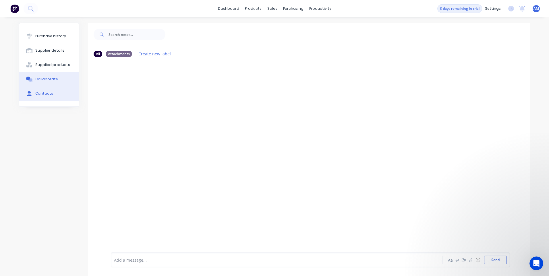
click at [47, 90] on button "Contacts" at bounding box center [49, 93] width 60 height 14
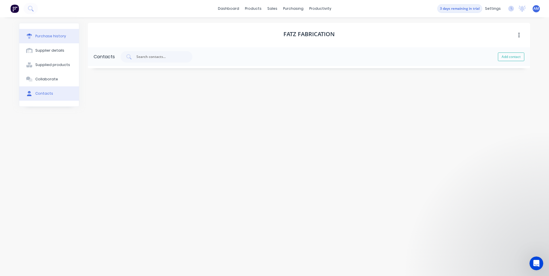
click at [65, 36] on button "Purchase history" at bounding box center [49, 36] width 60 height 14
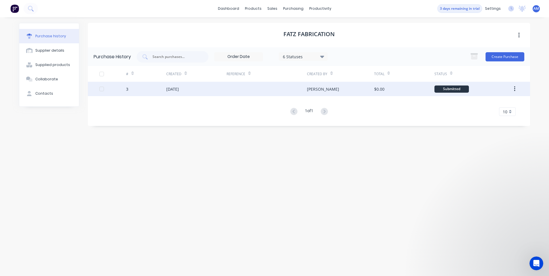
click at [462, 89] on div "Submitted" at bounding box center [451, 89] width 34 height 7
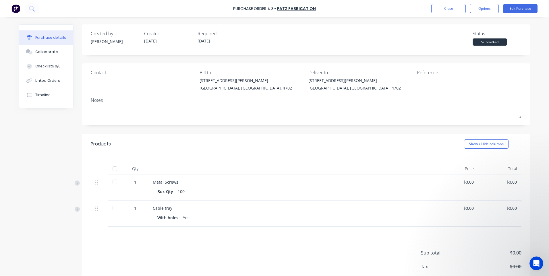
click at [180, 9] on div "Purchase Order #3 - Fatz Fabrication Close Options Edit Purchase" at bounding box center [274, 8] width 549 height 17
click at [488, 7] on button "Options" at bounding box center [484, 8] width 29 height 9
click at [466, 22] on div "Print / Email" at bounding box center [471, 23] width 44 height 8
click at [465, 40] on button "With pricing" at bounding box center [471, 34] width 55 height 11
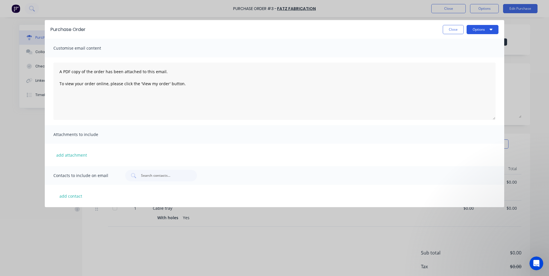
click at [479, 29] on button "Options" at bounding box center [483, 29] width 32 height 9
click at [466, 49] on button "Print" at bounding box center [471, 43] width 55 height 11
click at [459, 30] on button "Close" at bounding box center [453, 29] width 21 height 9
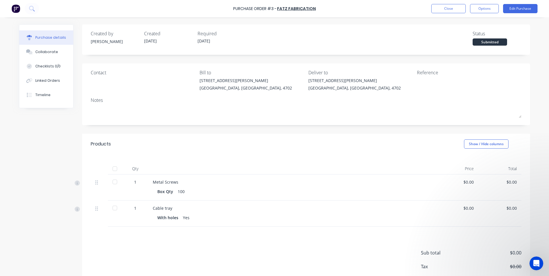
click at [394, 60] on div "Created by Adam Created 05/09/25 Required 05/09/25 Status Submitted Contact Bil…" at bounding box center [306, 163] width 448 height 278
click at [119, 20] on div "Purchase details Collaborate Checklists 0/0 Linked Orders Timeline Created by A…" at bounding box center [274, 129] width 523 height 247
click at [49, 53] on div "Collaborate" at bounding box center [46, 51] width 23 height 5
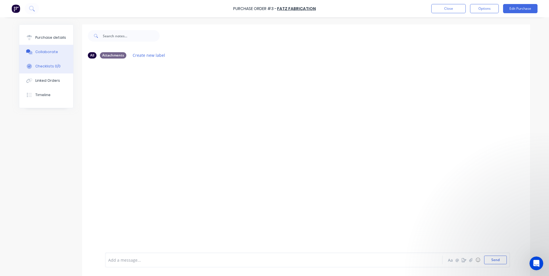
click at [48, 70] on button "Checklists 0/0" at bounding box center [46, 66] width 54 height 14
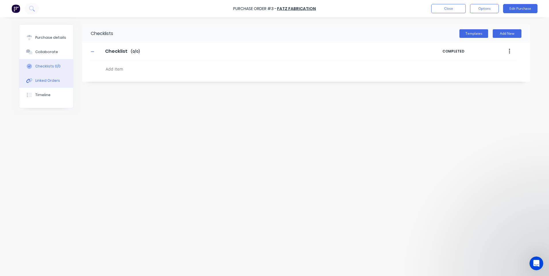
click at [48, 86] on button "Linked Orders" at bounding box center [46, 80] width 54 height 14
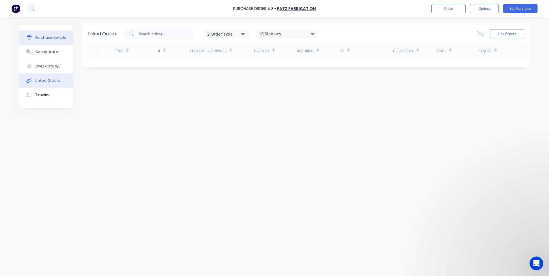
click at [50, 37] on div "Purchase details" at bounding box center [50, 37] width 31 height 5
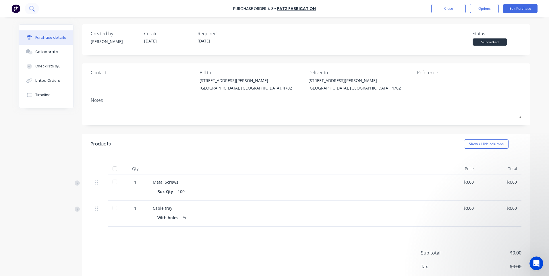
click at [29, 11] on button at bounding box center [32, 8] width 14 height 11
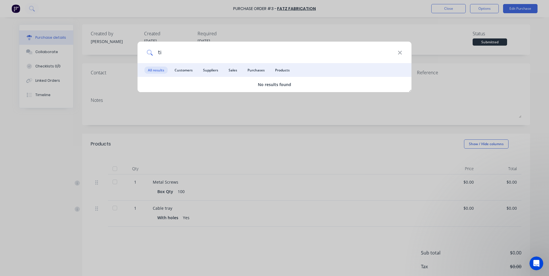
type input "t"
type input "c"
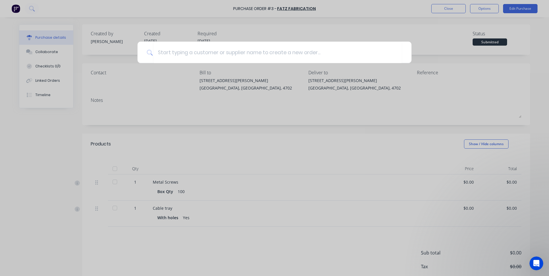
click at [216, 123] on div at bounding box center [274, 138] width 549 height 276
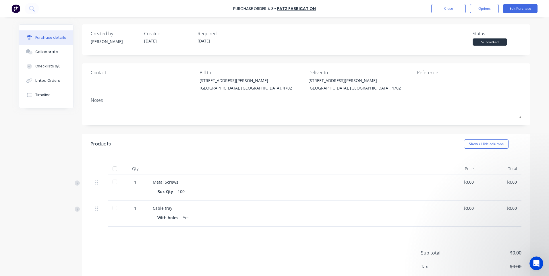
click at [19, 7] on img at bounding box center [15, 8] width 9 height 9
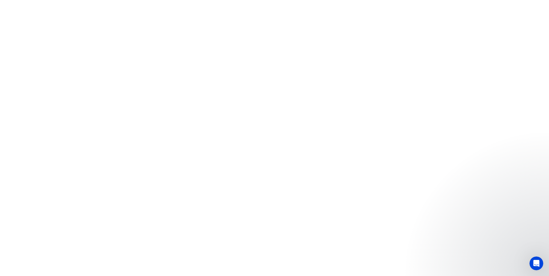
click at [276, 0] on html "x" at bounding box center [274, 0] width 549 height 0
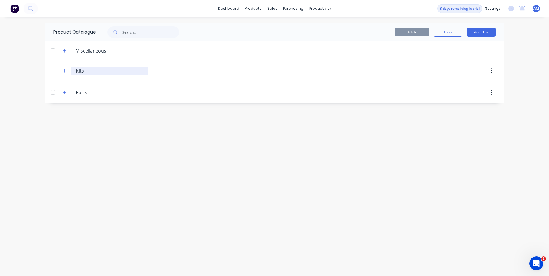
click at [78, 71] on input "Kits" at bounding box center [110, 70] width 68 height 7
click at [55, 71] on div at bounding box center [52, 70] width 11 height 11
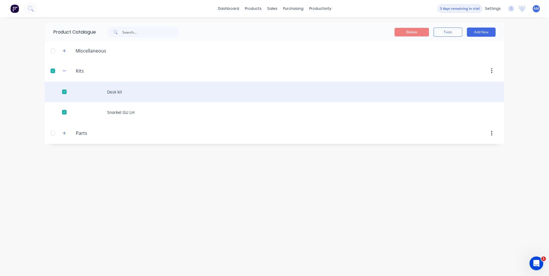
click at [117, 90] on div "Desk kit" at bounding box center [274, 92] width 459 height 20
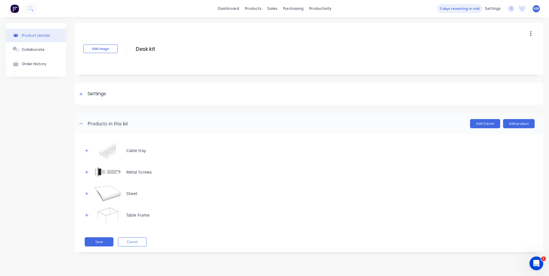
drag, startPoint x: 372, startPoint y: 144, endPoint x: 328, endPoint y: 166, distance: 48.9
click at [372, 144] on div "Cable tray" at bounding box center [308, 151] width 451 height 16
